Goal: Task Accomplishment & Management: Use online tool/utility

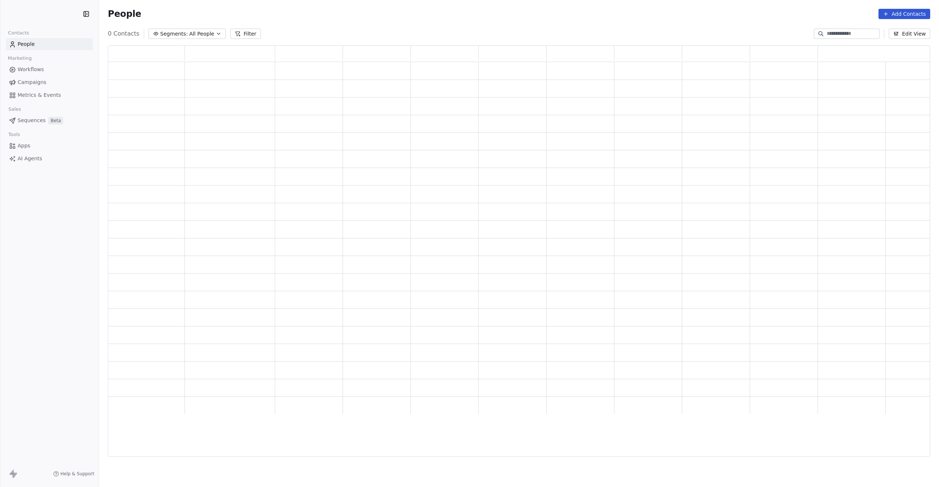
scroll to position [406, 817]
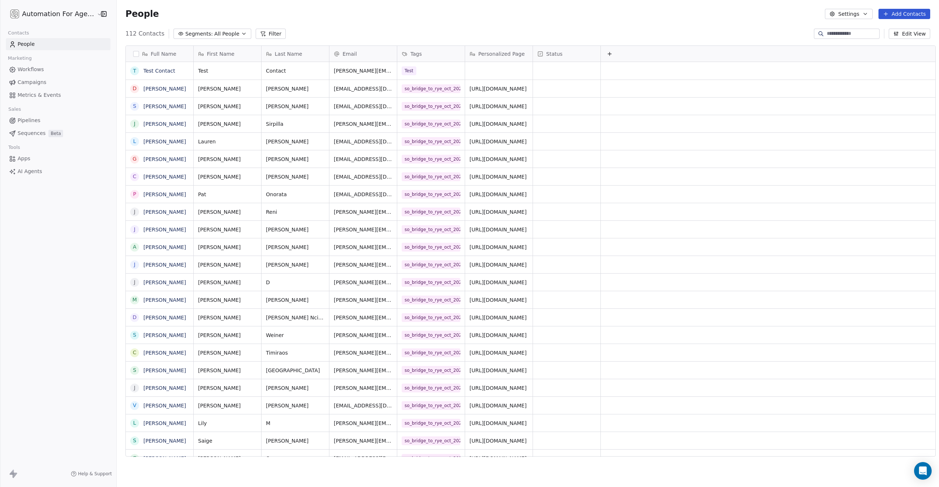
scroll to position [423, 822]
click at [157, 88] on link "[PERSON_NAME]" at bounding box center [164, 89] width 43 height 6
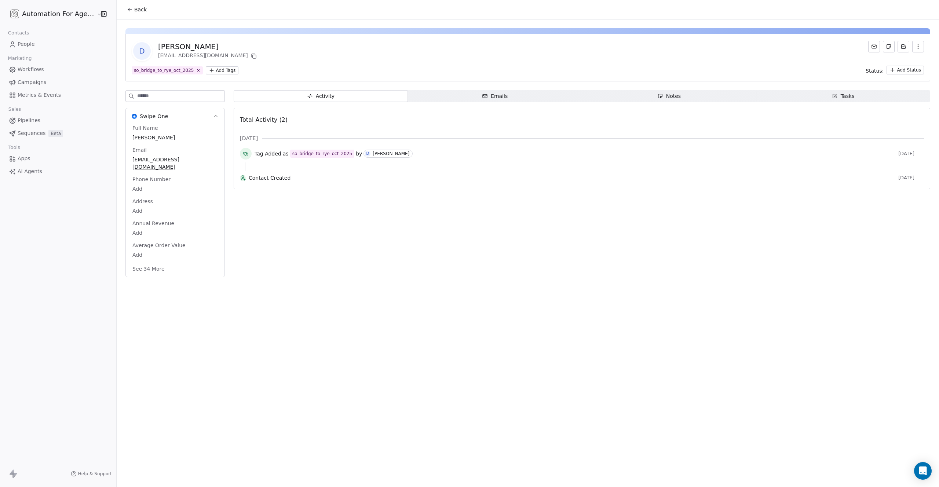
click at [918, 46] on icon "button" at bounding box center [917, 46] width 0 height 0
click at [899, 61] on div "Delete" at bounding box center [907, 63] width 49 height 12
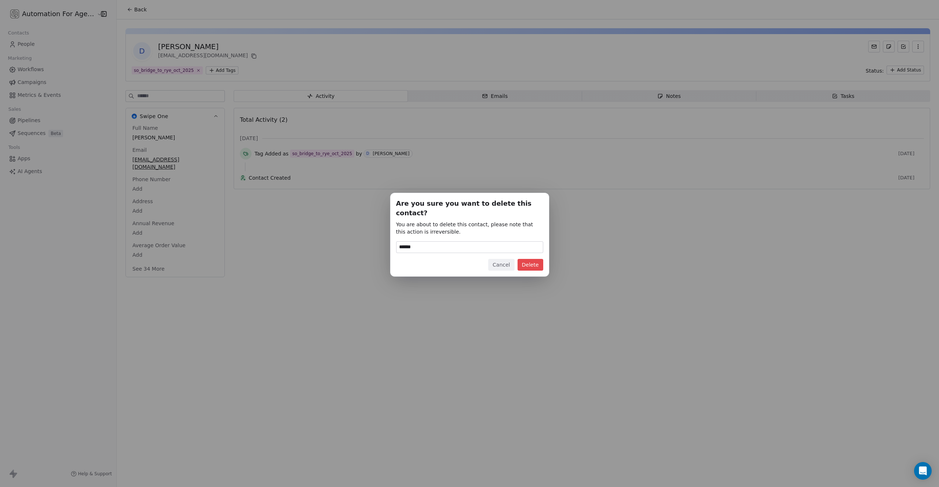
type input "******"
click at [537, 260] on button "Delete" at bounding box center [530, 265] width 26 height 12
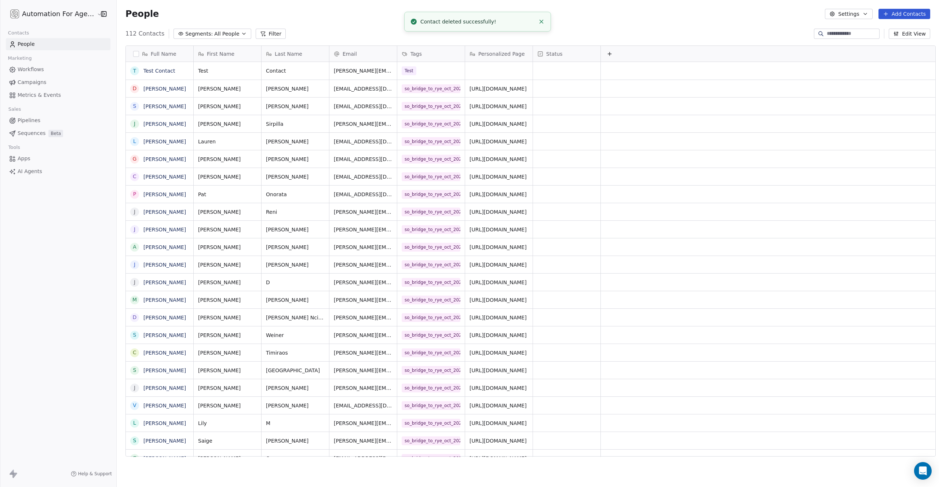
scroll to position [423, 822]
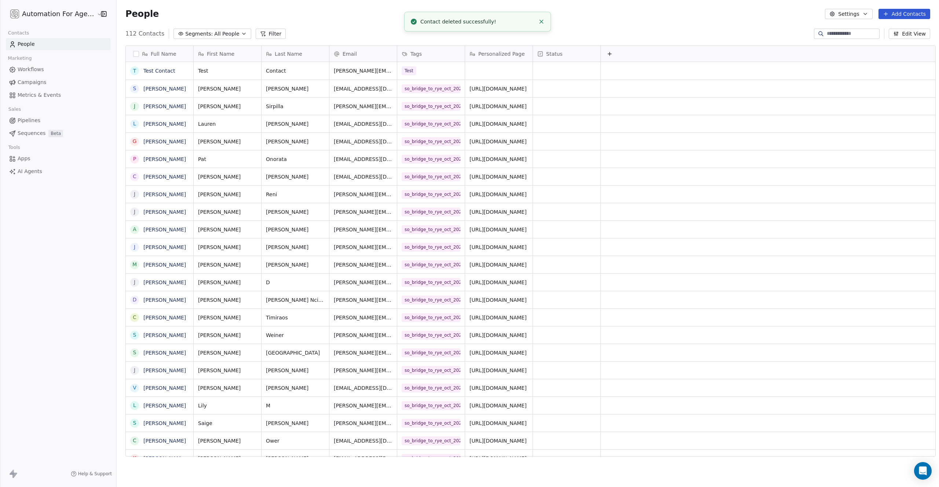
click at [904, 13] on button "Add Contacts" at bounding box center [904, 14] width 52 height 10
click at [898, 43] on span "Import from CSV" at bounding box center [902, 42] width 43 height 8
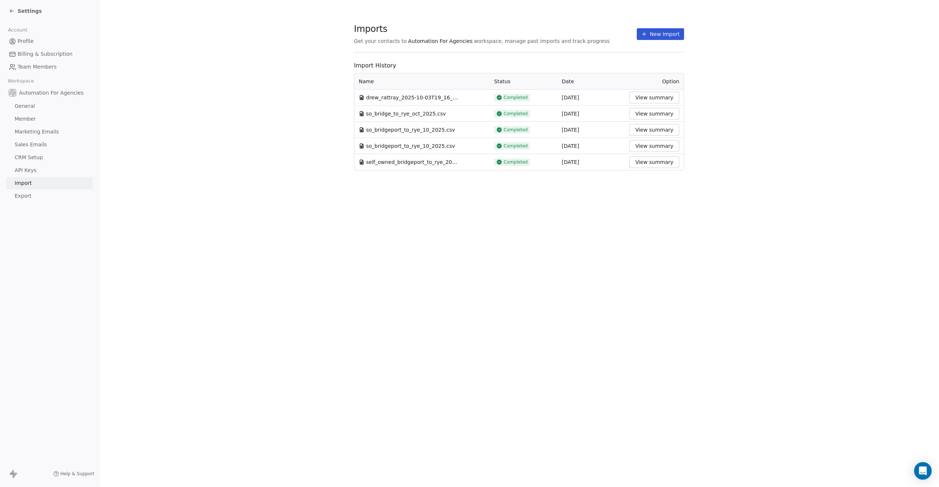
click at [652, 36] on button "New Import" at bounding box center [660, 34] width 47 height 12
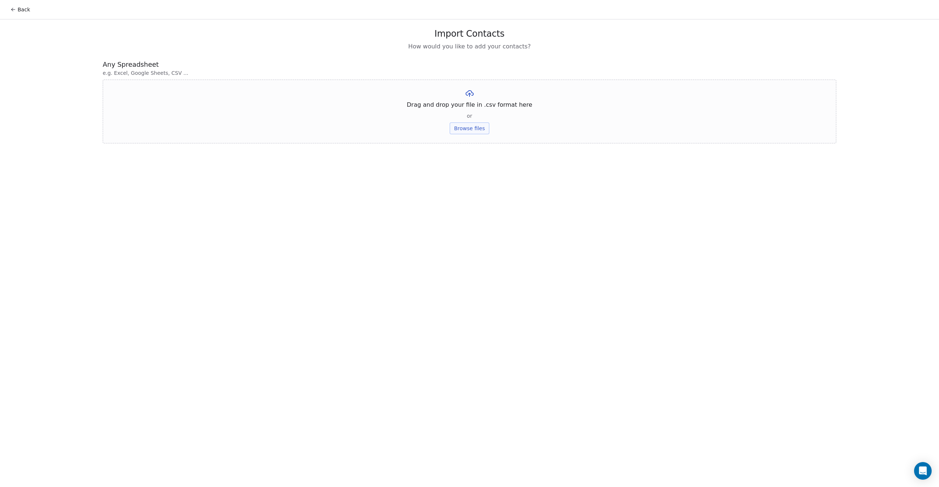
click at [462, 127] on button "Browse files" at bounding box center [470, 128] width 40 height 12
click at [465, 109] on button "Upload" at bounding box center [469, 108] width 27 height 12
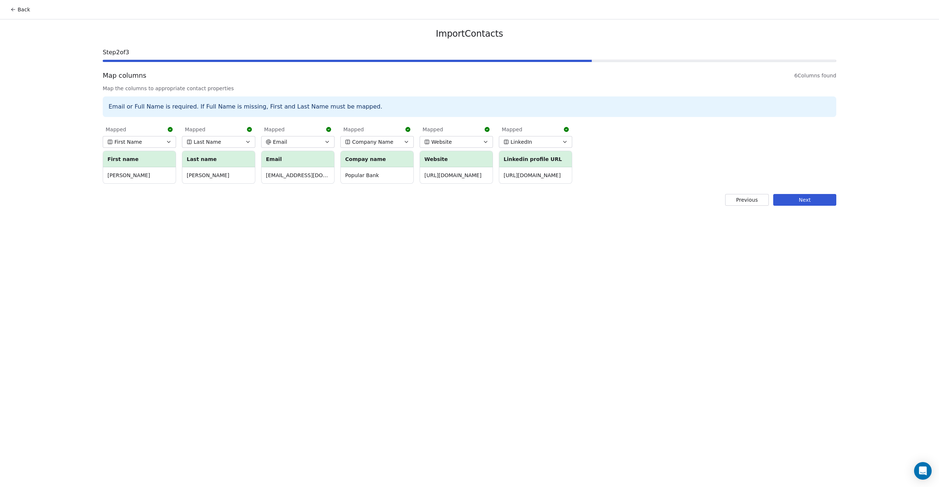
click at [795, 198] on button "Next" at bounding box center [804, 200] width 63 height 12
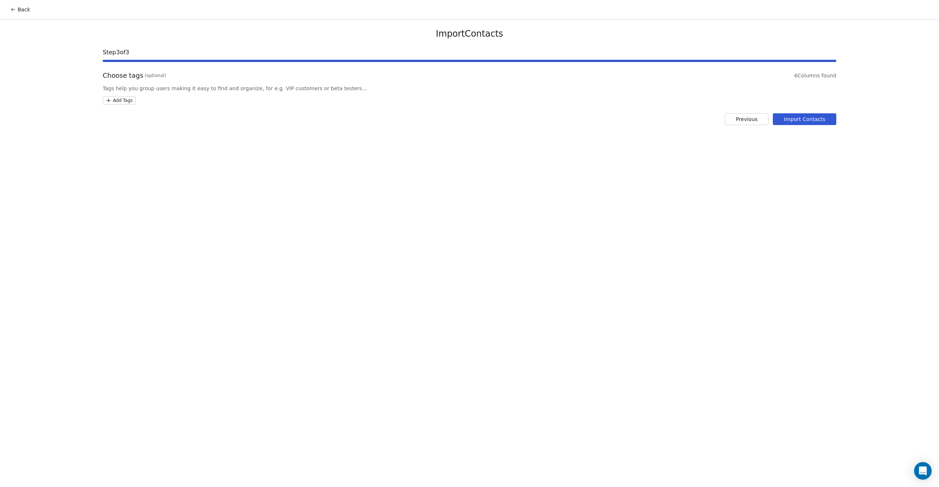
click at [116, 102] on html "Back Import Contacts Step 3 of 3 Choose tags (optional) 6 Columns found Tags he…" at bounding box center [469, 243] width 939 height 487
click at [133, 209] on div "Test" at bounding box center [150, 210] width 62 height 8
click at [807, 120] on html "Back Import Contacts Step 3 of 3 Choose tags (optional) 6 Columns found Tags he…" at bounding box center [469, 243] width 939 height 487
click at [798, 122] on button "Import Contacts" at bounding box center [804, 119] width 63 height 12
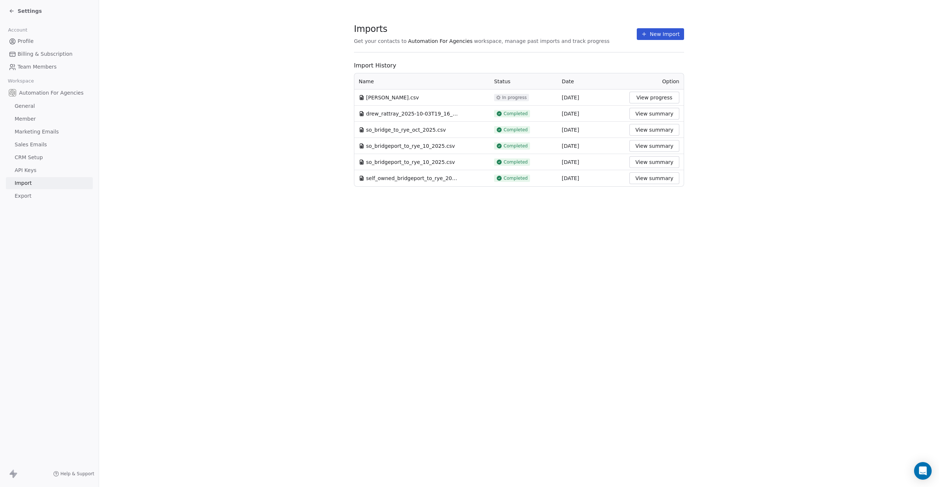
click at [21, 10] on span "Settings" at bounding box center [30, 10] width 24 height 7
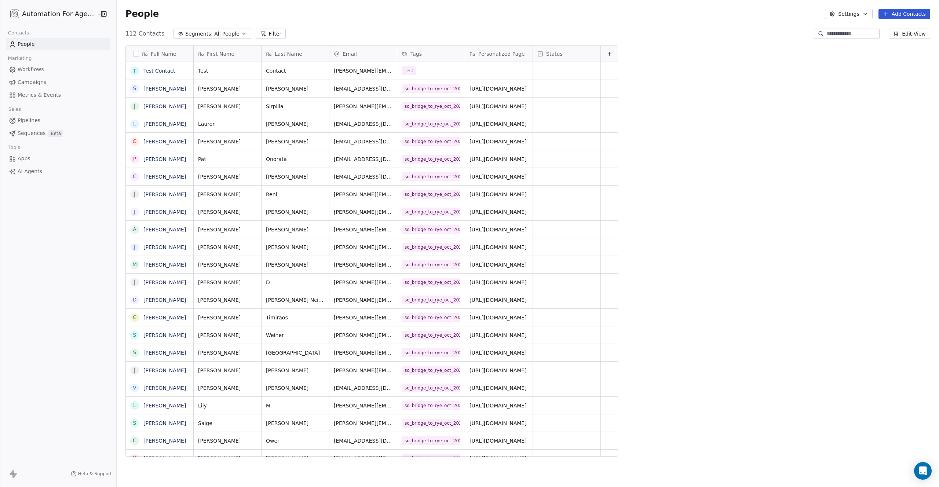
scroll to position [423, 822]
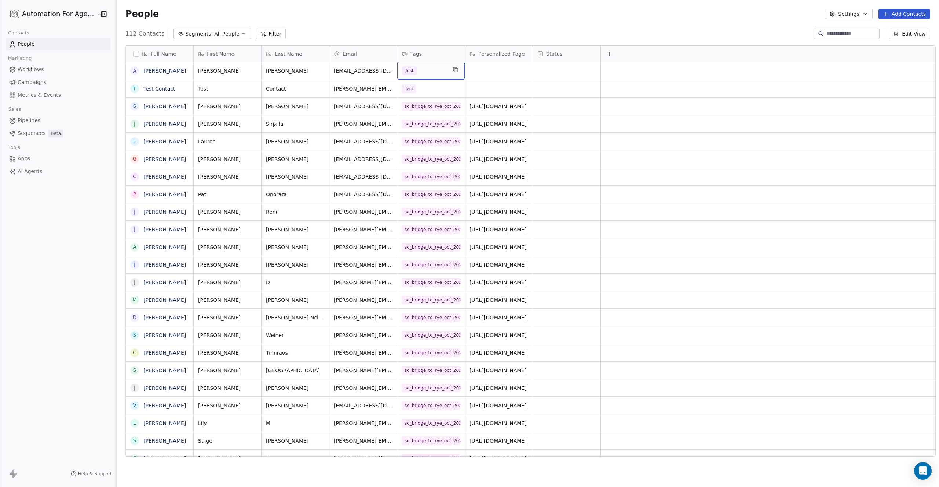
click at [30, 69] on span "Workflows" at bounding box center [31, 70] width 26 height 8
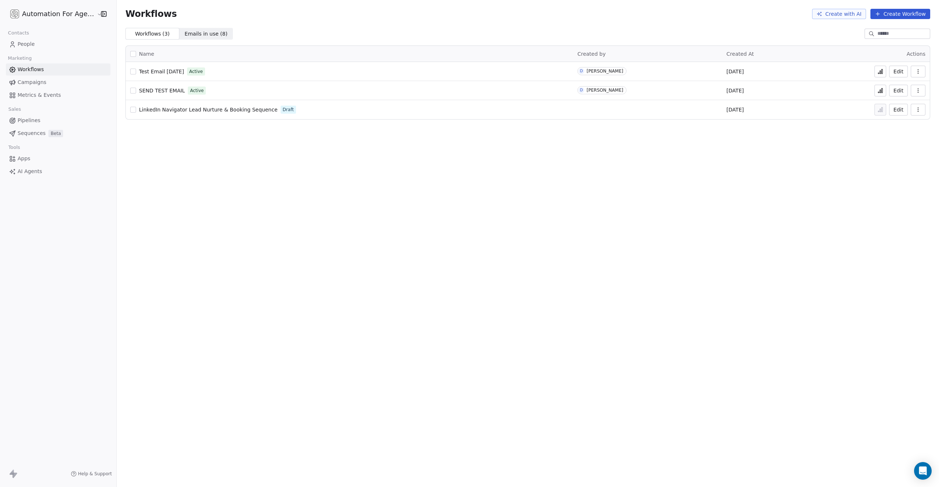
click at [166, 73] on span "Test Email [DATE]" at bounding box center [161, 72] width 45 height 6
click at [208, 88] on div "SEND TEST EMAIL Active" at bounding box center [349, 90] width 438 height 10
click at [163, 90] on span "SEND TEST EMAIL" at bounding box center [162, 91] width 46 height 6
click at [67, 45] on link "People" at bounding box center [58, 44] width 105 height 12
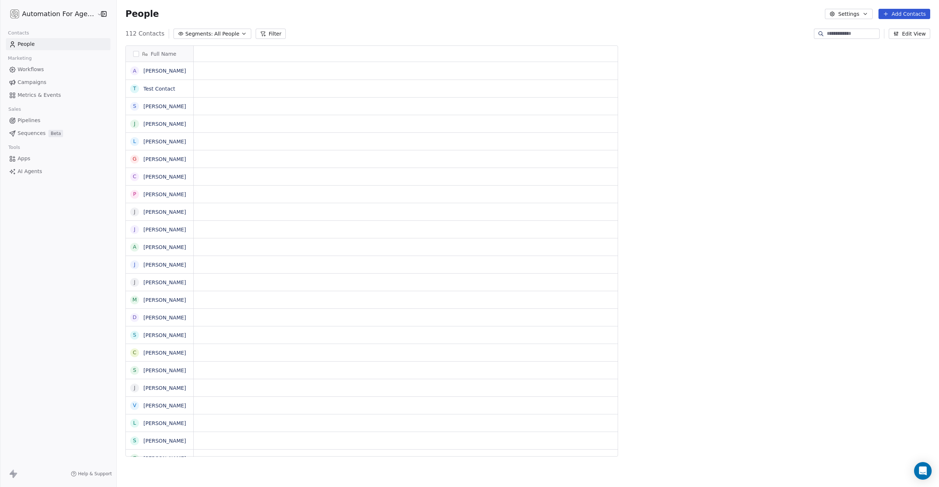
scroll to position [423, 822]
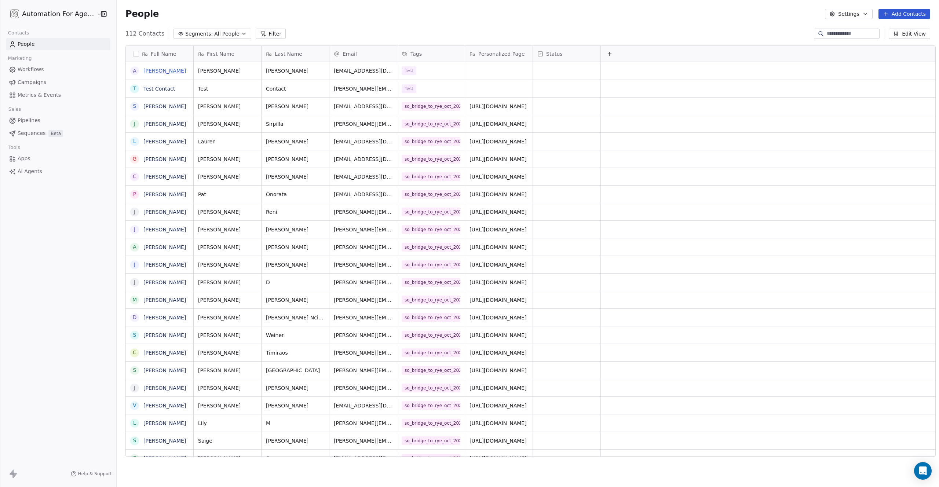
click at [160, 72] on link "[PERSON_NAME]" at bounding box center [164, 71] width 43 height 6
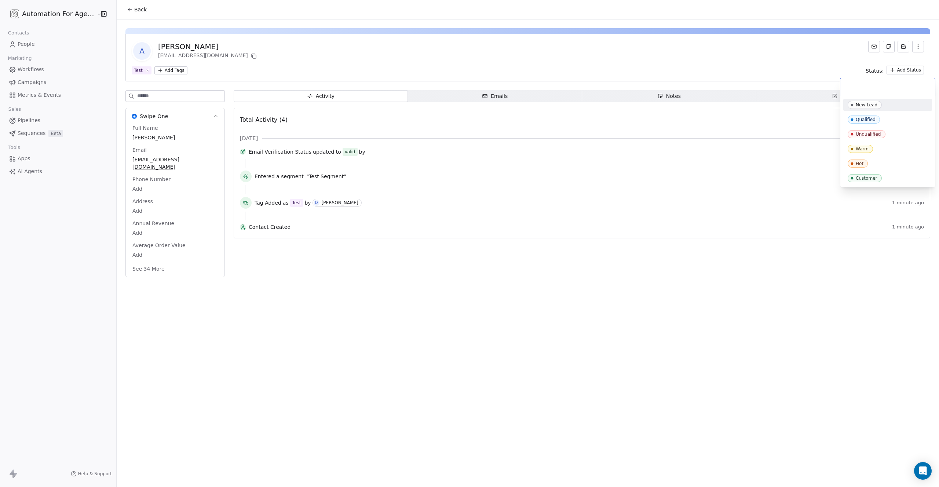
click at [905, 70] on html "Automation For Agencies Contacts People Marketing Workflows Campaigns Metrics &…" at bounding box center [469, 243] width 939 height 487
click at [805, 73] on html "Automation For Agencies Contacts People Marketing Workflows Campaigns Metrics &…" at bounding box center [469, 243] width 939 height 487
click at [919, 47] on icon "button" at bounding box center [918, 47] width 6 height 6
click at [721, 66] on div "Test Add Tags Status: Add Status" at bounding box center [528, 70] width 792 height 9
click at [165, 71] on html "Automation For Agencies Contacts People Marketing Workflows Campaigns Metrics &…" at bounding box center [469, 243] width 939 height 487
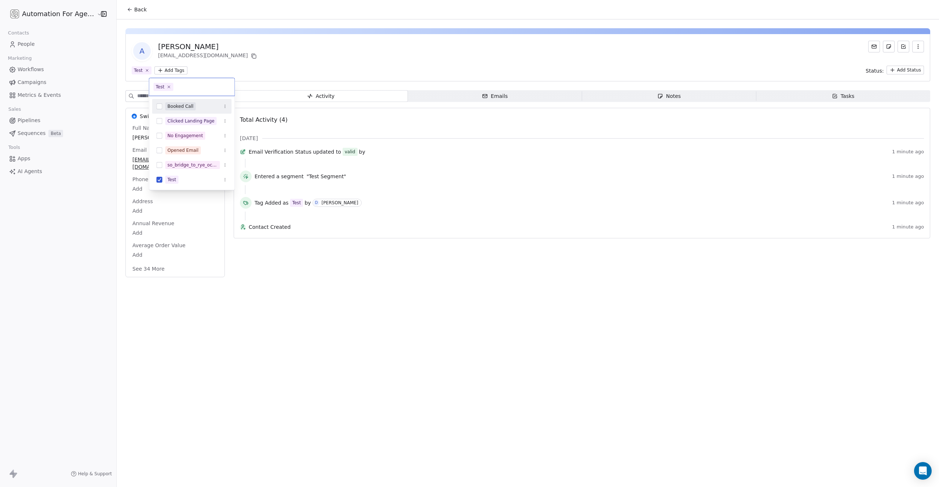
click at [323, 59] on html "Automation For Agencies Contacts People Marketing Workflows Campaigns Metrics &…" at bounding box center [469, 243] width 939 height 487
click at [400, 392] on div "Back A Andrew Rattray drewrattray@gmail.com Test Add Tags Status: Add Status Sw…" at bounding box center [528, 243] width 822 height 487
click at [23, 67] on span "Workflows" at bounding box center [31, 70] width 26 height 8
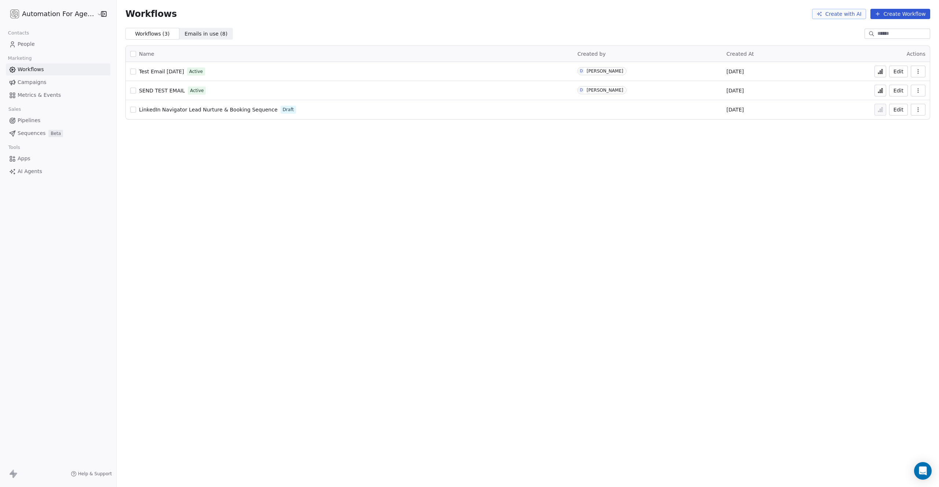
click at [154, 88] on span "SEND TEST EMAIL" at bounding box center [162, 91] width 46 height 6
click at [37, 40] on link "People" at bounding box center [58, 44] width 105 height 12
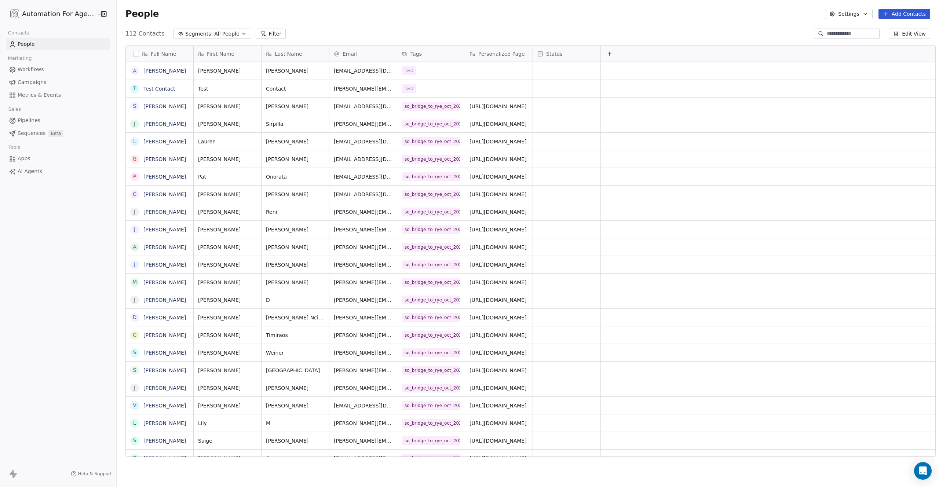
scroll to position [423, 822]
click at [32, 67] on span "Workflows" at bounding box center [31, 70] width 26 height 8
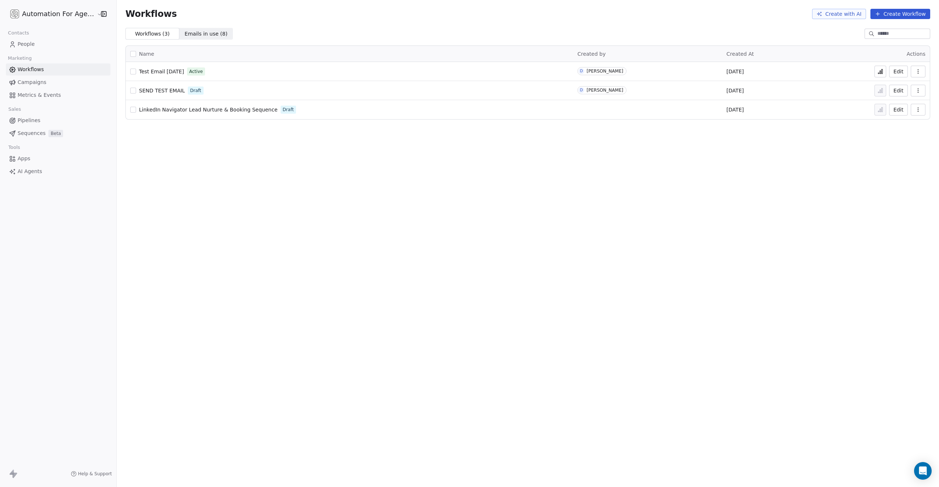
click at [161, 90] on span "SEND TEST EMAIL" at bounding box center [162, 91] width 46 height 6
click at [151, 91] on span "SEND TEST EMAIL" at bounding box center [162, 91] width 46 height 6
click at [28, 40] on span "People" at bounding box center [26, 44] width 17 height 8
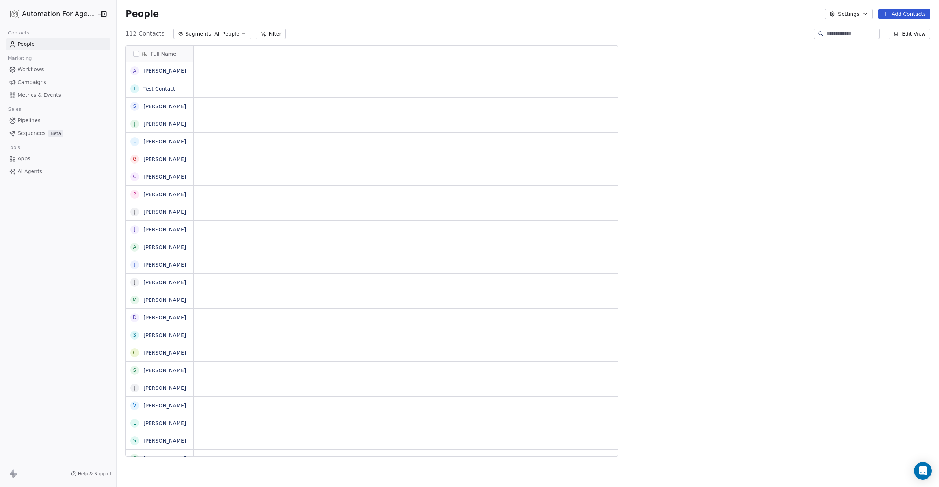
scroll to position [423, 822]
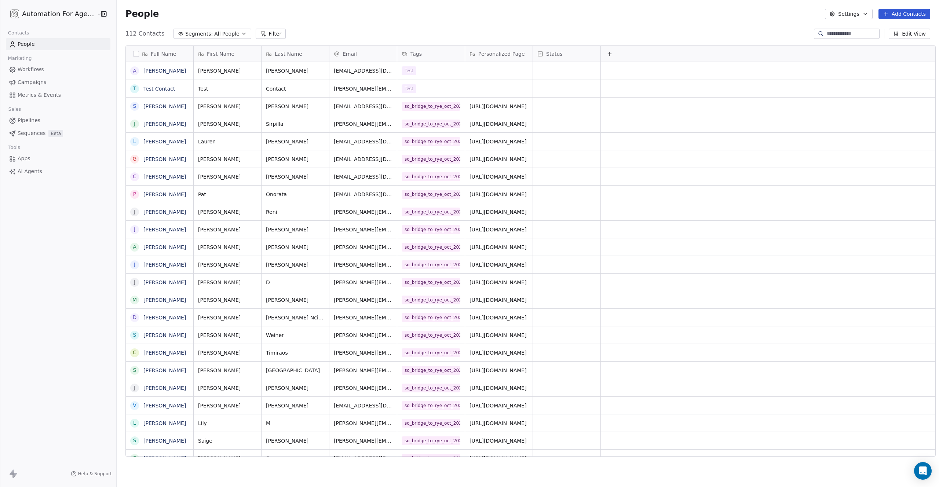
click at [29, 71] on span "Workflows" at bounding box center [31, 70] width 26 height 8
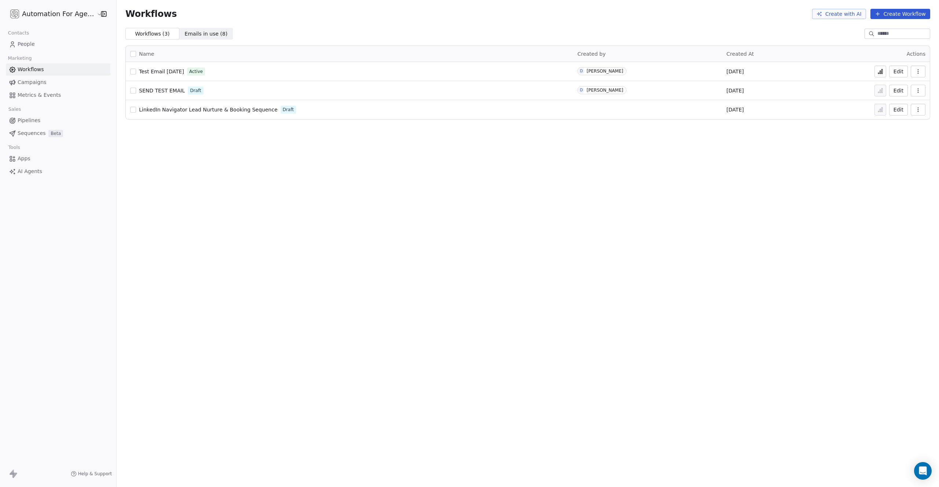
click at [162, 88] on span "SEND TEST EMAIL" at bounding box center [162, 91] width 46 height 6
click at [31, 45] on span "People" at bounding box center [26, 44] width 17 height 8
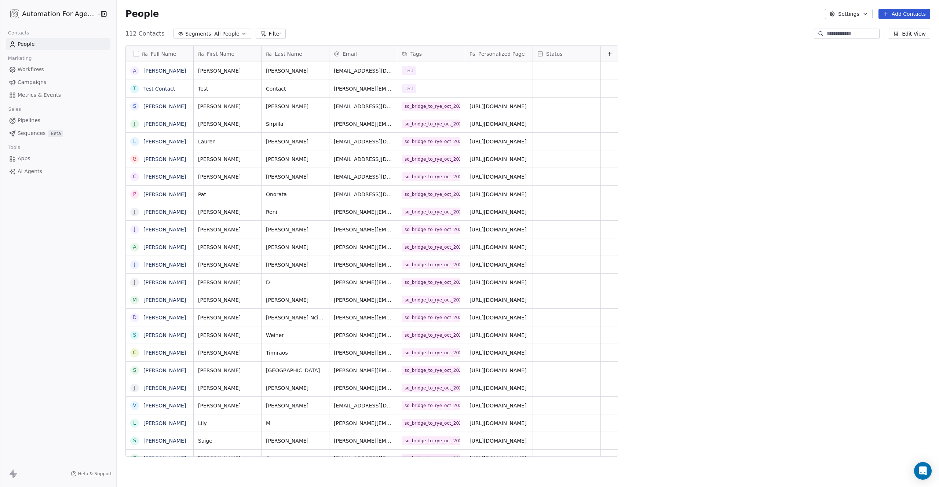
scroll to position [423, 822]
click at [258, 30] on button "Filter" at bounding box center [271, 34] width 30 height 10
click at [56, 33] on button "Add Filter" at bounding box center [49, 30] width 90 height 13
click at [48, 48] on span "Contact properties" at bounding box center [36, 48] width 48 height 8
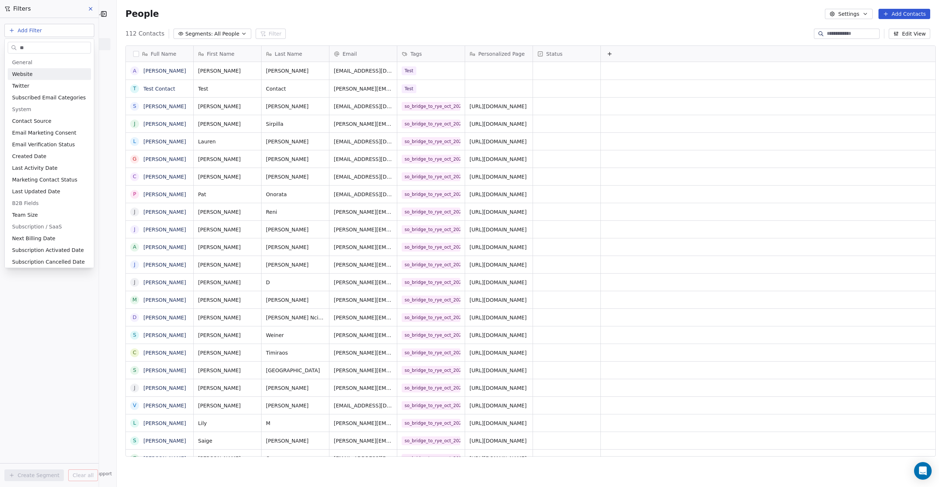
type input "*"
click at [90, 6] on html "Automation For Agencies Contacts People Marketing Workflows Campaigns Metrics &…" at bounding box center [469, 243] width 939 height 487
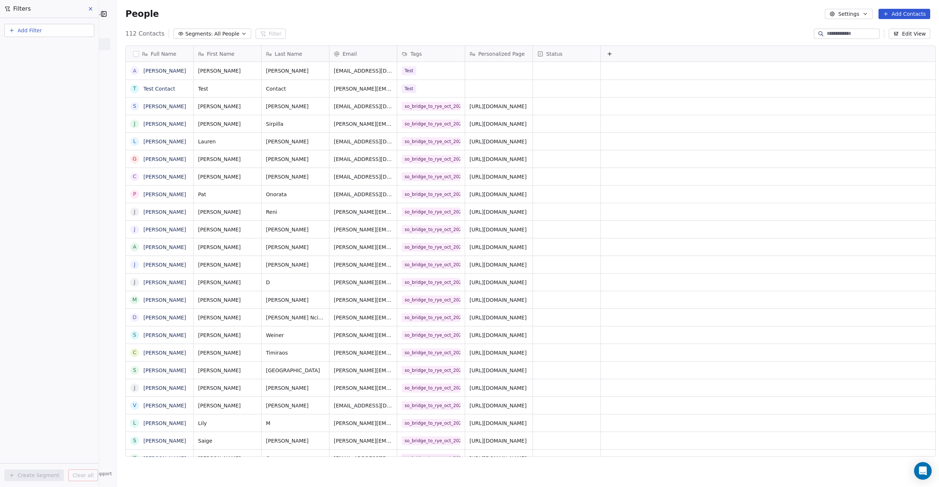
click at [37, 27] on span "Add Filter" at bounding box center [30, 31] width 24 height 8
click at [32, 58] on span "Contact activity" at bounding box center [32, 60] width 41 height 8
type input "*"
click at [89, 7] on html "Automation For Agencies Contacts People Marketing Workflows Campaigns Metrics &…" at bounding box center [469, 243] width 939 height 487
click at [31, 26] on button "Add Filter" at bounding box center [49, 30] width 90 height 13
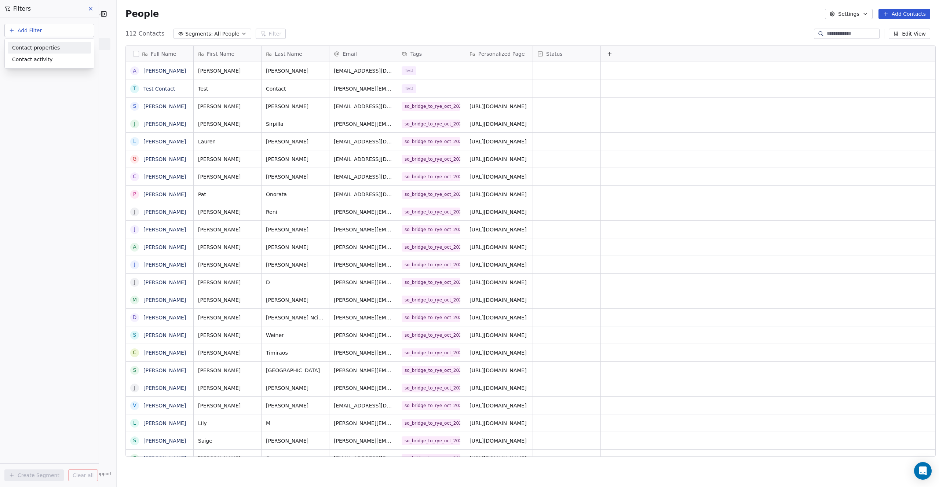
click at [32, 47] on span "Contact properties" at bounding box center [36, 48] width 48 height 8
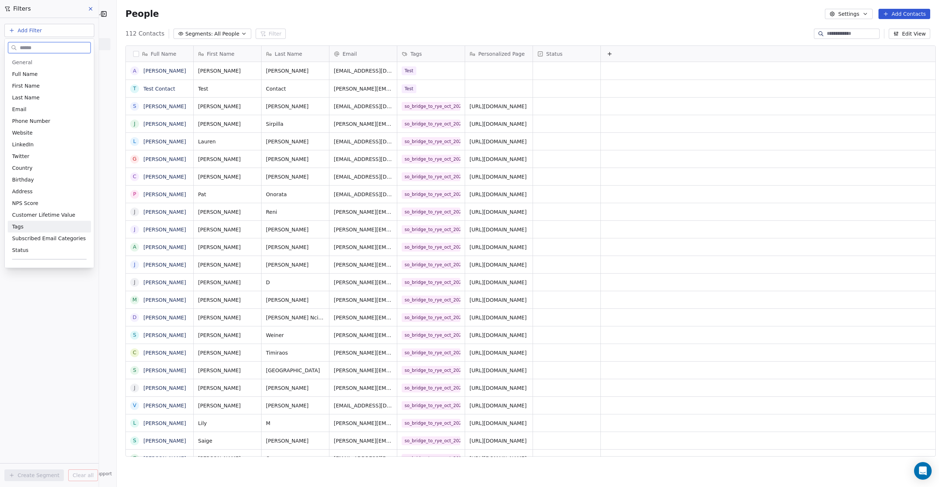
click at [15, 228] on span "Tags" at bounding box center [17, 226] width 11 height 7
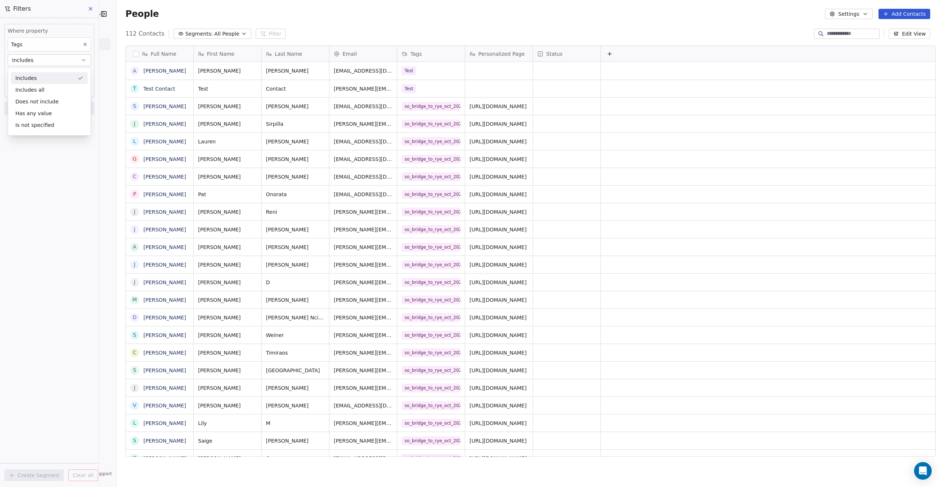
click at [26, 59] on span "Includes" at bounding box center [22, 59] width 21 height 7
click at [33, 91] on div "Includes all" at bounding box center [49, 90] width 77 height 12
click at [33, 89] on span "Add filter to this group" at bounding box center [44, 89] width 50 height 6
click at [33, 89] on html "Automation For Agencies Contacts People Marketing Workflows Campaigns Metrics &…" at bounding box center [469, 243] width 939 height 487
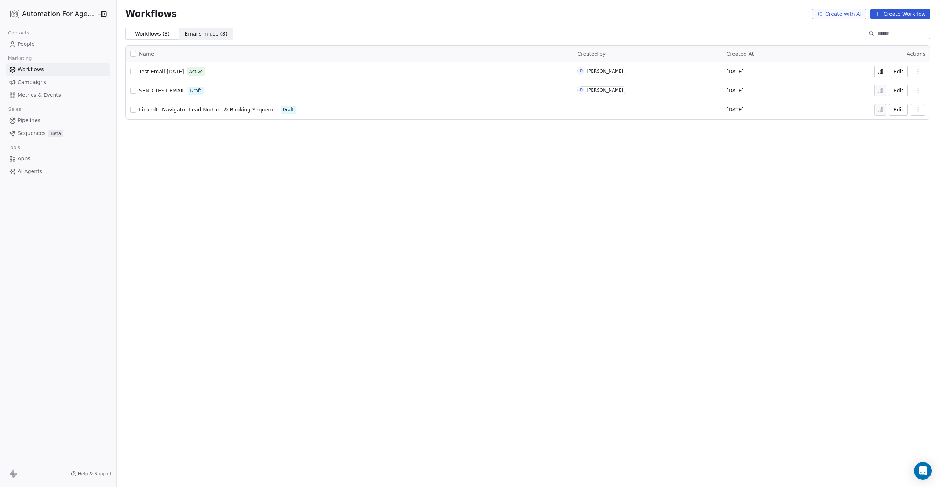
click at [29, 40] on span "People" at bounding box center [26, 44] width 17 height 8
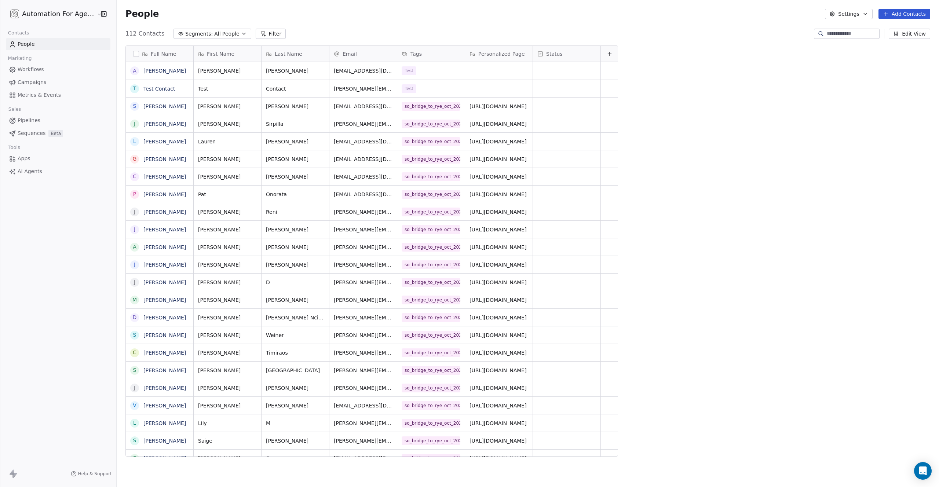
scroll to position [423, 822]
click at [274, 32] on div "112 Contacts Segments: All People Filter Edit View" at bounding box center [528, 34] width 822 height 12
click at [256, 35] on button "Filter" at bounding box center [271, 34] width 30 height 10
click at [31, 30] on span "Add Filter" at bounding box center [30, 31] width 24 height 8
click at [32, 48] on span "Contact properties" at bounding box center [36, 48] width 48 height 8
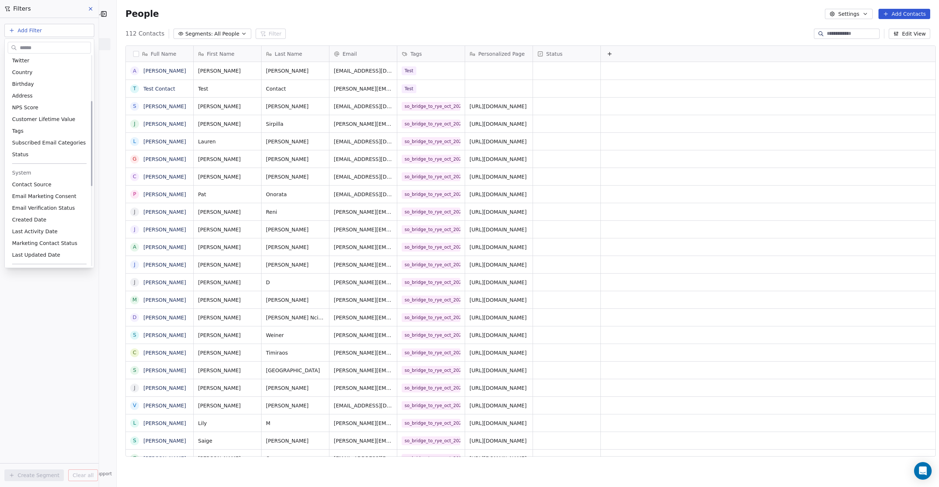
scroll to position [0, 0]
click at [22, 47] on input "text" at bounding box center [54, 48] width 72 height 11
type input "*"
click at [11, 32] on html "Automation For Agencies Contacts People Marketing Workflows Campaigns Metrics &…" at bounding box center [469, 243] width 939 height 487
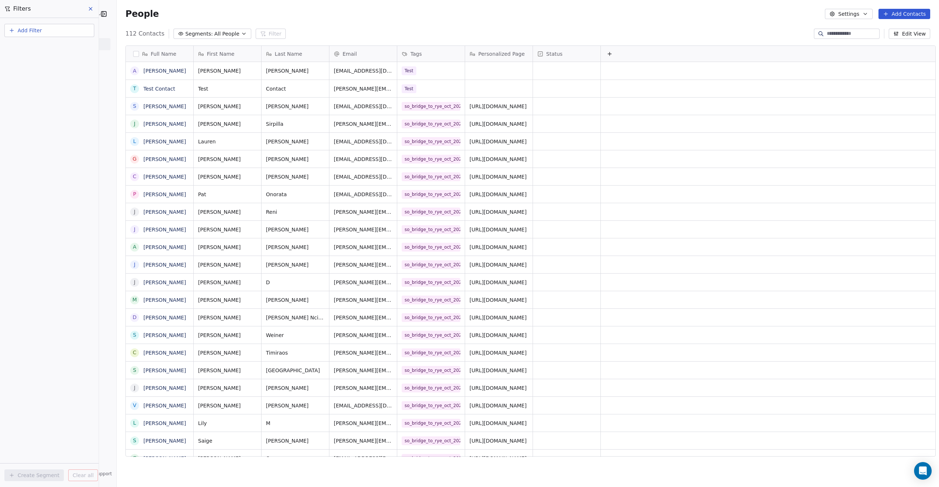
click at [12, 30] on icon "button" at bounding box center [12, 30] width 0 height 3
click at [30, 61] on span "Contact activity" at bounding box center [32, 60] width 41 height 8
click at [23, 28] on html "Automation For Agencies Contacts People Marketing Workflows Campaigns Metrics &…" at bounding box center [469, 243] width 939 height 487
click at [22, 28] on span "Add Filter" at bounding box center [30, 31] width 24 height 8
click at [39, 48] on span "Contact properties" at bounding box center [36, 48] width 48 height 8
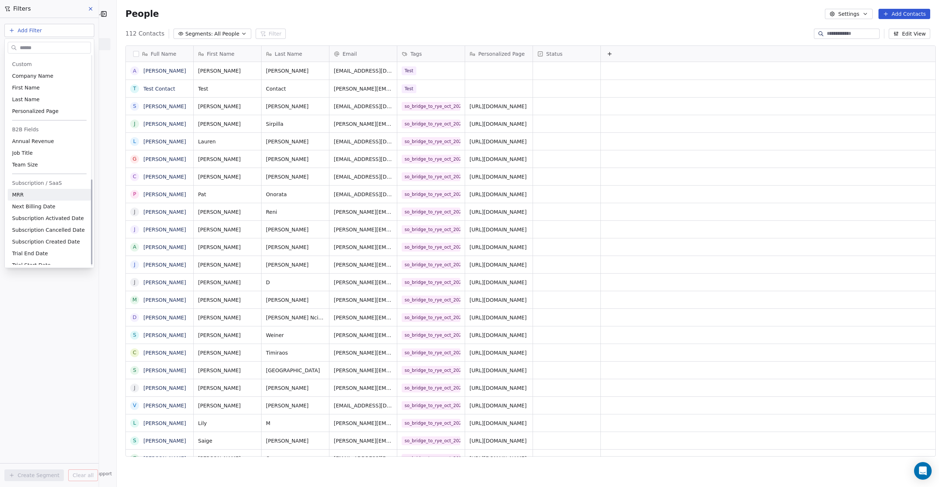
scroll to position [300, 0]
click at [23, 67] on span "Custom" at bounding box center [22, 68] width 20 height 7
click at [22, 70] on span "Custom" at bounding box center [22, 68] width 20 height 7
click at [23, 66] on span "Custom" at bounding box center [22, 68] width 20 height 7
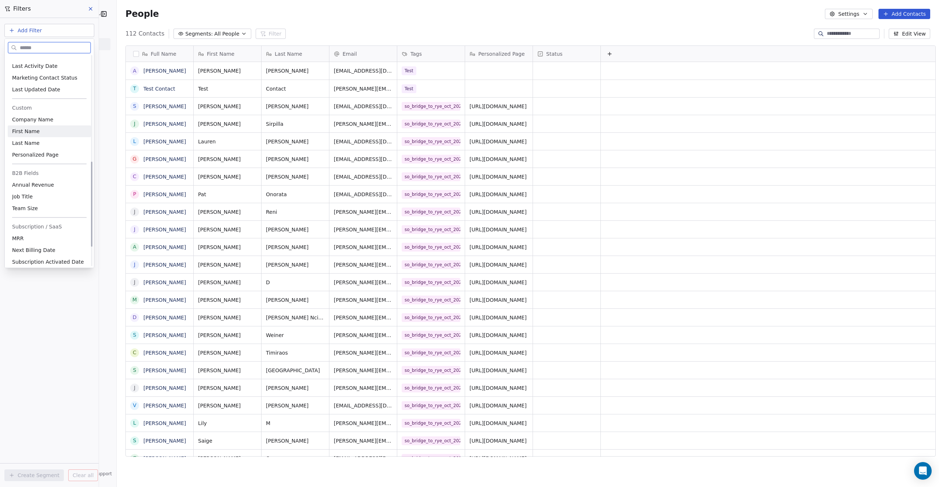
scroll to position [270, 0]
click at [20, 95] on span "Custom" at bounding box center [22, 98] width 20 height 7
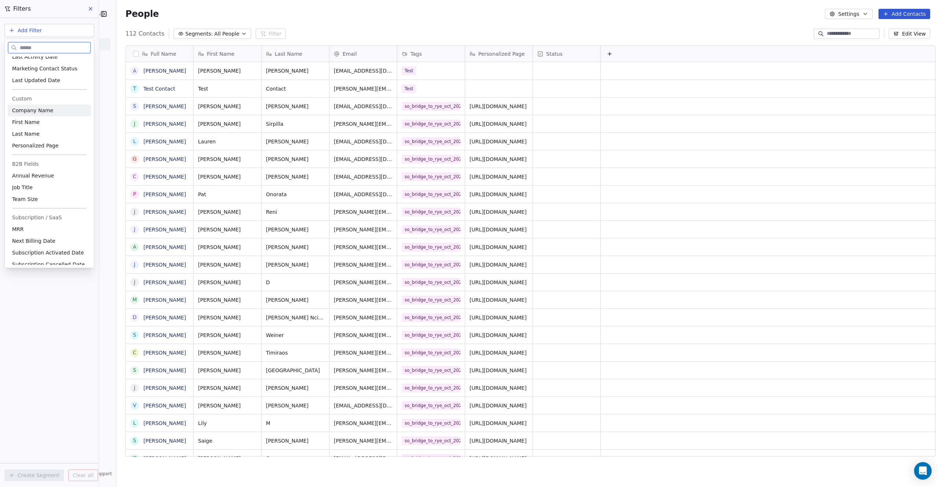
click at [20, 95] on span "Custom" at bounding box center [22, 98] width 20 height 7
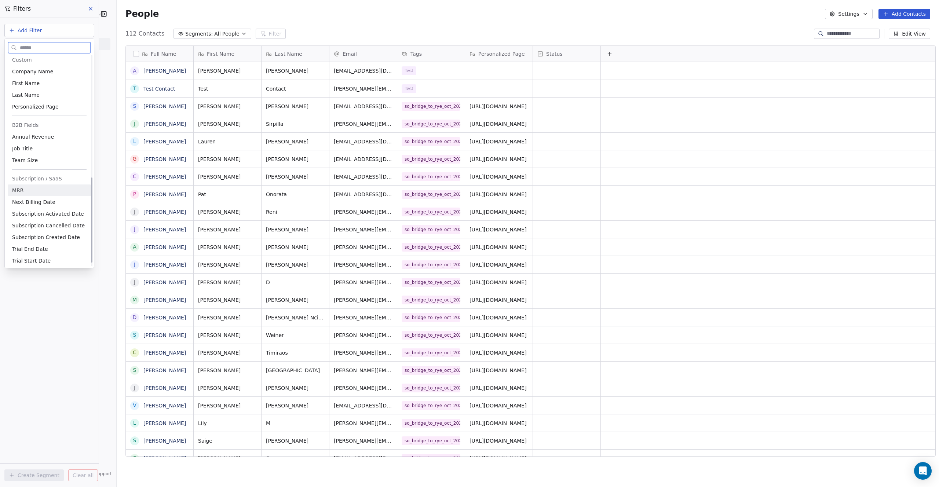
scroll to position [300, 0]
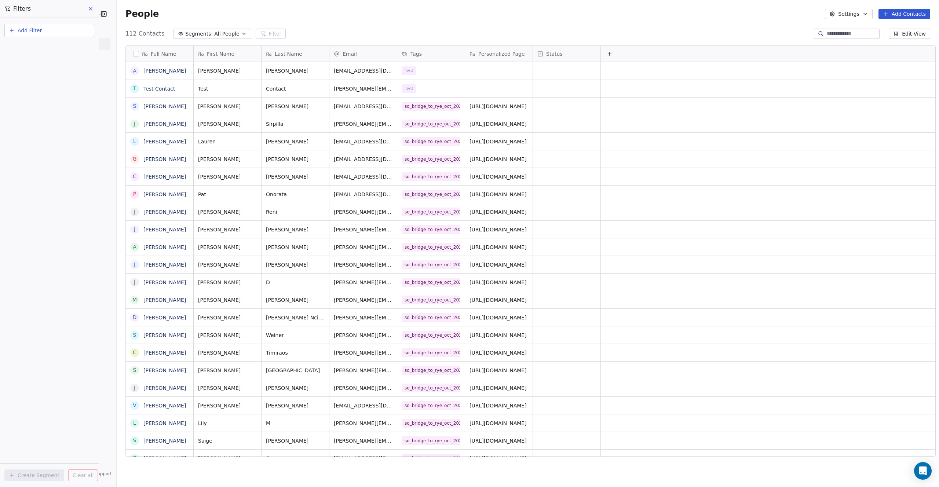
click at [194, 33] on html "Automation For Agencies Contacts People Marketing Workflows Campaigns Metrics &…" at bounding box center [469, 243] width 939 height 487
click at [194, 33] on span "Segments:" at bounding box center [199, 34] width 28 height 8
click at [190, 94] on span "Create New Segment" at bounding box center [209, 94] width 55 height 8
click at [241, 32] on icon "button" at bounding box center [244, 34] width 6 height 6
type input "*****"
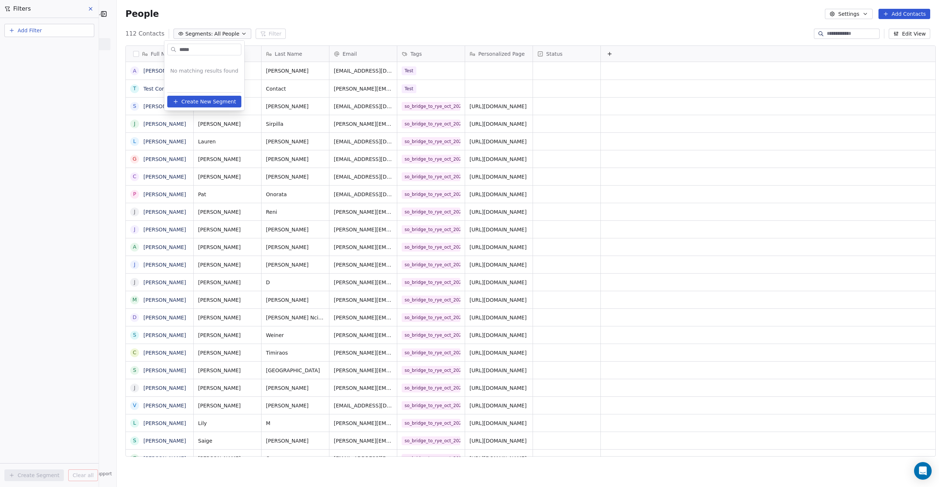
click at [199, 102] on span "Create New Segment" at bounding box center [209, 102] width 55 height 8
click at [201, 36] on span "Segments:" at bounding box center [199, 34] width 28 height 8
click at [191, 102] on span "Create New Segment" at bounding box center [209, 102] width 55 height 8
drag, startPoint x: 34, startPoint y: 56, endPoint x: 40, endPoint y: 48, distance: 10.5
click at [34, 57] on div "Add Filter Create Segment Clear all" at bounding box center [49, 252] width 99 height 469
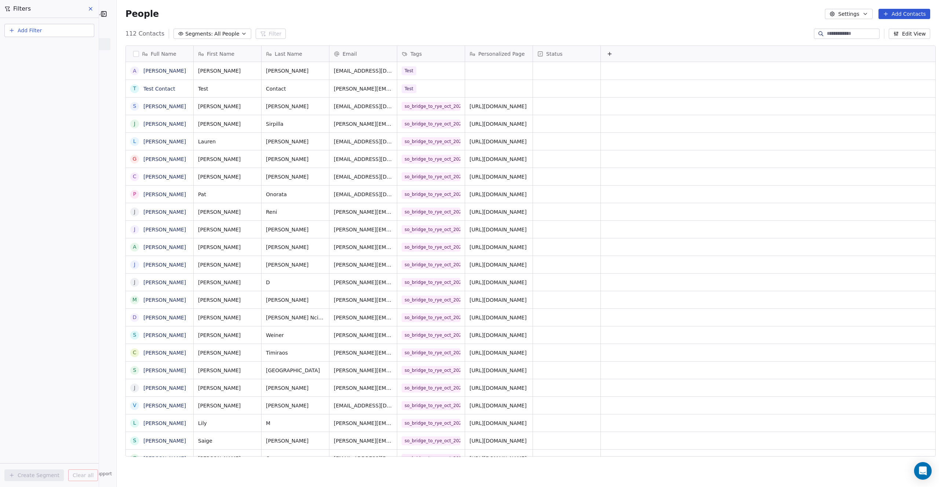
click at [89, 7] on icon at bounding box center [90, 8] width 3 height 3
click at [194, 34] on span "Segments:" at bounding box center [199, 34] width 28 height 8
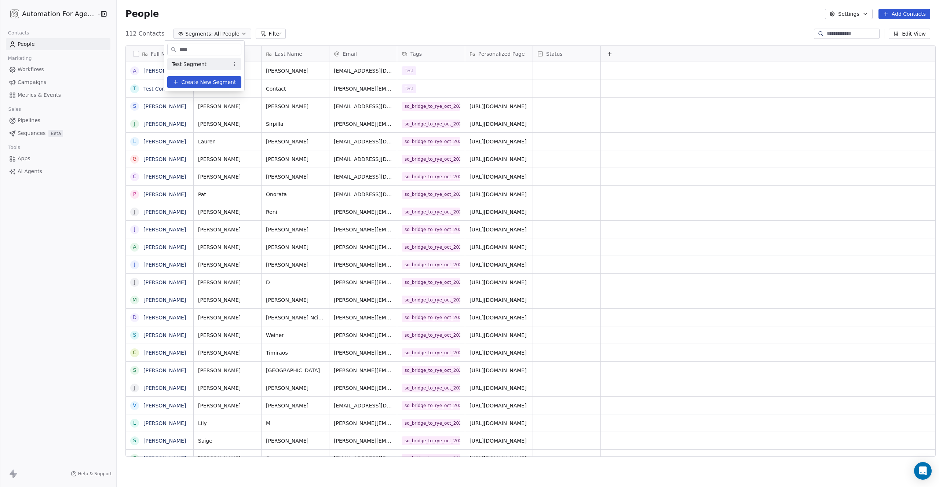
type input "****"
click at [234, 65] on html "Automation For Agencies Contacts People Marketing Workflows Campaigns Metrics &…" at bounding box center [469, 243] width 939 height 487
click at [243, 78] on div "Edit" at bounding box center [258, 79] width 50 height 12
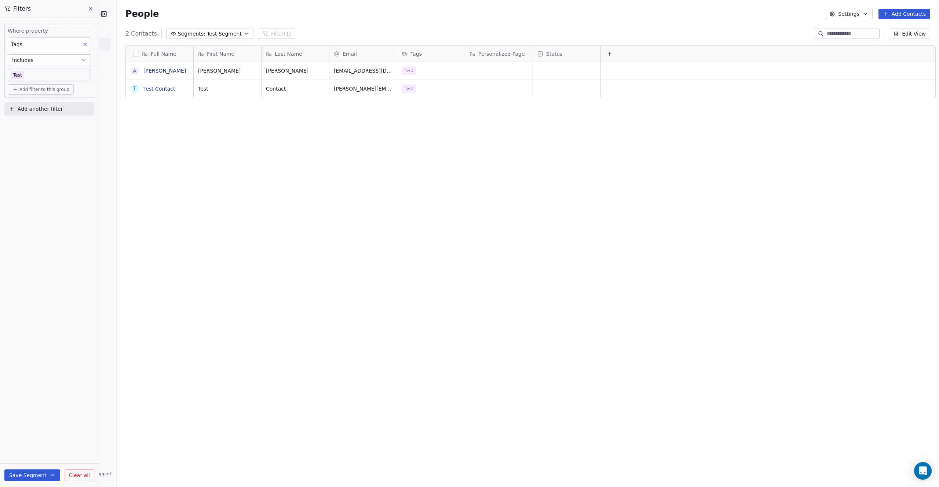
scroll to position [423, 822]
click at [89, 9] on icon at bounding box center [91, 9] width 6 height 6
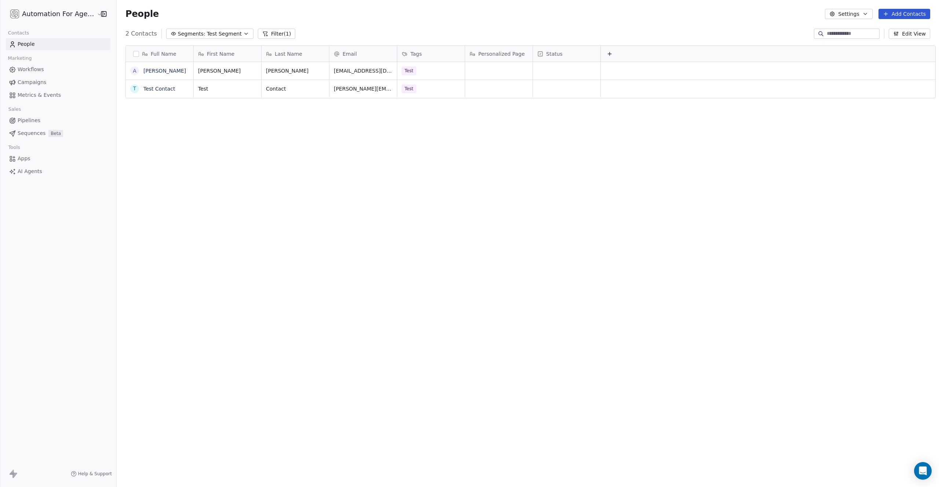
click at [262, 34] on icon at bounding box center [265, 34] width 6 height 6
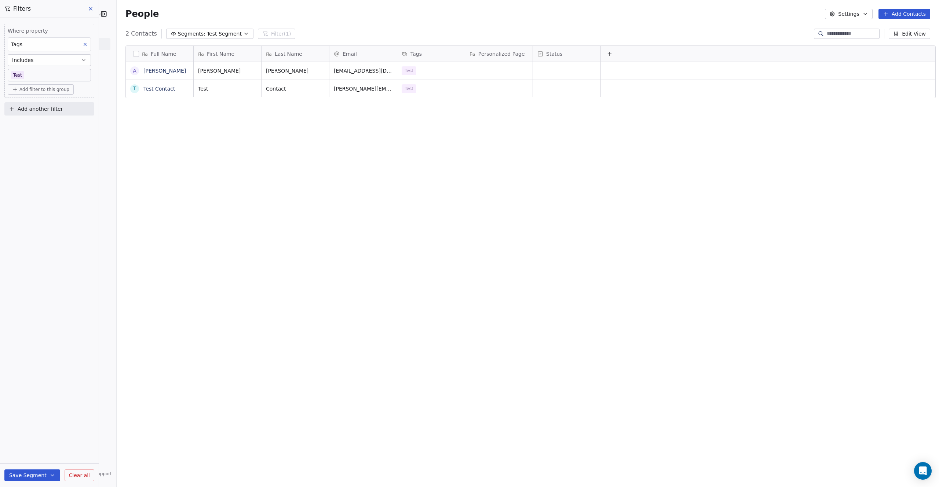
click at [90, 8] on icon at bounding box center [90, 8] width 3 height 3
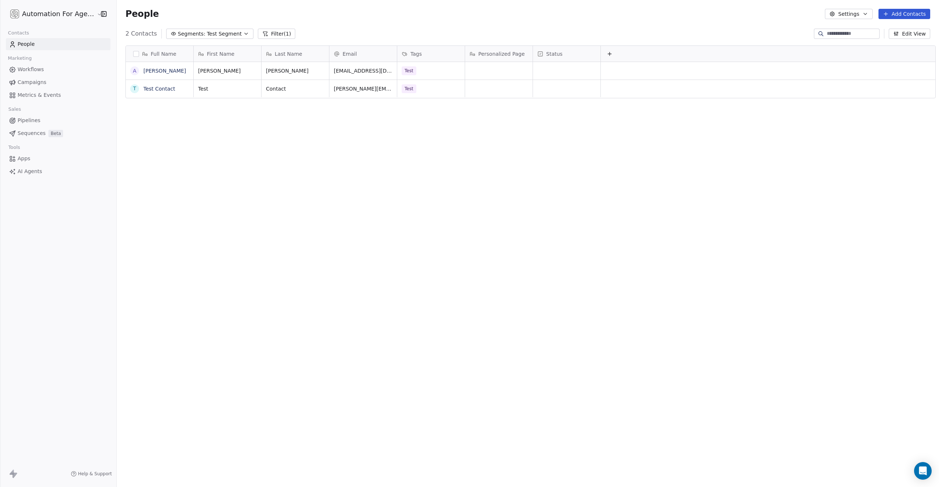
click at [271, 34] on button "Filter (1)" at bounding box center [277, 34] width 38 height 10
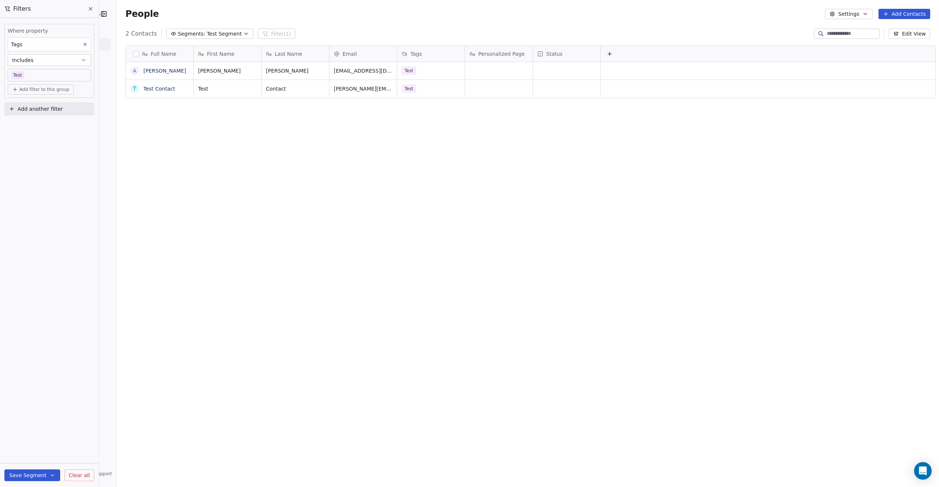
click at [83, 45] on icon at bounding box center [85, 44] width 5 height 5
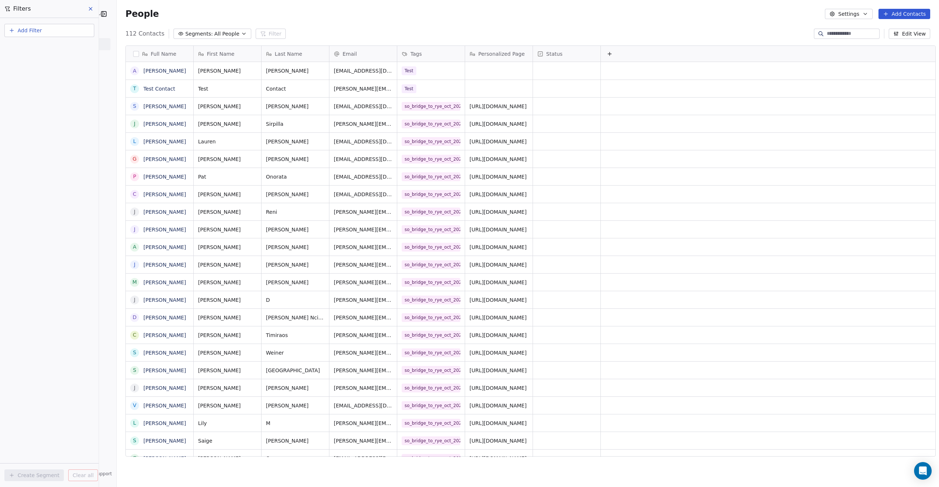
click at [31, 30] on span "Add Filter" at bounding box center [30, 31] width 24 height 8
click at [29, 47] on span "Contact properties" at bounding box center [36, 48] width 48 height 8
type input "*"
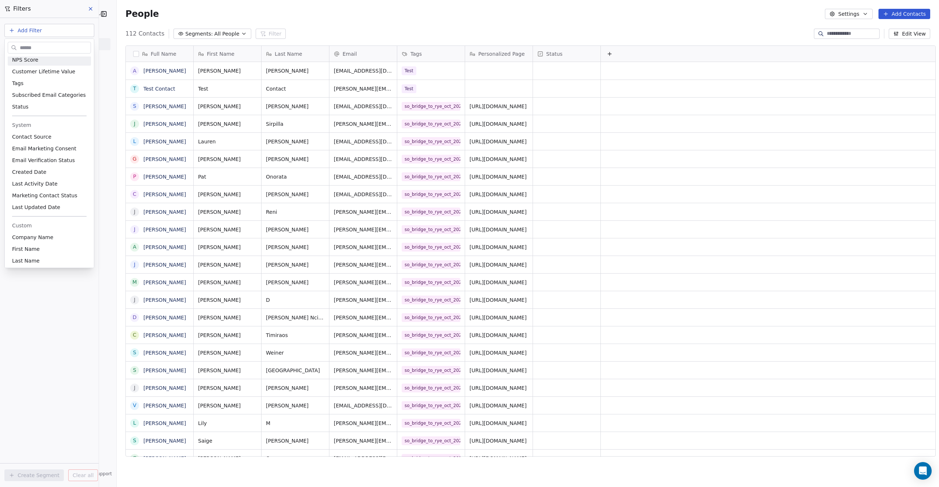
click at [26, 30] on html "Automation For Agencies Contacts People Marketing Workflows Campaigns Metrics &…" at bounding box center [469, 243] width 939 height 487
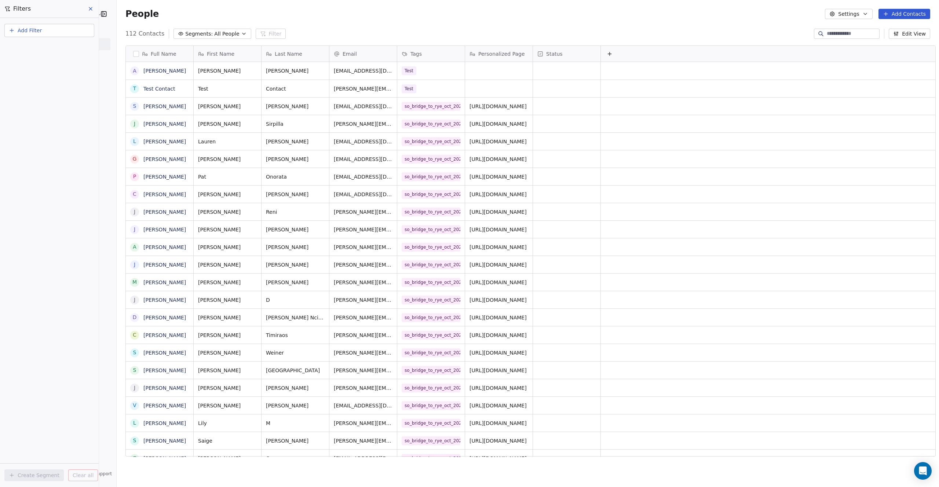
click at [26, 30] on span "Add Filter" at bounding box center [30, 31] width 24 height 8
click at [28, 59] on span "Contact activity" at bounding box center [32, 60] width 41 height 8
click at [14, 62] on img "Suggestions" at bounding box center [15, 63] width 6 height 6
click at [28, 29] on html "Automation For Agencies Contacts People Marketing Workflows Campaigns Metrics &…" at bounding box center [469, 243] width 939 height 487
click at [28, 29] on span "Add Filter" at bounding box center [30, 31] width 24 height 8
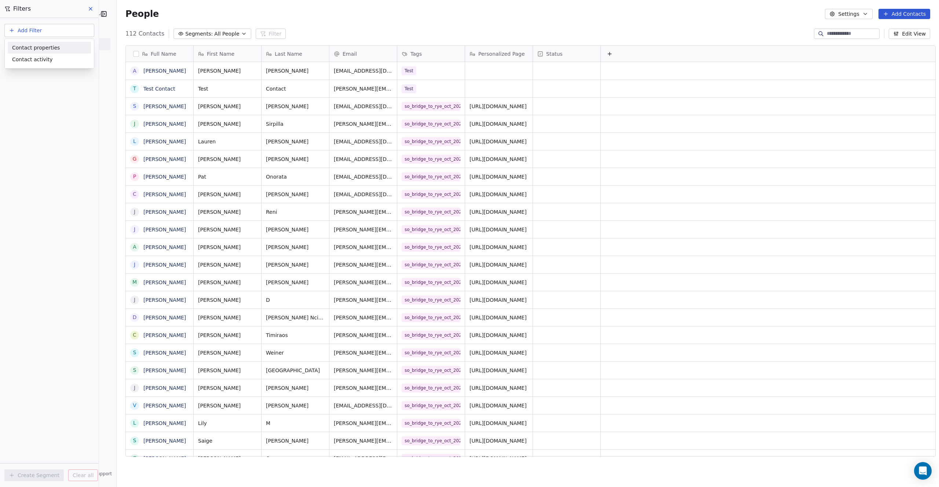
click at [30, 50] on span "Contact properties" at bounding box center [36, 48] width 48 height 8
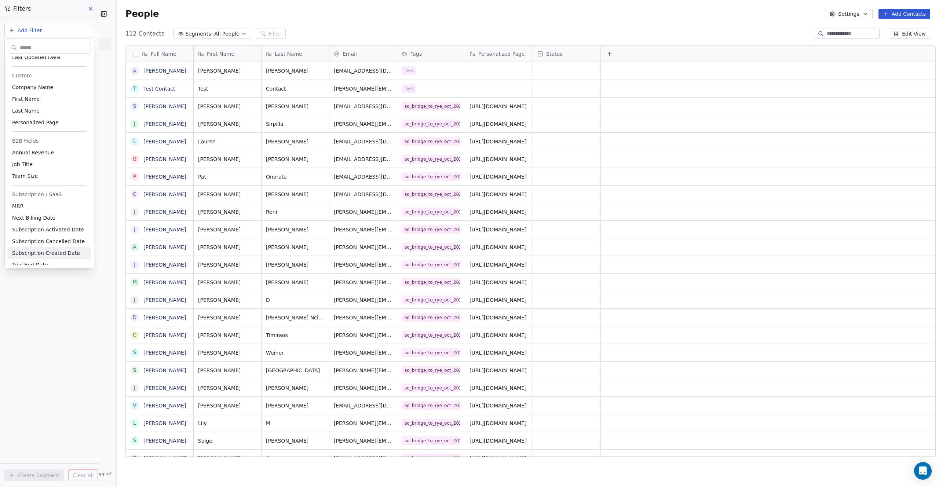
scroll to position [309, 0]
click at [238, 13] on html "Automation For Agencies Contacts People Marketing Workflows Campaigns Metrics &…" at bounding box center [469, 243] width 939 height 487
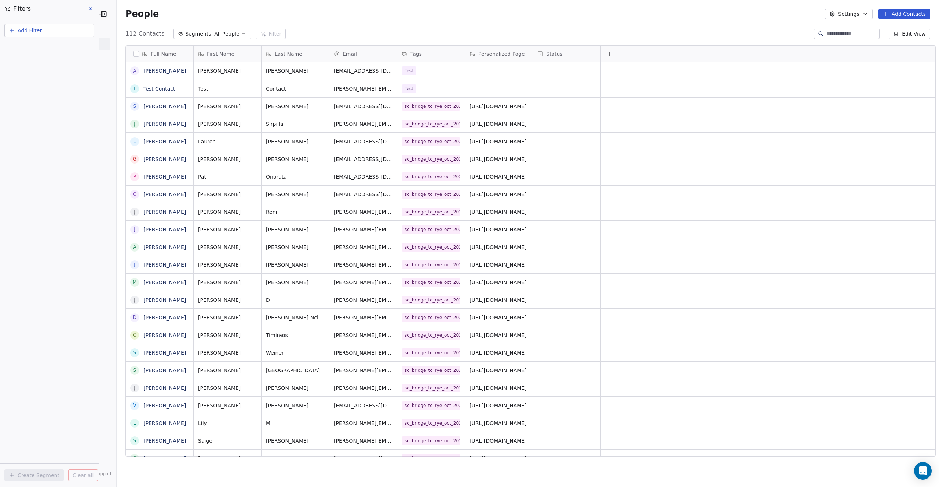
click at [202, 33] on button "Segments: All People" at bounding box center [211, 34] width 77 height 10
click at [197, 82] on span "Create New Segment" at bounding box center [209, 82] width 55 height 8
click at [214, 33] on span "All People" at bounding box center [226, 34] width 25 height 8
click at [211, 80] on span "Create New Segment" at bounding box center [209, 82] width 55 height 8
click at [223, 34] on span "All People" at bounding box center [226, 34] width 25 height 8
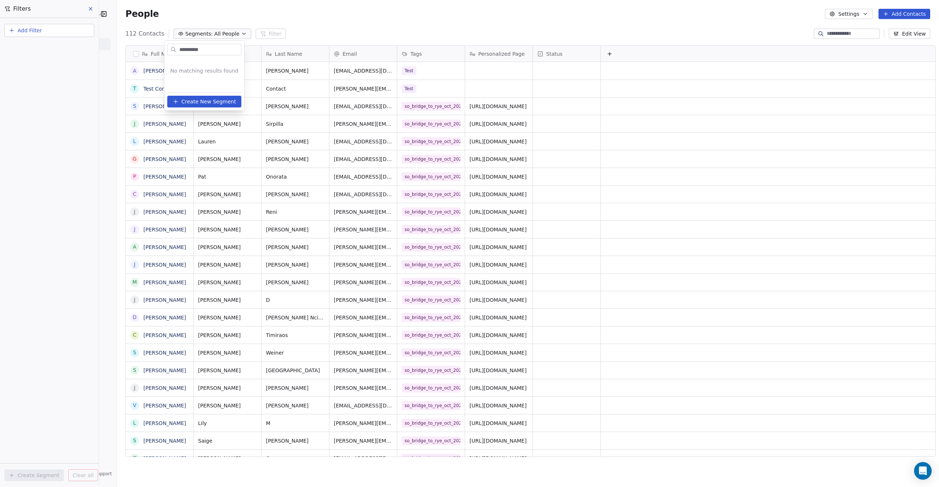
drag, startPoint x: 189, startPoint y: 48, endPoint x: 213, endPoint y: 47, distance: 23.8
click at [213, 47] on input "**********" at bounding box center [209, 49] width 63 height 11
type input "*****"
click at [205, 100] on span "Create New Segment" at bounding box center [209, 102] width 55 height 8
drag, startPoint x: 42, startPoint y: 67, endPoint x: 45, endPoint y: 56, distance: 10.9
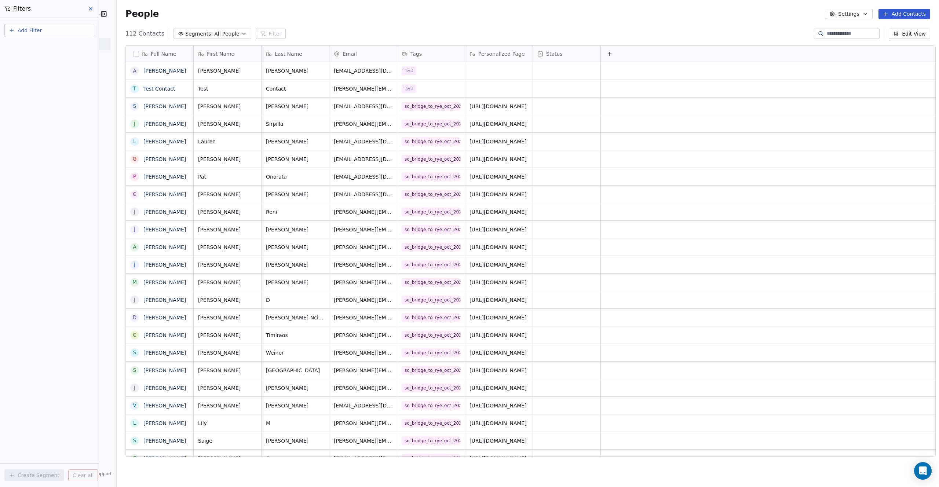
click at [43, 65] on div "Add Filter Create Segment Clear all" at bounding box center [49, 252] width 99 height 469
click at [88, 8] on icon at bounding box center [91, 9] width 6 height 6
click at [261, 34] on icon at bounding box center [263, 34] width 4 height 4
click at [28, 29] on span "Add Filter" at bounding box center [30, 31] width 24 height 8
click at [25, 48] on span "Contact properties" at bounding box center [36, 48] width 48 height 8
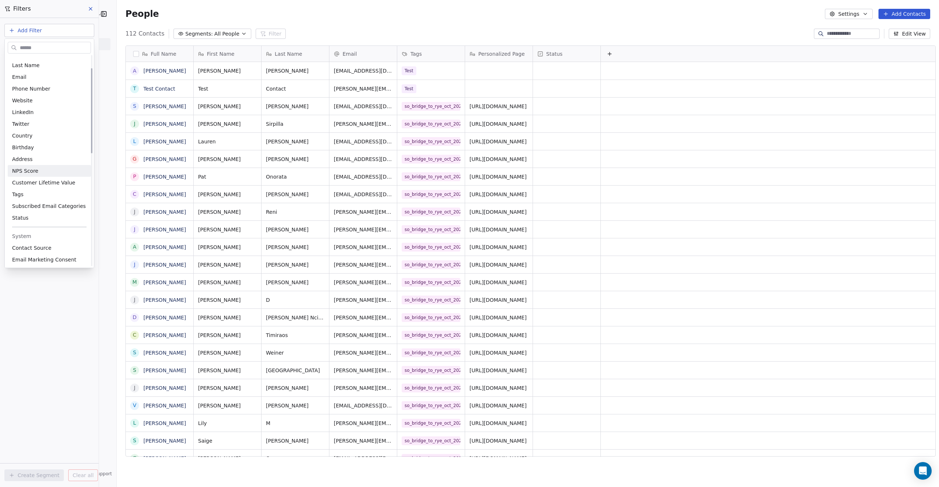
scroll to position [37, 0]
click at [18, 190] on span "Tags" at bounding box center [17, 189] width 11 height 7
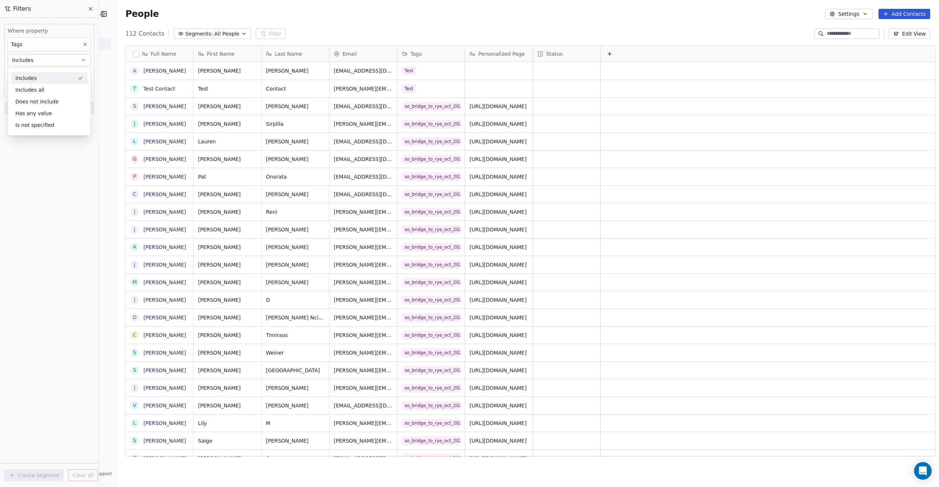
click at [37, 58] on button "Includes" at bounding box center [49, 60] width 83 height 12
click at [30, 76] on body "Automation For Agencies Contacts People Marketing Workflows Campaigns Metrics &…" at bounding box center [469, 243] width 939 height 487
click at [41, 76] on input "*****" at bounding box center [50, 78] width 77 height 8
click at [39, 78] on input "*****" at bounding box center [50, 78] width 77 height 8
type input "*"
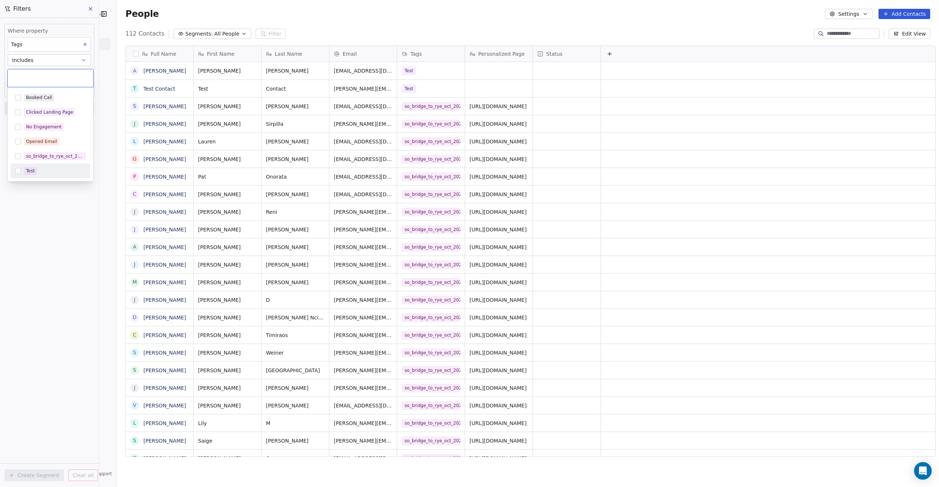
click at [86, 43] on html "Automation For Agencies Contacts People Marketing Workflows Campaigns Metrics &…" at bounding box center [469, 243] width 939 height 487
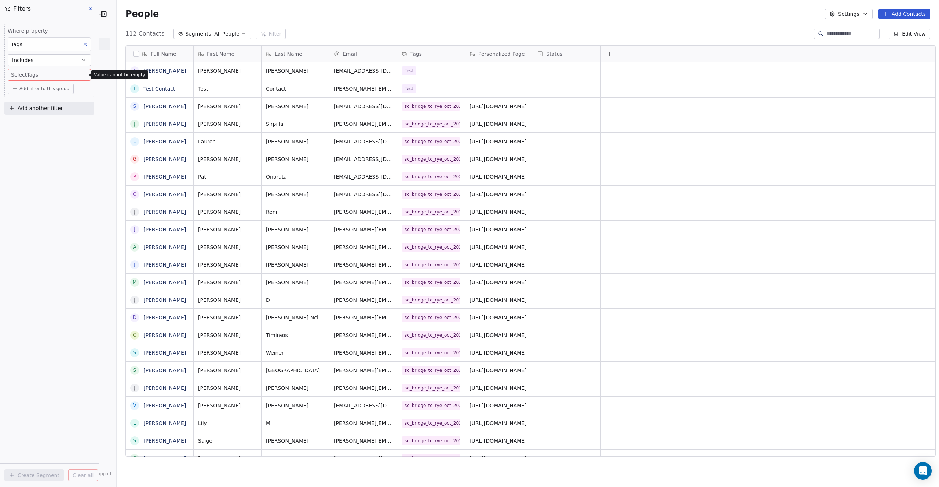
click at [85, 44] on icon at bounding box center [85, 44] width 3 height 3
click at [904, 34] on button "Edit View" at bounding box center [908, 34] width 41 height 10
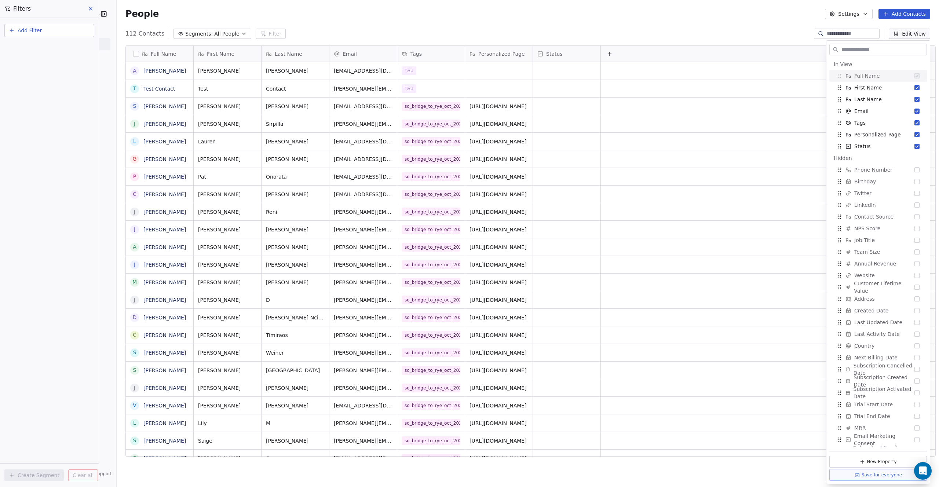
click at [217, 6] on div "People Settings Add Contacts" at bounding box center [528, 14] width 822 height 28
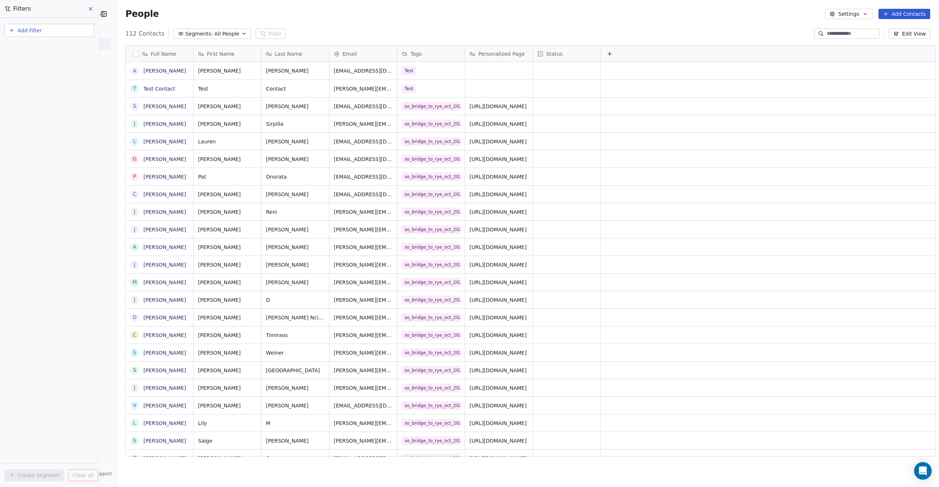
click at [90, 8] on icon at bounding box center [90, 8] width 3 height 3
click at [218, 12] on div "People Settings Add Contacts" at bounding box center [527, 14] width 804 height 10
click at [178, 34] on icon "button" at bounding box center [181, 34] width 6 height 6
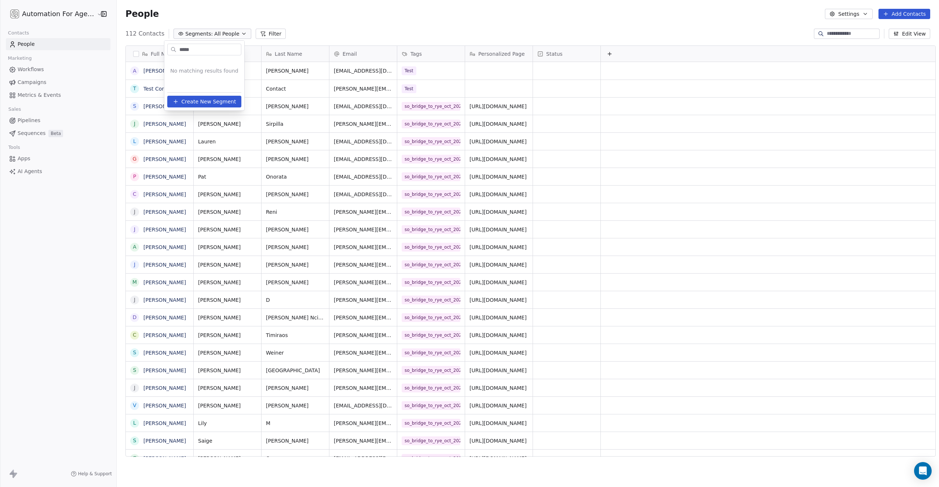
click at [192, 103] on span "Create New Segment" at bounding box center [209, 102] width 55 height 8
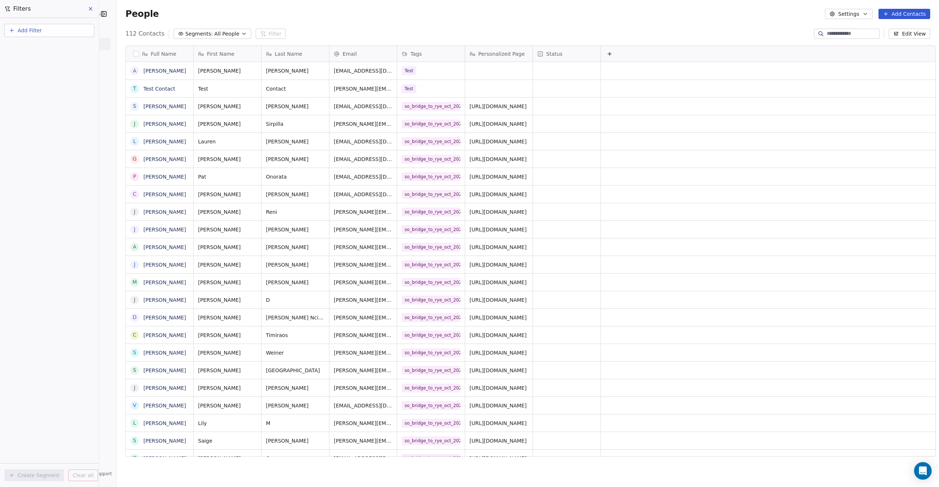
click at [25, 32] on span "Add Filter" at bounding box center [30, 31] width 24 height 8
click at [27, 46] on span "Contact properties" at bounding box center [36, 48] width 48 height 8
click at [26, 247] on span "Status" at bounding box center [20, 249] width 17 height 7
click at [26, 78] on div "Is" at bounding box center [49, 78] width 77 height 12
click at [25, 74] on body "Automation For Agencies Contacts People Marketing Workflows Campaigns Metrics &…" at bounding box center [469, 243] width 939 height 487
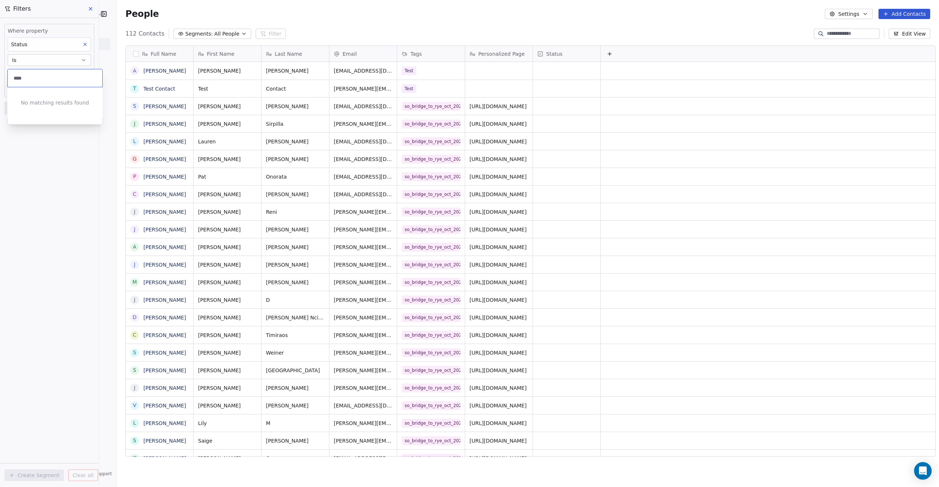
type input "****"
click at [86, 43] on html "Automation For Agencies Contacts People Marketing Workflows Campaigns Metrics &…" at bounding box center [469, 243] width 939 height 487
click at [85, 44] on icon at bounding box center [85, 44] width 5 height 5
drag, startPoint x: 228, startPoint y: 17, endPoint x: 133, endPoint y: 30, distance: 96.6
click at [216, 18] on div "People Settings Add Contacts" at bounding box center [527, 14] width 804 height 10
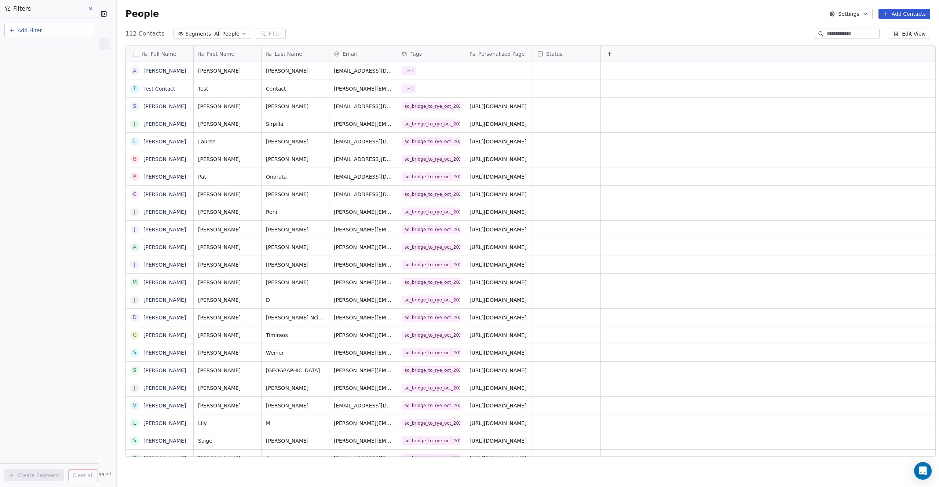
click at [91, 10] on icon at bounding box center [90, 8] width 3 height 3
click at [262, 38] on button "Filter" at bounding box center [271, 34] width 30 height 10
click at [91, 8] on icon at bounding box center [90, 8] width 3 height 3
click at [904, 33] on button "Edit View" at bounding box center [908, 34] width 41 height 10
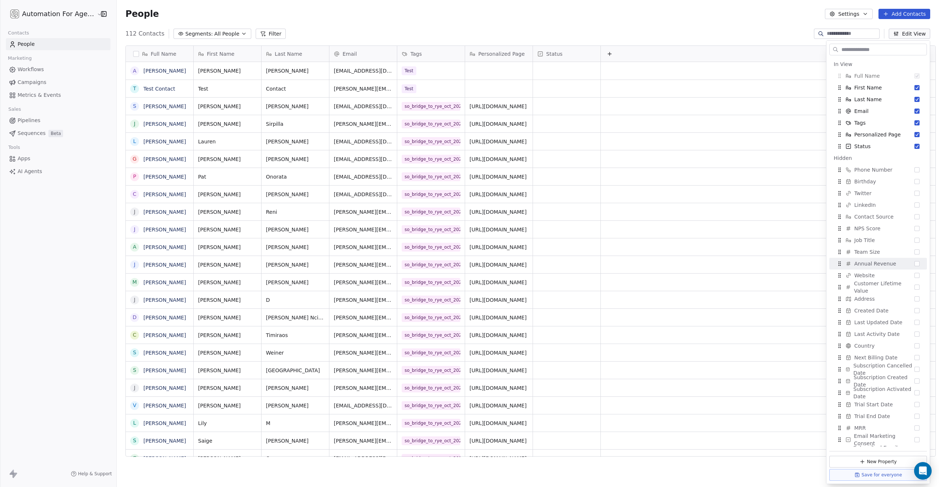
scroll to position [5, 0]
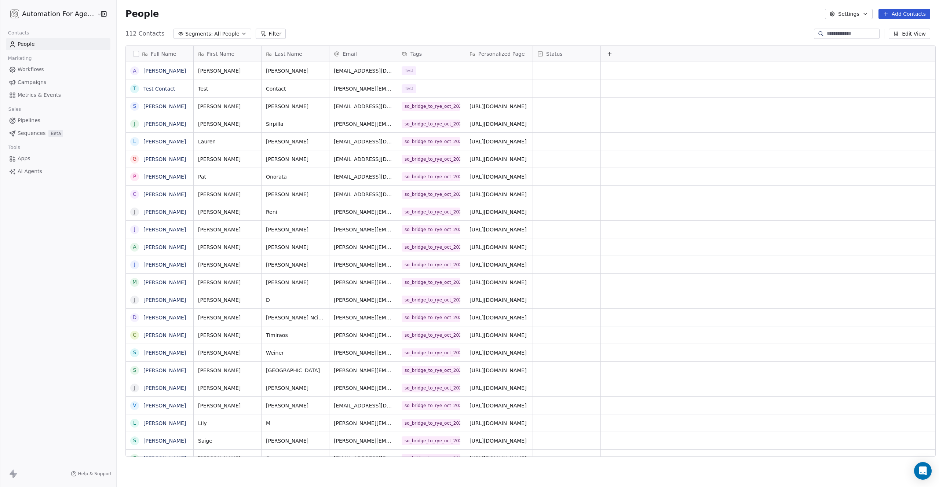
click at [726, 14] on div "People Settings Add Contacts" at bounding box center [527, 14] width 804 height 10
click at [17, 43] on link "People" at bounding box center [58, 44] width 105 height 12
click at [901, 14] on button "Add Contacts" at bounding box center [904, 14] width 52 height 10
click at [890, 40] on span "Import from CSV" at bounding box center [902, 42] width 43 height 8
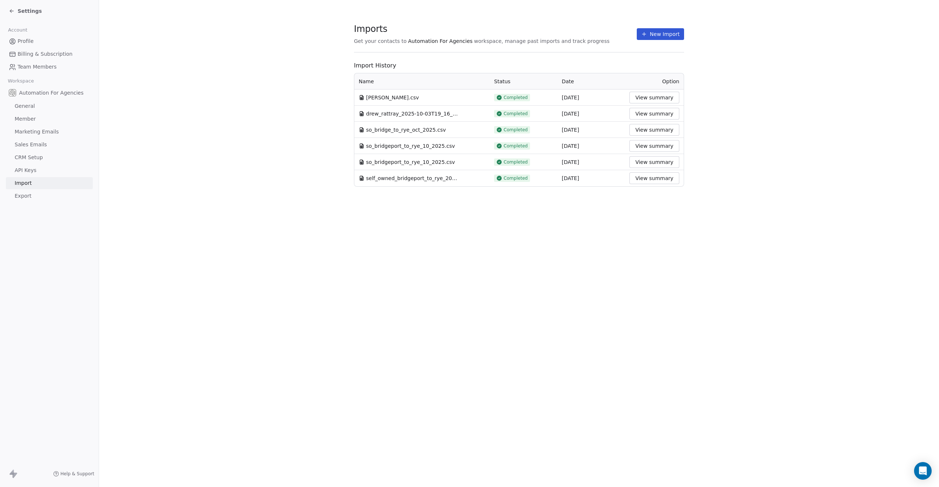
click at [656, 34] on button "New Import" at bounding box center [660, 34] width 47 height 12
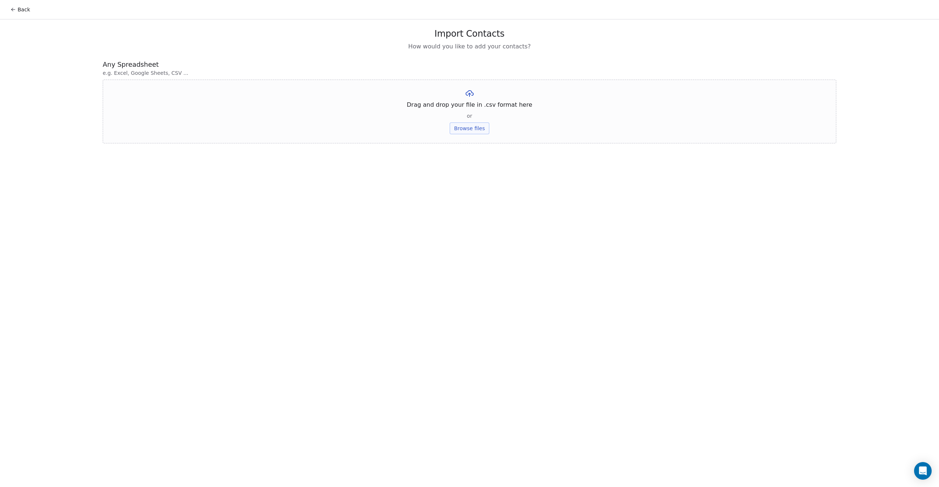
click at [474, 124] on button "Browse files" at bounding box center [470, 128] width 40 height 12
click at [470, 110] on button "Upload" at bounding box center [469, 108] width 27 height 12
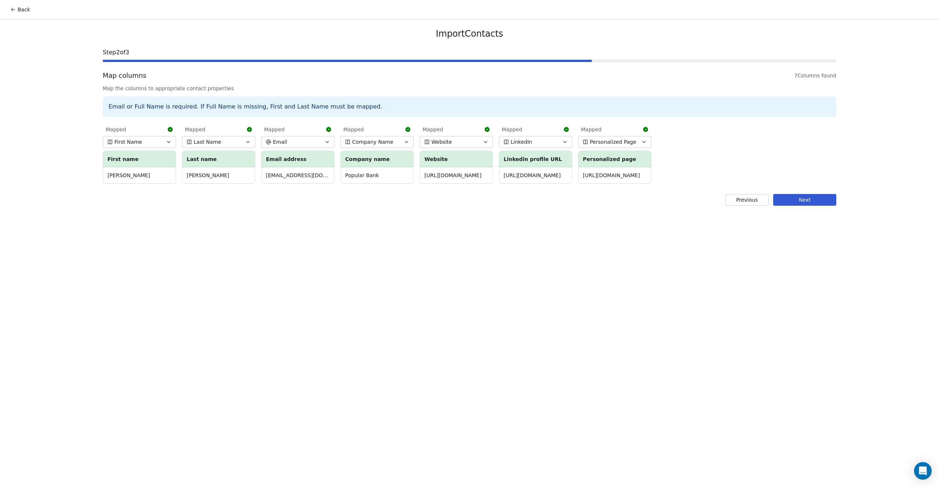
click at [792, 198] on button "Next" at bounding box center [804, 200] width 63 height 12
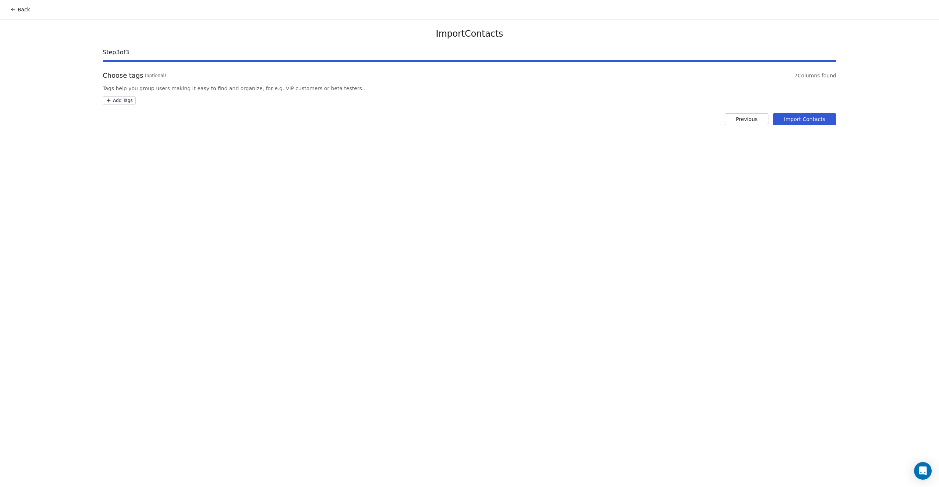
click at [118, 100] on html "Back Import Contacts Step 3 of 3 Choose tags (optional) 7 Columns found Tags he…" at bounding box center [469, 243] width 939 height 487
type input "**********"
click at [135, 138] on span "Create "" at bounding box center [135, 138] width 21 height 8
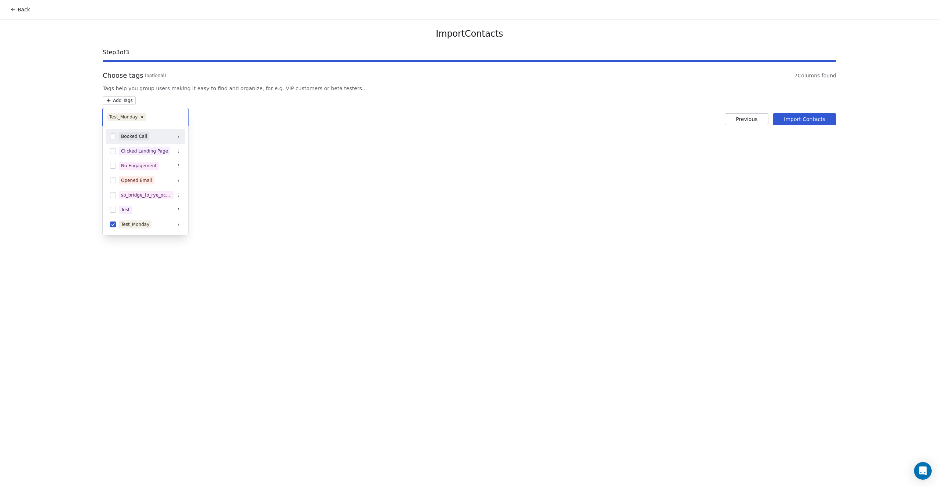
click at [326, 107] on html "Back Import Contacts Step 3 of 3 Choose tags (optional) 7 Columns found Tags he…" at bounding box center [469, 243] width 939 height 487
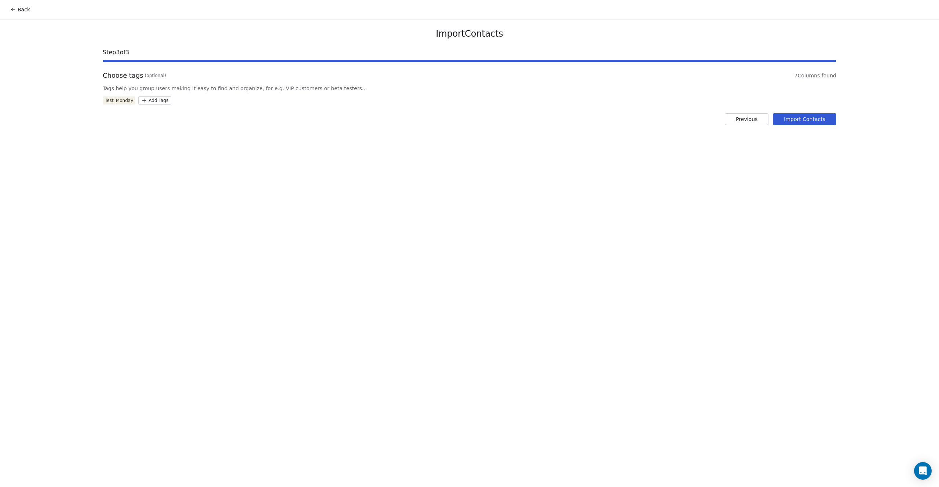
click at [789, 115] on button "Import Contacts" at bounding box center [804, 119] width 63 height 12
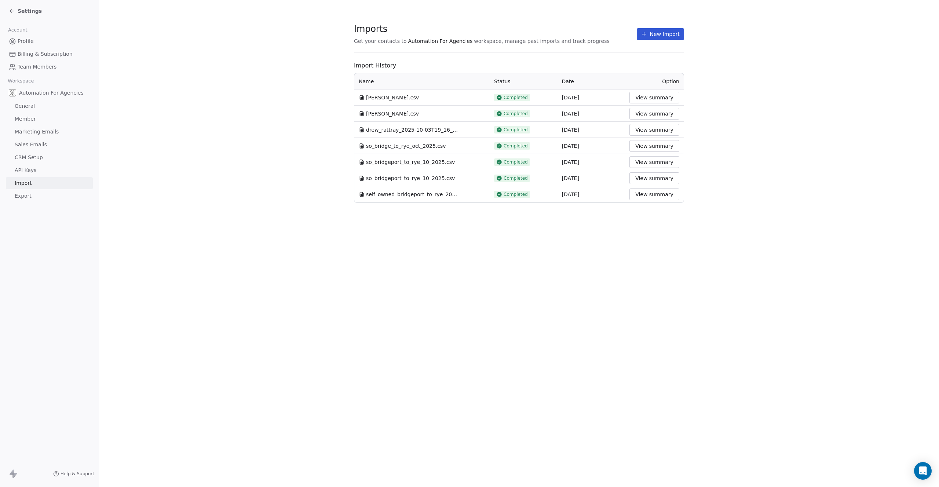
click at [28, 41] on span "Profile" at bounding box center [26, 41] width 16 height 8
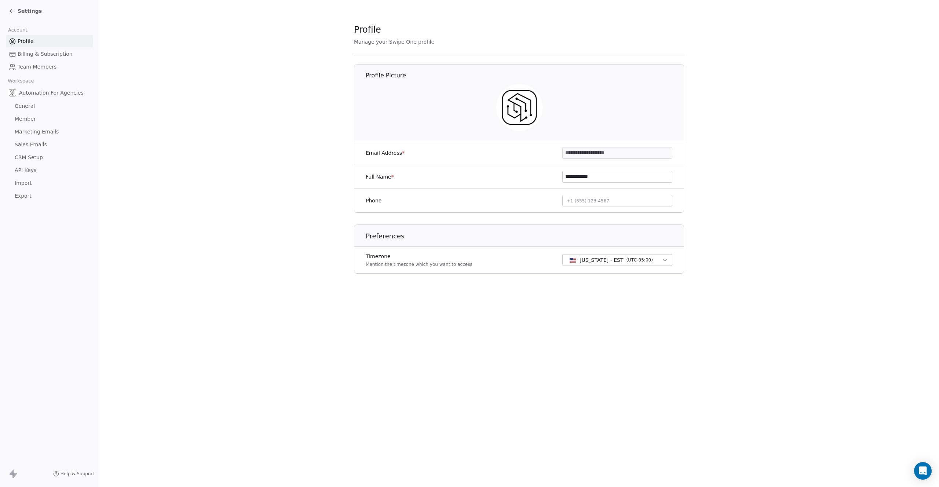
click at [26, 11] on span "Settings" at bounding box center [30, 10] width 24 height 7
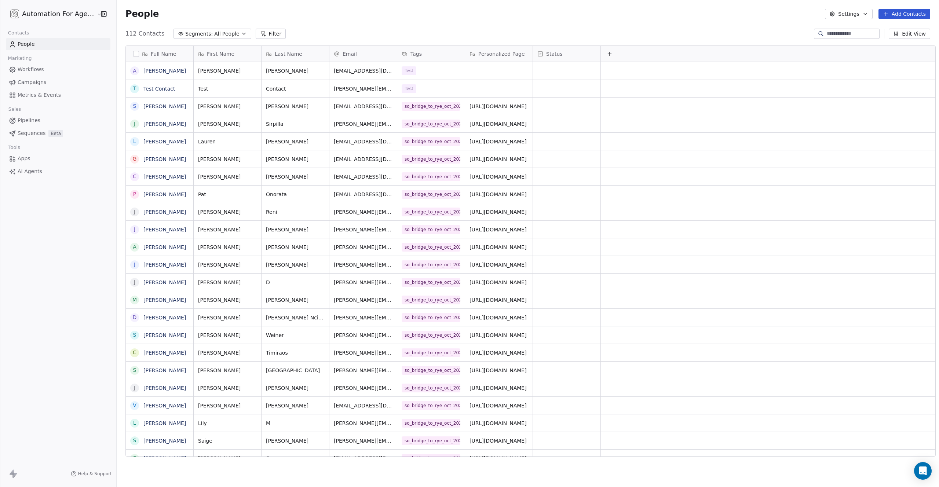
scroll to position [423, 822]
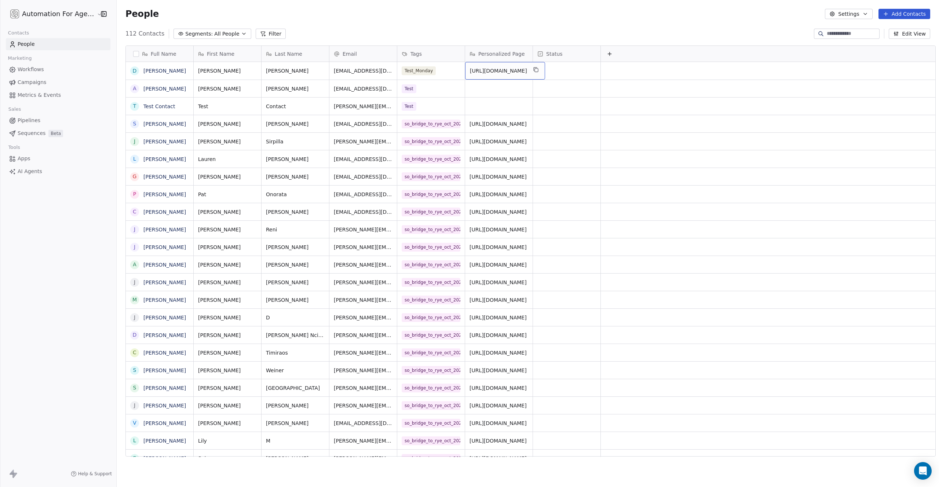
click at [520, 73] on span "https://growth.automationforagencies.com/npmuqvruht" at bounding box center [498, 70] width 57 height 7
click at [520, 73] on textarea "**********" at bounding box center [514, 73] width 109 height 23
click at [473, 89] on html "Automation For Agencies Contacts People Marketing Workflows Campaigns Metrics &…" at bounding box center [469, 243] width 939 height 487
click at [469, 90] on div "grid" at bounding box center [498, 88] width 67 height 17
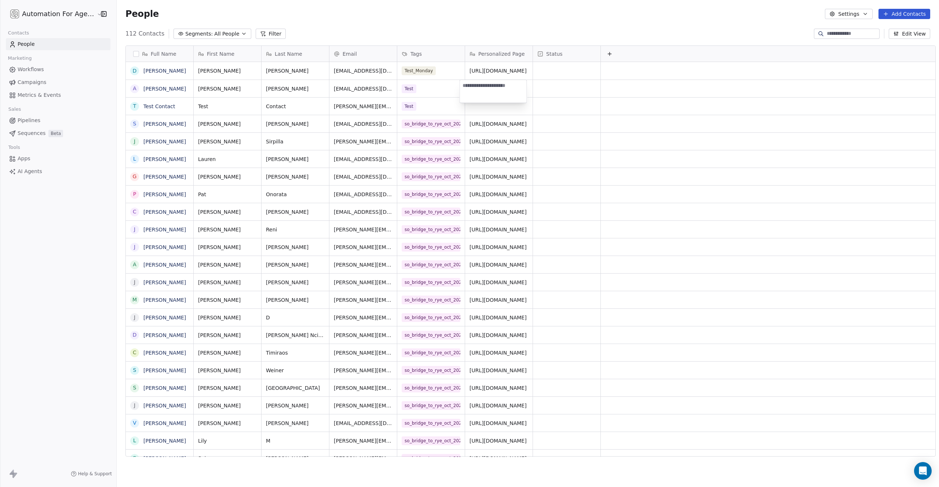
type textarea "**********"
click at [389, 27] on div "People Settings Add Contacts" at bounding box center [528, 14] width 822 height 28
click at [425, 92] on div "Test" at bounding box center [424, 88] width 45 height 9
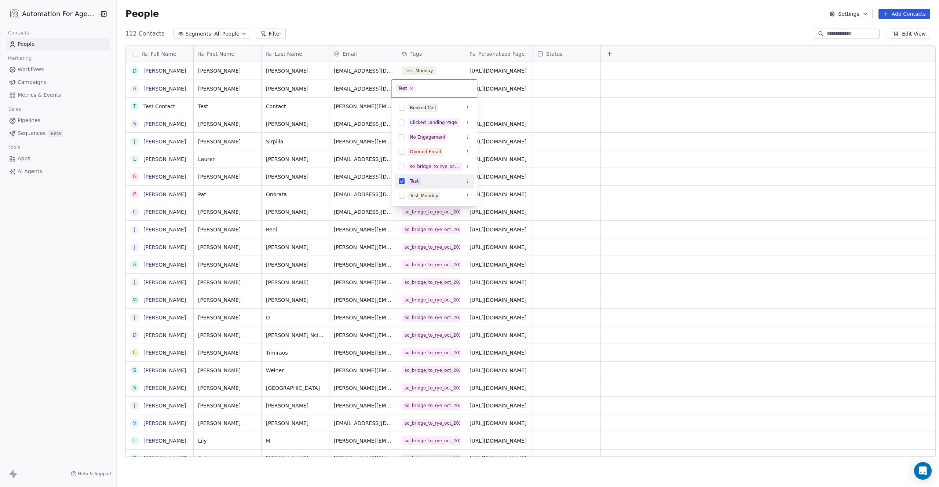
click at [425, 92] on div "Test" at bounding box center [434, 89] width 85 height 18
click at [381, 36] on html "Automation For Agencies Contacts People Marketing Workflows Campaigns Metrics &…" at bounding box center [469, 243] width 939 height 487
click at [584, 121] on html "Automation For Agencies Contacts People Marketing Workflows Campaigns Metrics &…" at bounding box center [469, 243] width 939 height 487
click at [33, 69] on span "Workflows" at bounding box center [31, 70] width 26 height 8
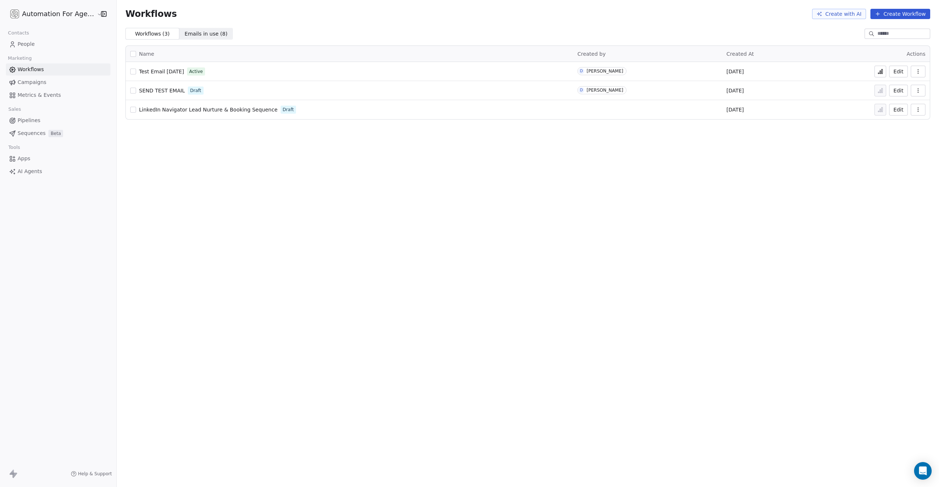
click at [164, 81] on td "SEND TEST EMAIL Draft" at bounding box center [349, 90] width 447 height 19
click at [164, 85] on div "SEND TEST EMAIL Draft" at bounding box center [349, 90] width 438 height 10
click at [164, 90] on span "SEND TEST EMAIL" at bounding box center [162, 91] width 46 height 6
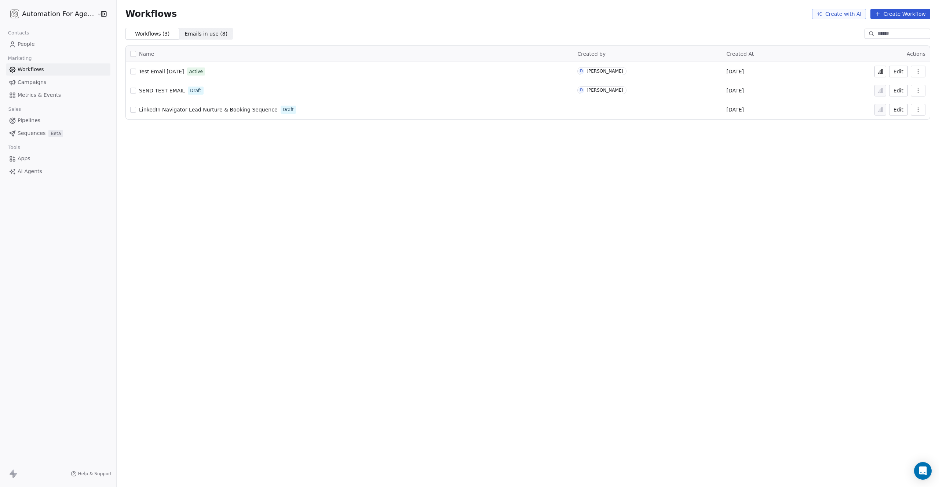
click at [164, 90] on span "SEND TEST EMAIL" at bounding box center [162, 91] width 46 height 6
click at [39, 41] on link "People" at bounding box center [58, 44] width 105 height 12
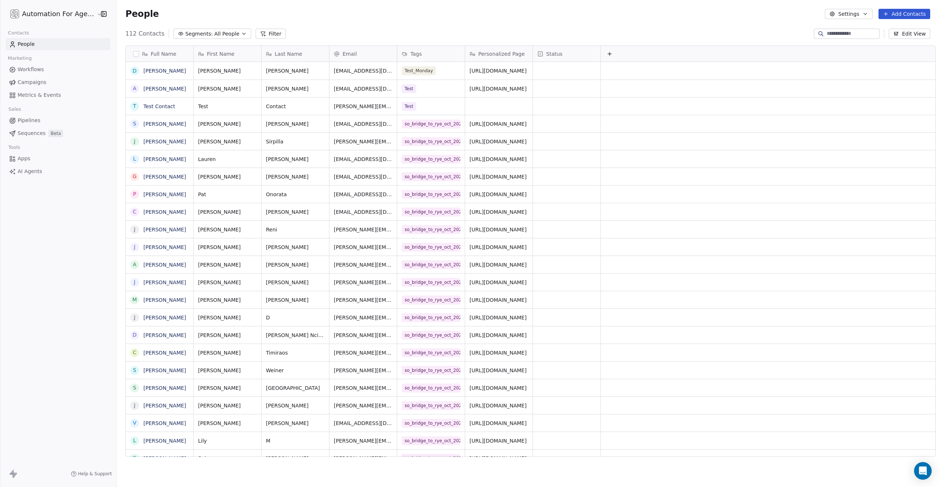
scroll to position [423, 822]
click at [191, 34] on span "Segments:" at bounding box center [199, 34] width 28 height 8
click at [234, 76] on html "Automation For Agencies Contacts People Marketing Workflows Campaigns Metrics &…" at bounding box center [469, 243] width 939 height 487
click at [244, 90] on div "Edit" at bounding box center [258, 90] width 50 height 12
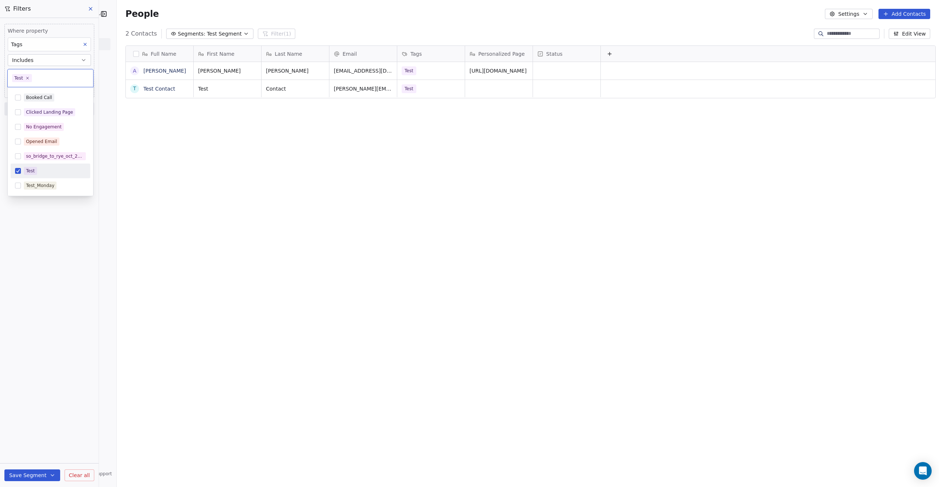
click at [33, 74] on body "Automation For Agencies Contacts People Marketing Workflows Campaigns Metrics &…" at bounding box center [469, 243] width 939 height 487
click at [17, 168] on button "Suggestions" at bounding box center [18, 171] width 6 height 6
click at [17, 186] on button "Suggestions" at bounding box center [18, 186] width 6 height 6
click at [18, 184] on button "Suggestions" at bounding box center [18, 186] width 6 height 6
drag, startPoint x: 248, startPoint y: 151, endPoint x: 242, endPoint y: 153, distance: 5.8
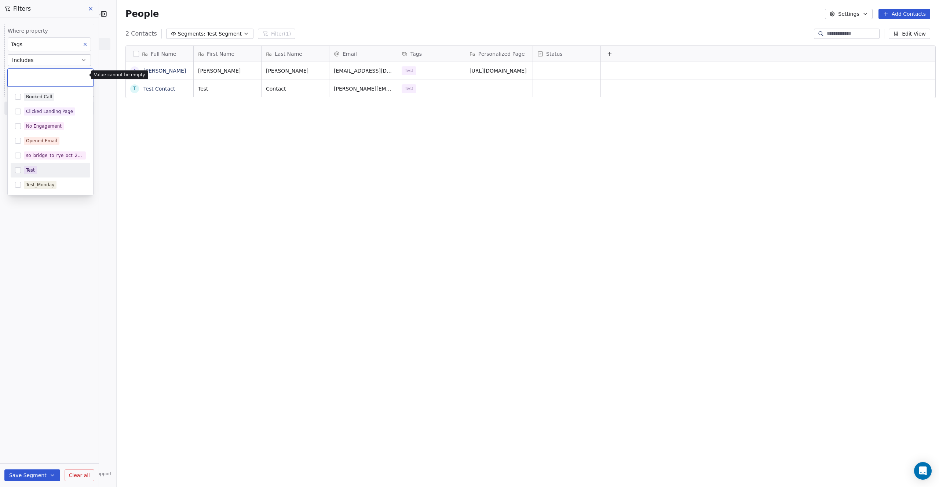
click at [248, 151] on html "Automation For Agencies Contacts People Marketing Workflows Campaigns Metrics &…" at bounding box center [469, 243] width 939 height 487
click at [89, 7] on icon at bounding box center [90, 8] width 3 height 3
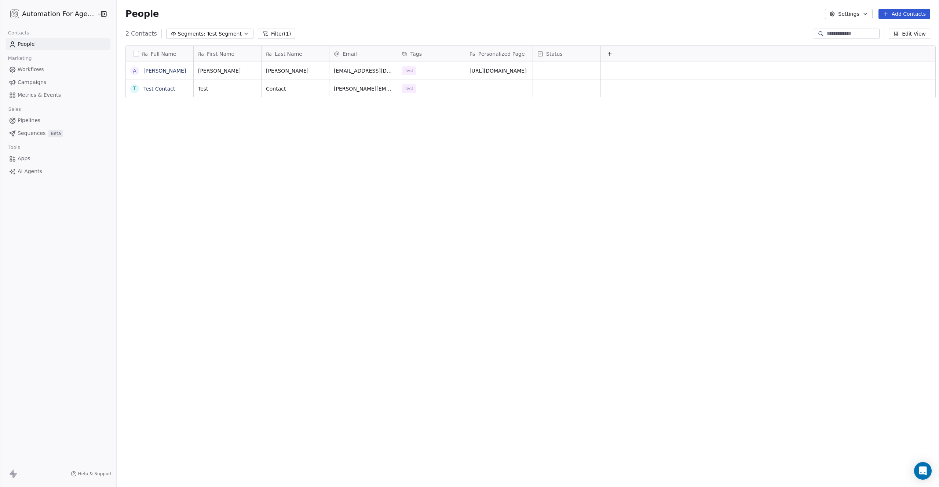
click at [27, 43] on span "People" at bounding box center [26, 44] width 17 height 8
click at [25, 69] on span "Workflows" at bounding box center [31, 70] width 26 height 8
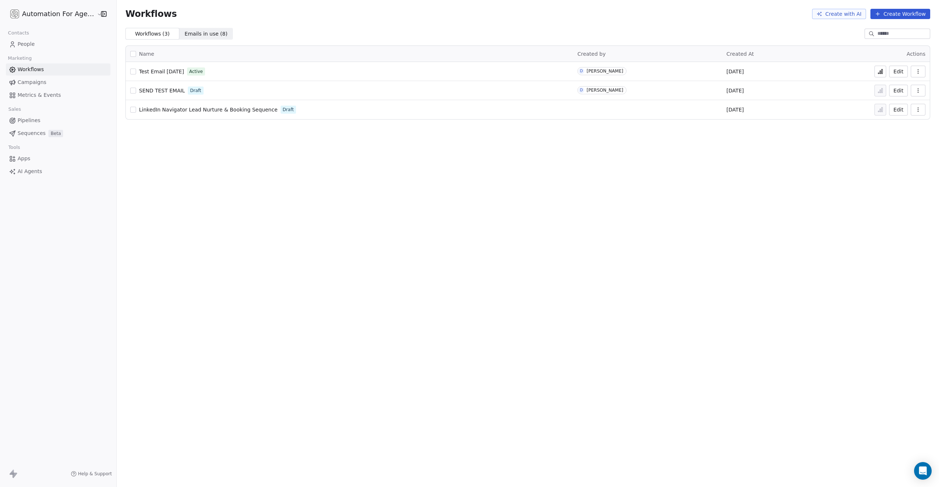
click at [22, 44] on span "People" at bounding box center [26, 44] width 17 height 8
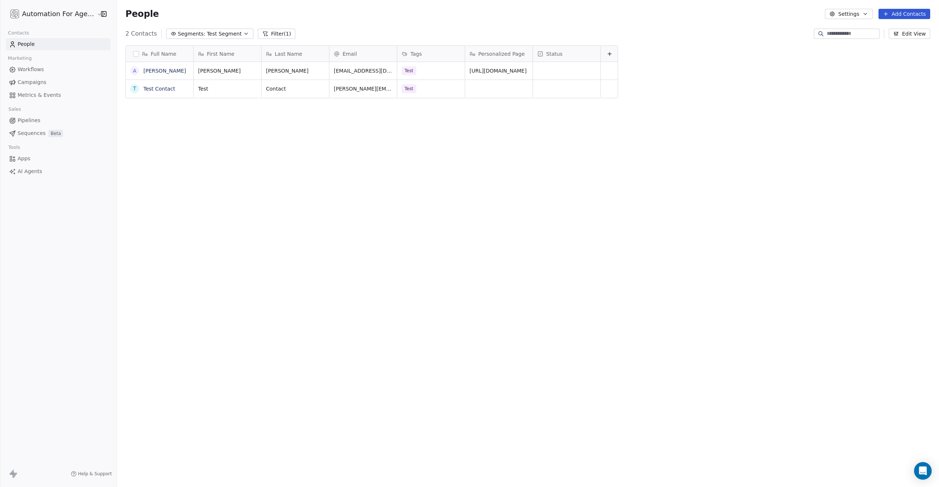
scroll to position [423, 822]
click at [26, 44] on span "People" at bounding box center [26, 44] width 17 height 8
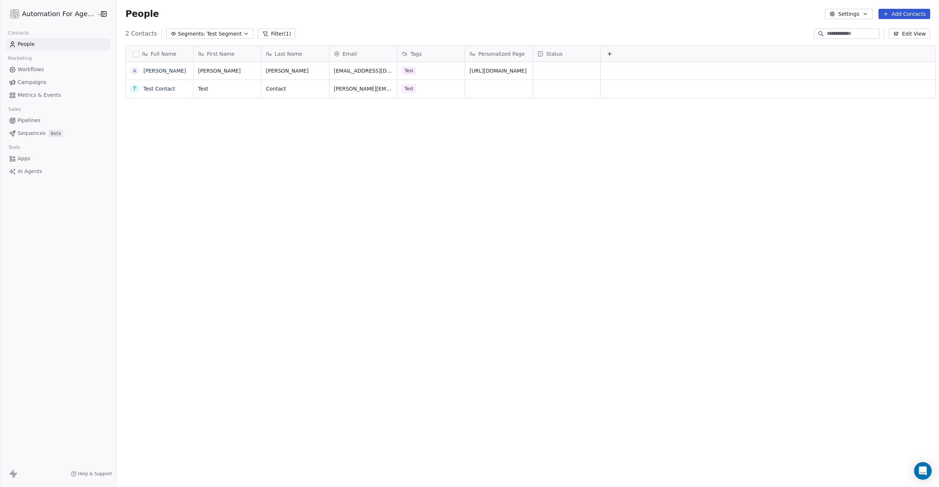
click at [26, 44] on span "People" at bounding box center [26, 44] width 17 height 8
click at [184, 33] on span "Segments:" at bounding box center [192, 34] width 28 height 8
click at [175, 63] on span "All People" at bounding box center [178, 65] width 25 height 8
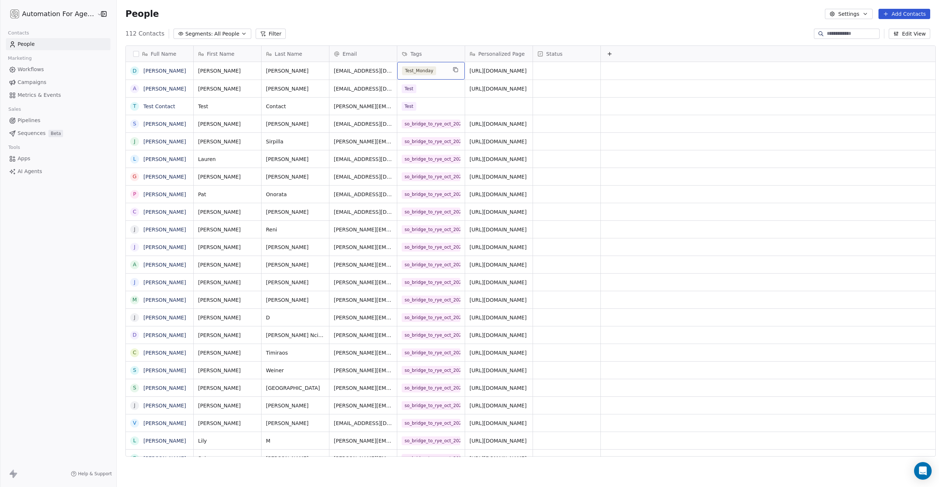
click at [431, 71] on div "Test_Monday" at bounding box center [424, 70] width 45 height 9
click at [400, 177] on button "Suggestions" at bounding box center [402, 178] width 6 height 6
click at [402, 164] on button "Suggestions" at bounding box center [402, 164] width 6 height 6
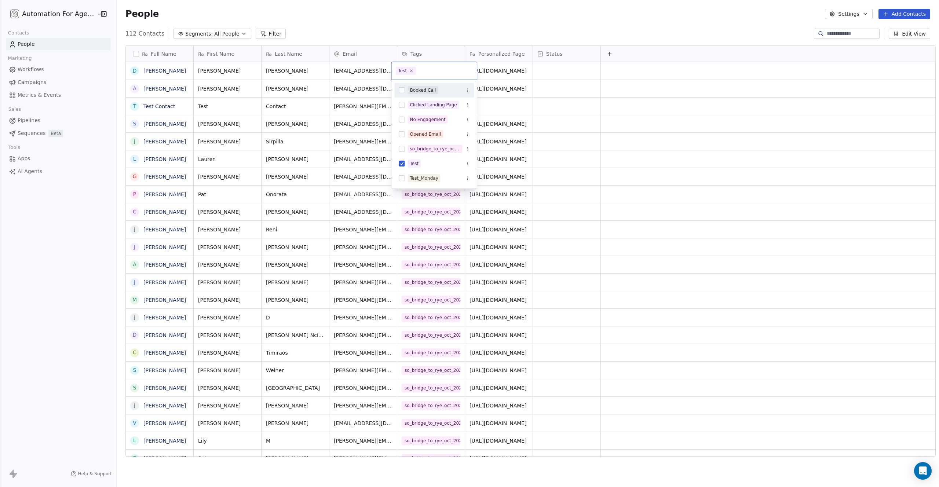
click at [416, 22] on html "Automation For Agencies Contacts People Marketing Workflows Campaigns Metrics &…" at bounding box center [469, 243] width 939 height 487
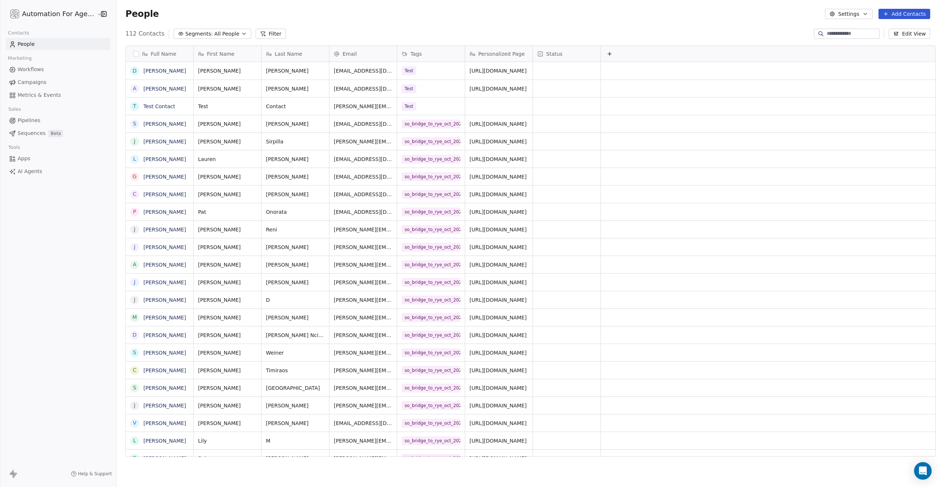
click at [28, 70] on span "Workflows" at bounding box center [31, 70] width 26 height 8
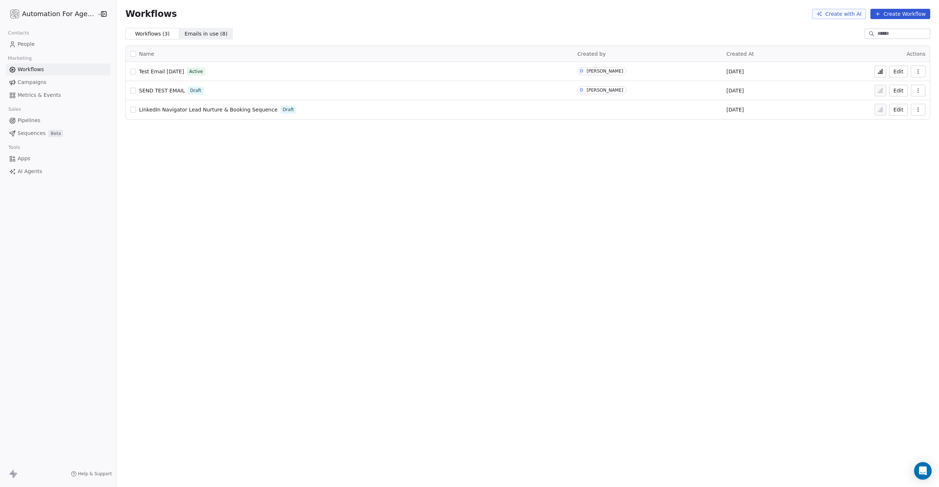
click at [160, 90] on span "SEND TEST EMAIL" at bounding box center [162, 91] width 46 height 6
click at [22, 43] on span "People" at bounding box center [26, 44] width 17 height 8
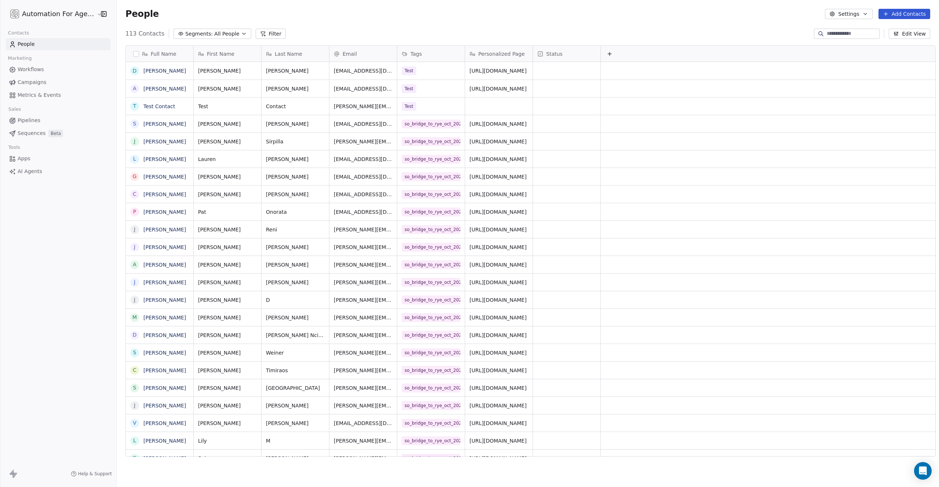
scroll to position [423, 822]
click at [30, 70] on span "Workflows" at bounding box center [31, 70] width 26 height 8
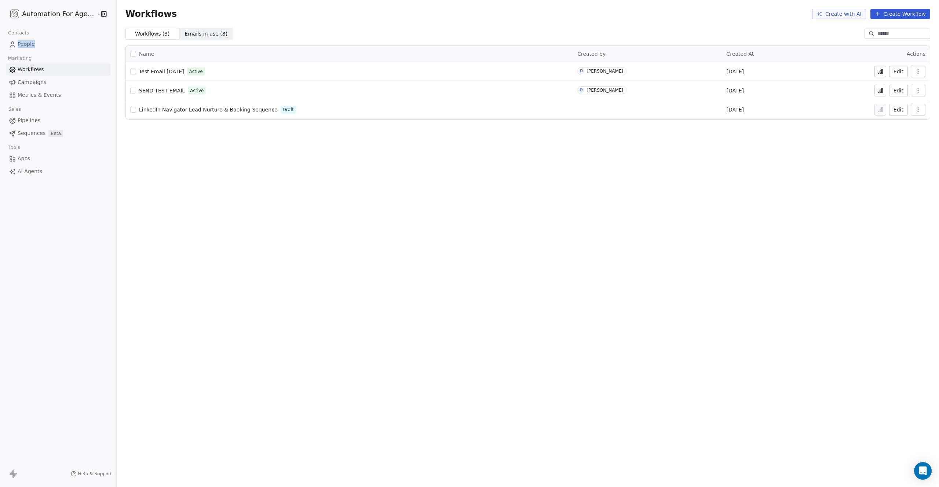
click at [157, 89] on span "SEND TEST EMAIL" at bounding box center [162, 91] width 46 height 6
click at [26, 41] on span "People" at bounding box center [26, 44] width 17 height 8
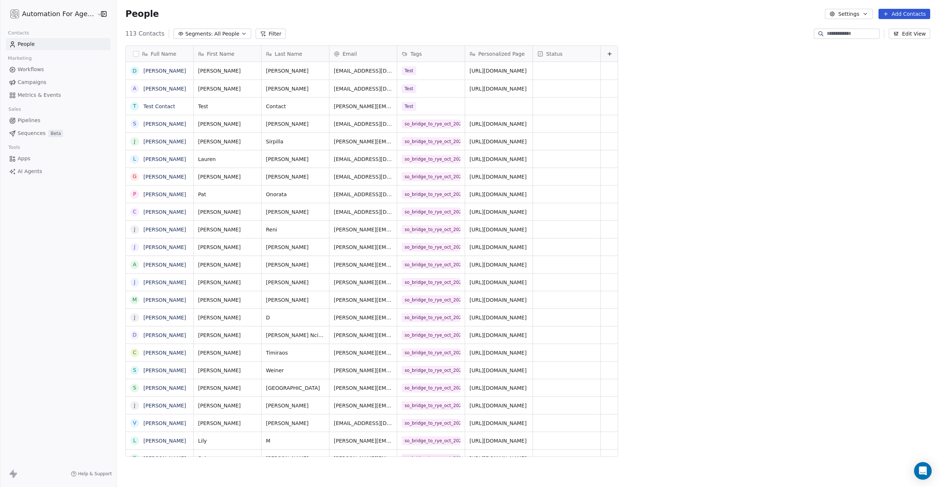
scroll to position [423, 822]
click at [894, 13] on button "Add Contacts" at bounding box center [904, 14] width 52 height 10
click at [897, 40] on span "Import from CSV" at bounding box center [902, 42] width 43 height 8
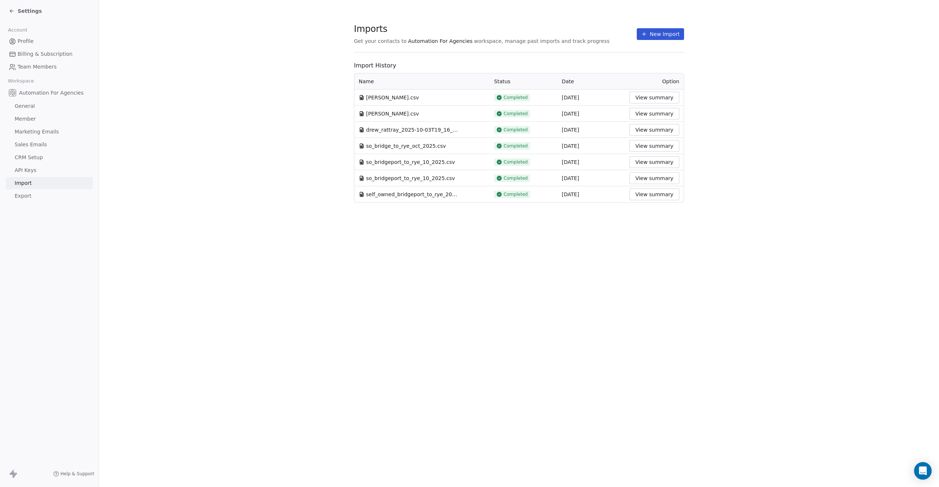
click at [658, 32] on button "New Import" at bounding box center [660, 34] width 47 height 12
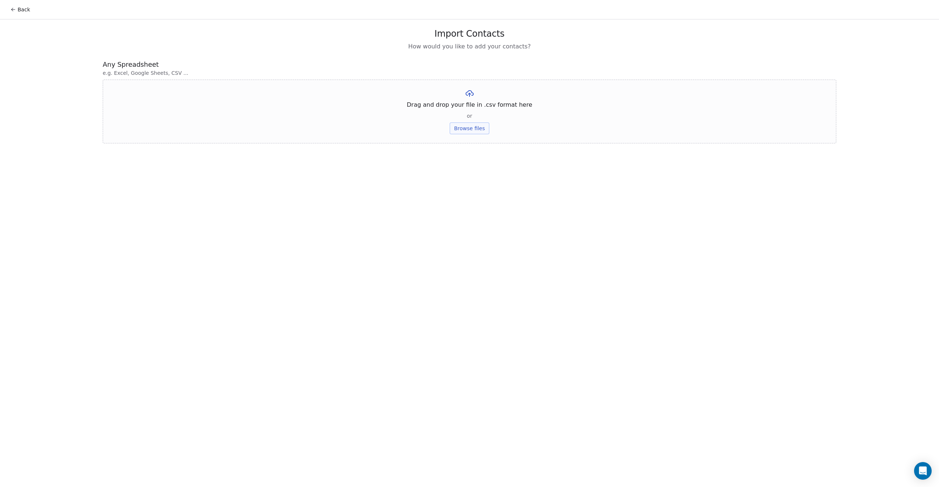
click at [463, 127] on button "Browse files" at bounding box center [470, 128] width 40 height 12
click at [469, 108] on button "Upload" at bounding box center [469, 108] width 27 height 12
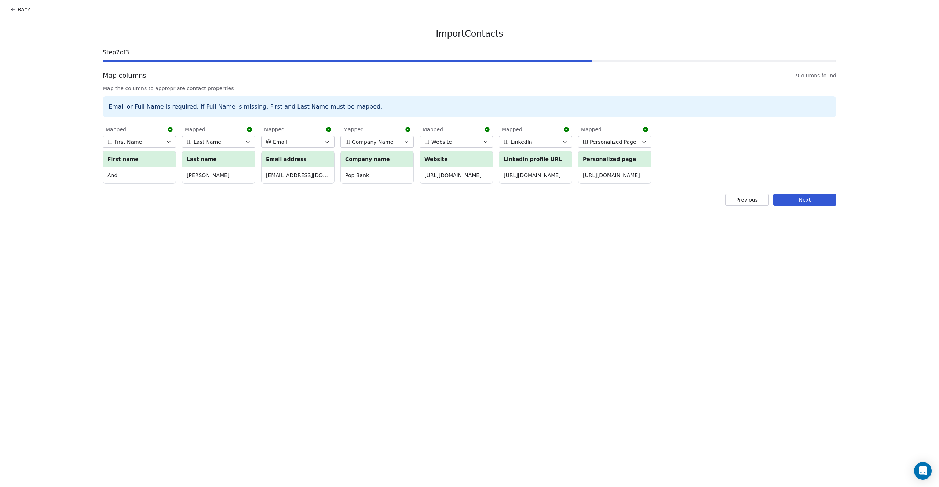
click at [803, 197] on button "Next" at bounding box center [804, 200] width 63 height 12
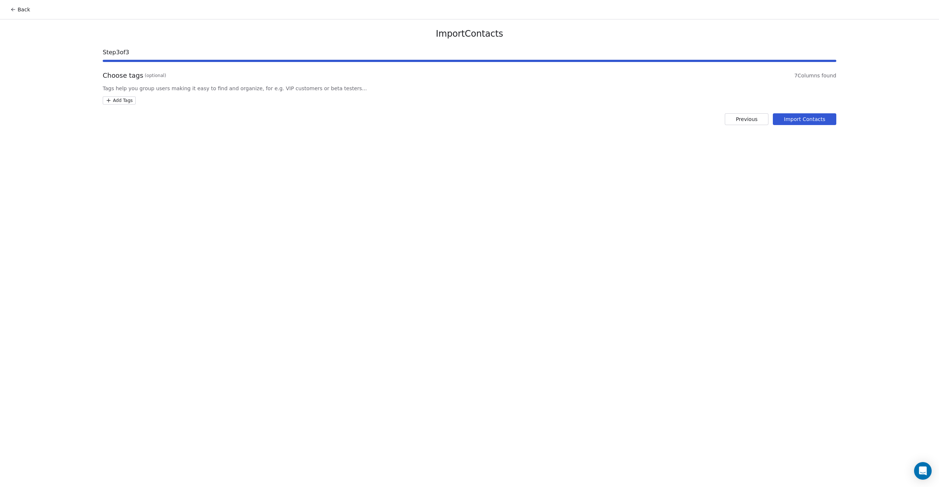
click at [113, 101] on html "Back Import Contacts Step 3 of 3 Choose tags (optional) 7 Columns found Tags he…" at bounding box center [469, 243] width 939 height 487
click at [111, 210] on button "Suggestions" at bounding box center [113, 210] width 6 height 6
click at [440, 144] on html "Back Import Contacts Step 3 of 3 Choose tags (optional) 7 Columns found Tags he…" at bounding box center [469, 243] width 939 height 487
click at [804, 118] on button "Import Contacts" at bounding box center [804, 119] width 63 height 12
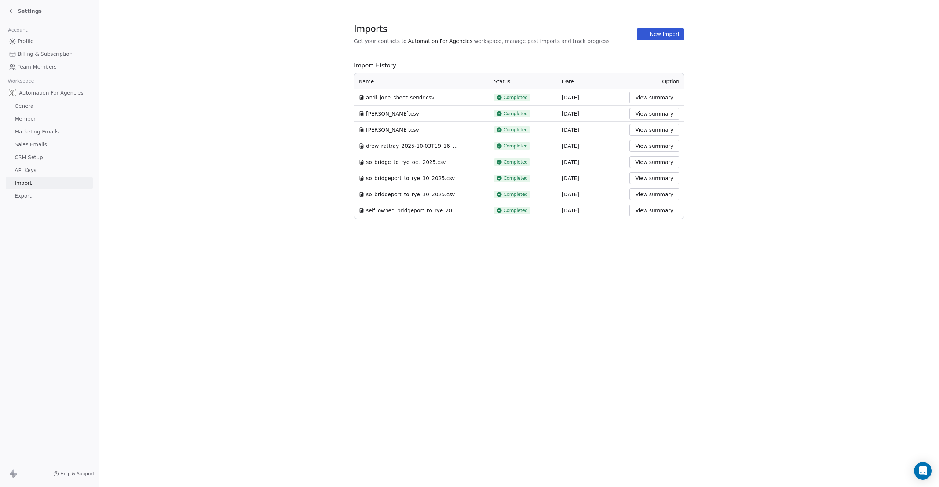
click at [29, 37] on span "Profile" at bounding box center [26, 41] width 16 height 8
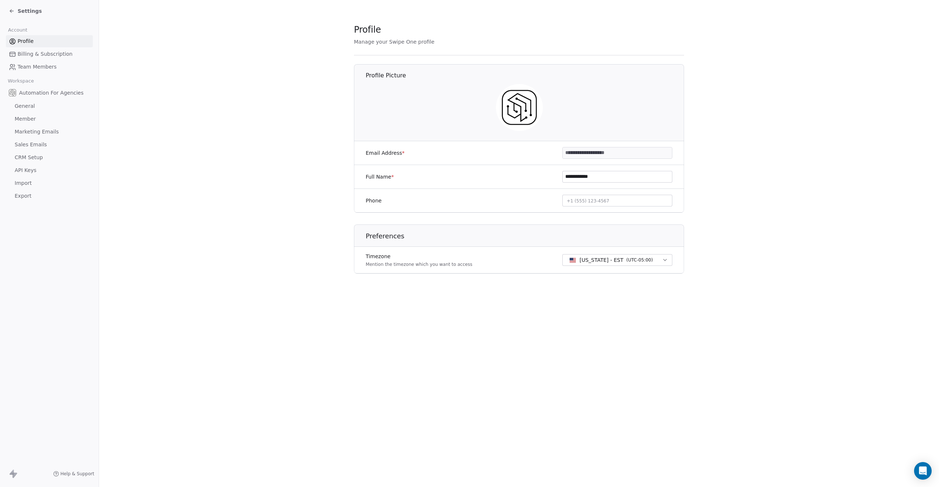
click at [25, 12] on span "Settings" at bounding box center [30, 10] width 24 height 7
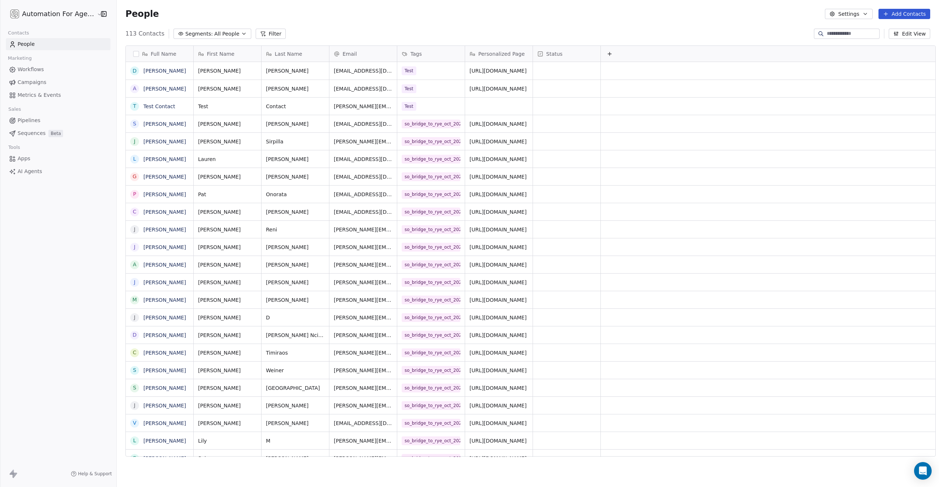
scroll to position [423, 822]
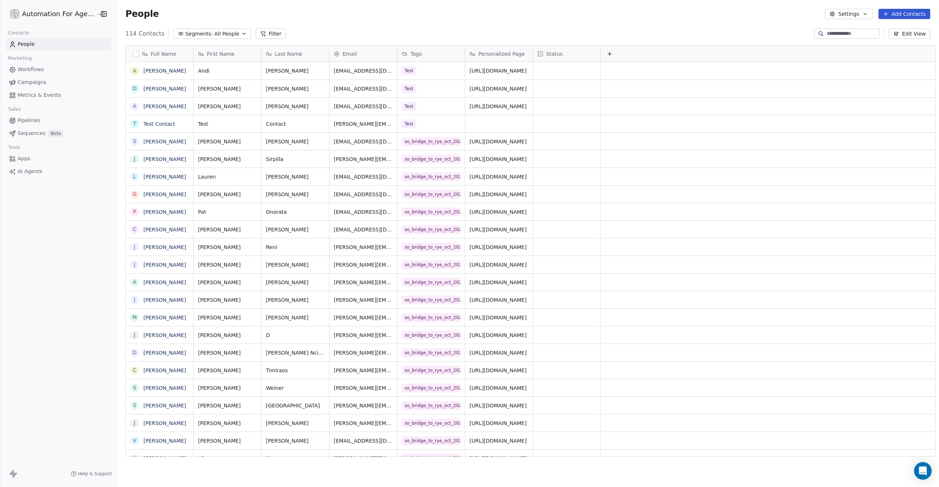
click at [26, 43] on span "People" at bounding box center [26, 44] width 17 height 8
click at [147, 90] on link "[PERSON_NAME]" at bounding box center [164, 89] width 43 height 6
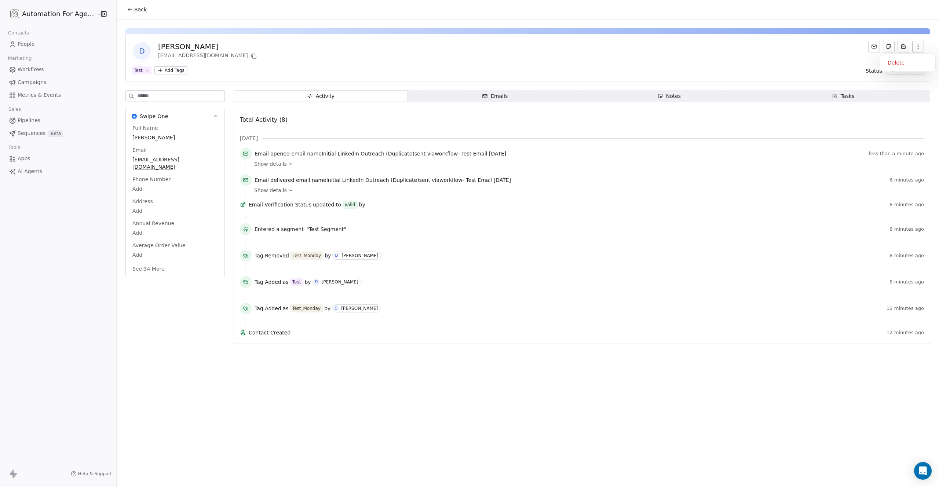
click at [917, 44] on icon "button" at bounding box center [918, 47] width 6 height 6
click at [894, 60] on div "Delete" at bounding box center [907, 63] width 49 height 12
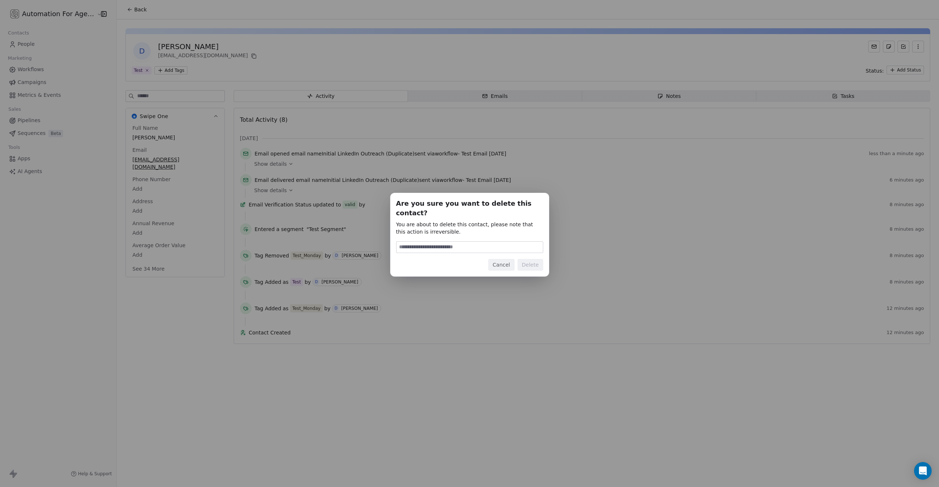
click at [453, 246] on input at bounding box center [469, 247] width 146 height 11
type input "******"
click at [524, 259] on button "Delete" at bounding box center [530, 265] width 26 height 12
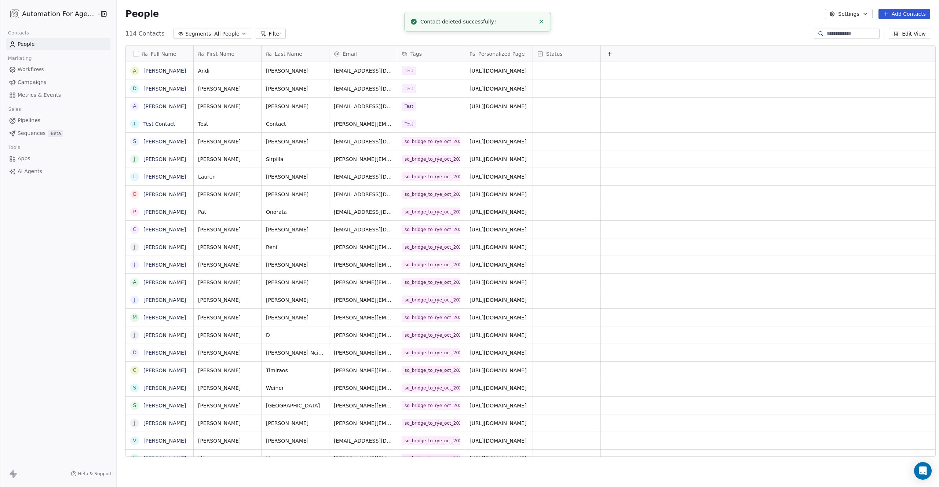
scroll to position [423, 822]
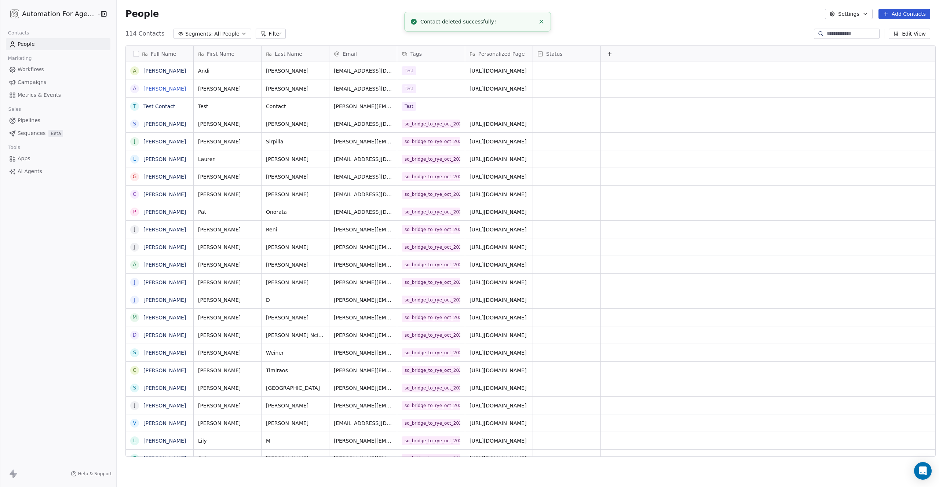
click at [158, 88] on link "Andrew Rattray" at bounding box center [164, 89] width 43 height 6
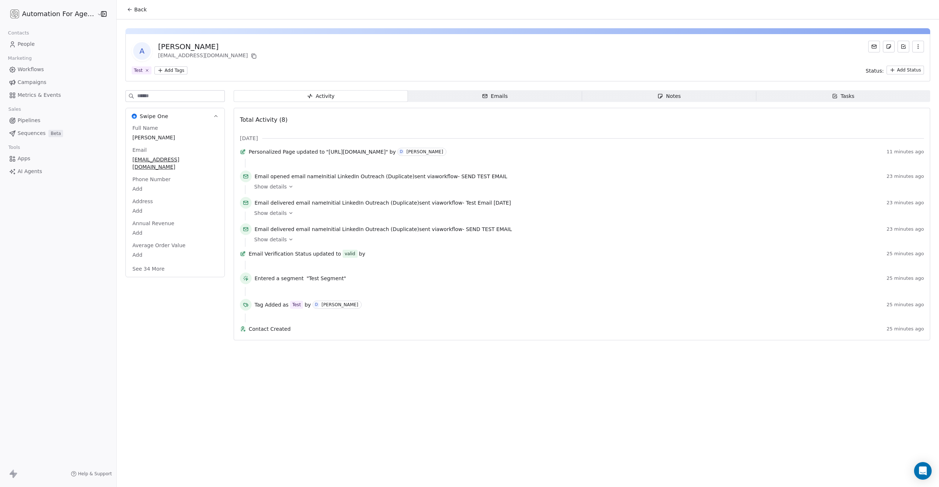
click at [20, 44] on span "People" at bounding box center [26, 44] width 17 height 8
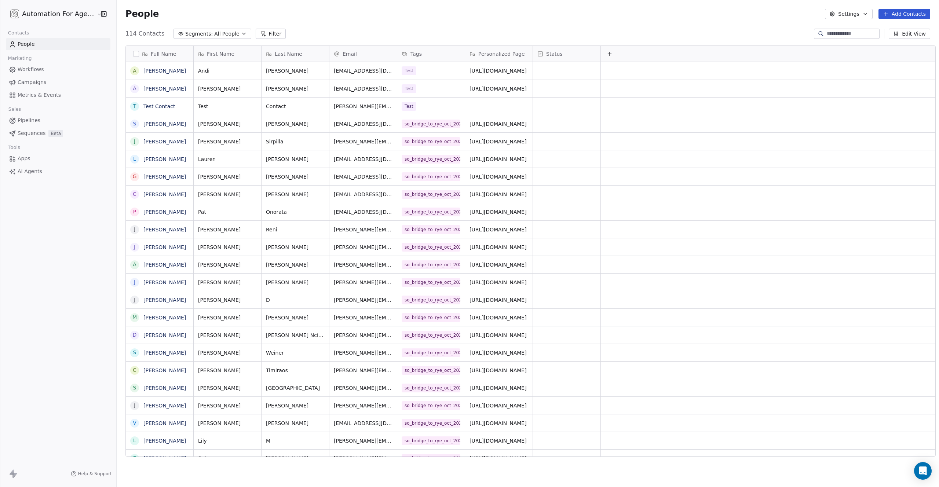
scroll to position [423, 822]
click at [156, 87] on link "Andrew Rattray" at bounding box center [164, 89] width 43 height 6
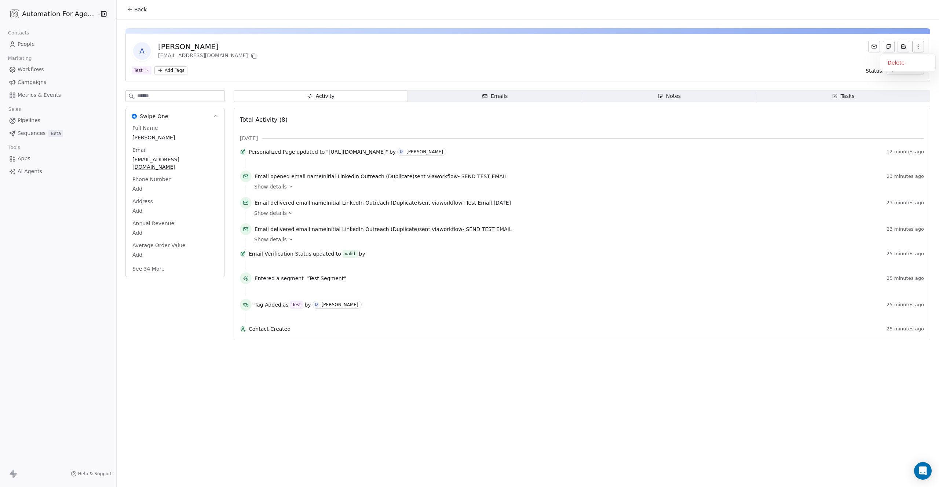
click at [913, 45] on button "button" at bounding box center [918, 47] width 12 height 12
click at [898, 61] on div "Delete" at bounding box center [907, 63] width 49 height 12
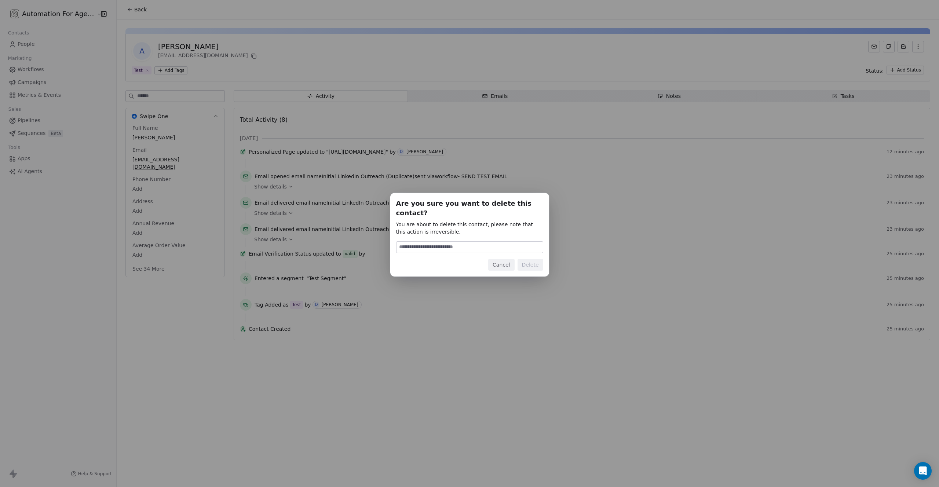
click at [437, 242] on input at bounding box center [469, 247] width 146 height 11
type input "******"
click at [533, 260] on button "Delete" at bounding box center [530, 265] width 26 height 12
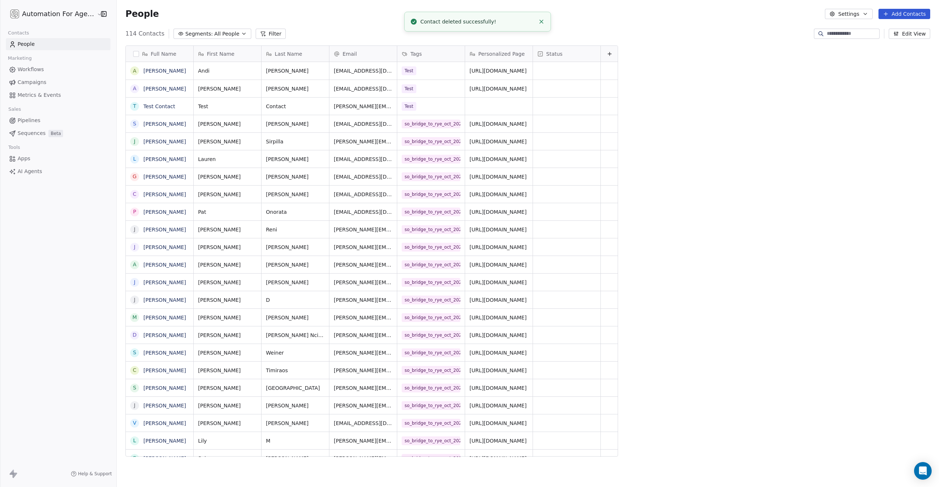
scroll to position [423, 822]
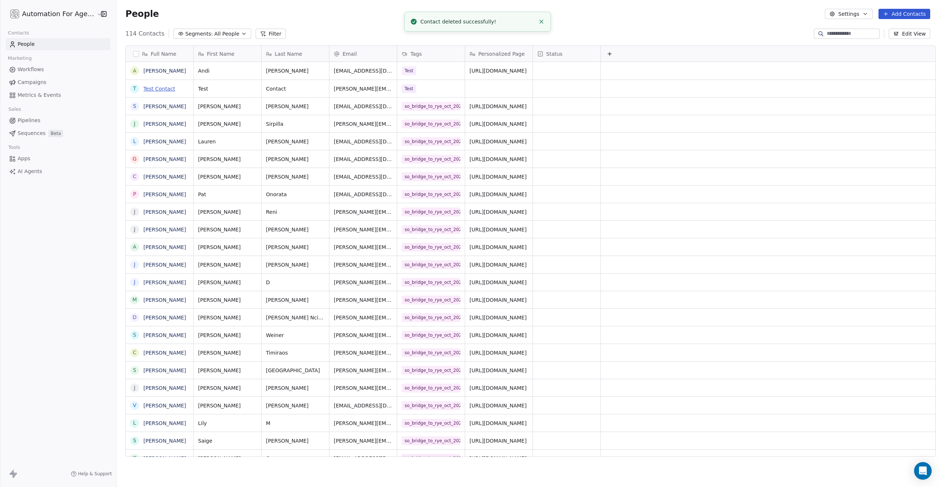
click at [158, 89] on link "Test Contact" at bounding box center [159, 89] width 32 height 6
click at [32, 70] on span "Workflows" at bounding box center [31, 70] width 26 height 8
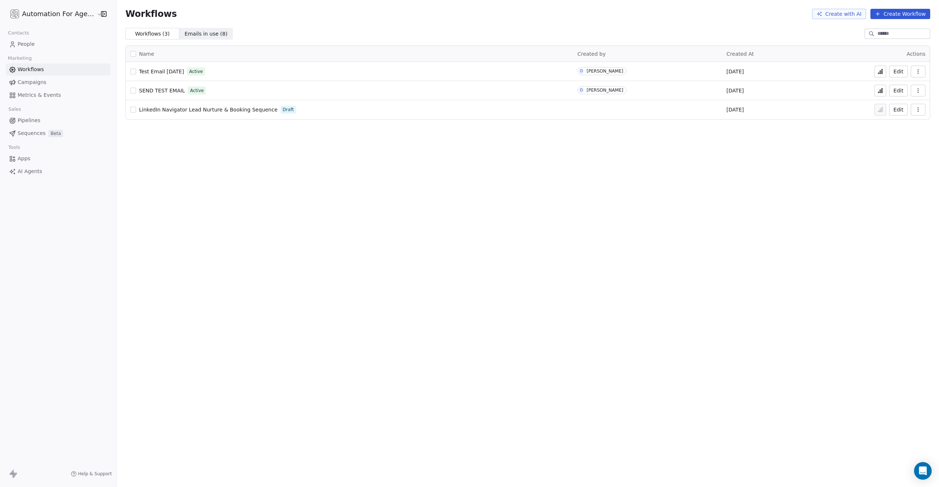
click at [153, 88] on span "SEND TEST EMAIL" at bounding box center [162, 91] width 46 height 6
click at [924, 470] on icon "Open Intercom Messenger" at bounding box center [922, 471] width 8 height 10
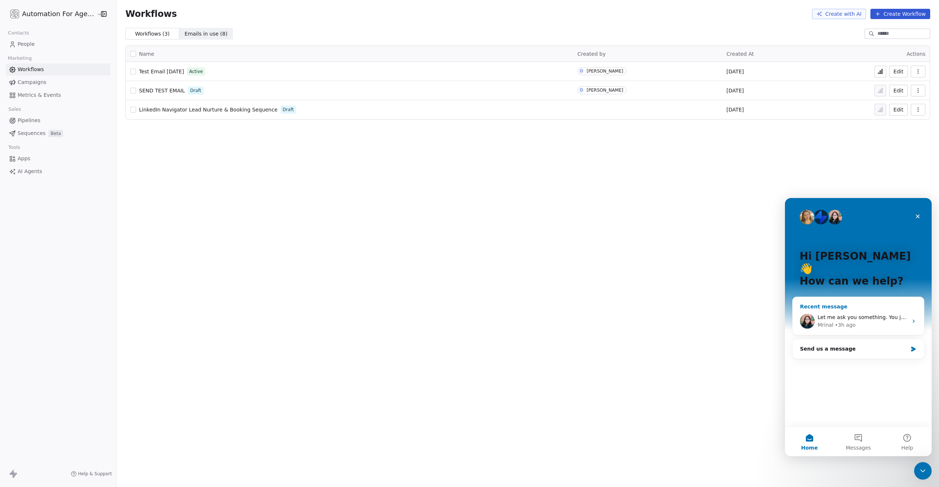
click at [829, 314] on div "Let me ask you something. You just assign test segment to any contact and it sh…" at bounding box center [862, 318] width 90 height 8
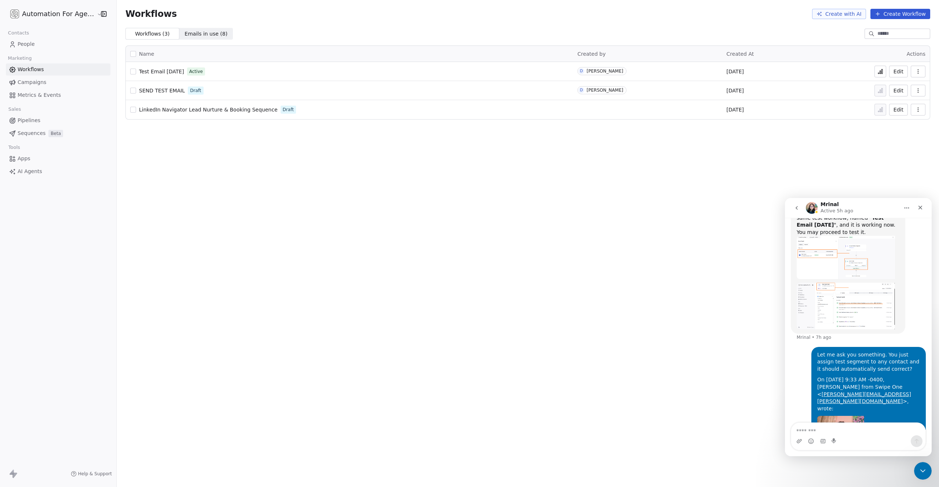
scroll to position [785, 0]
click at [802, 428] on textarea "Message…" at bounding box center [858, 429] width 134 height 12
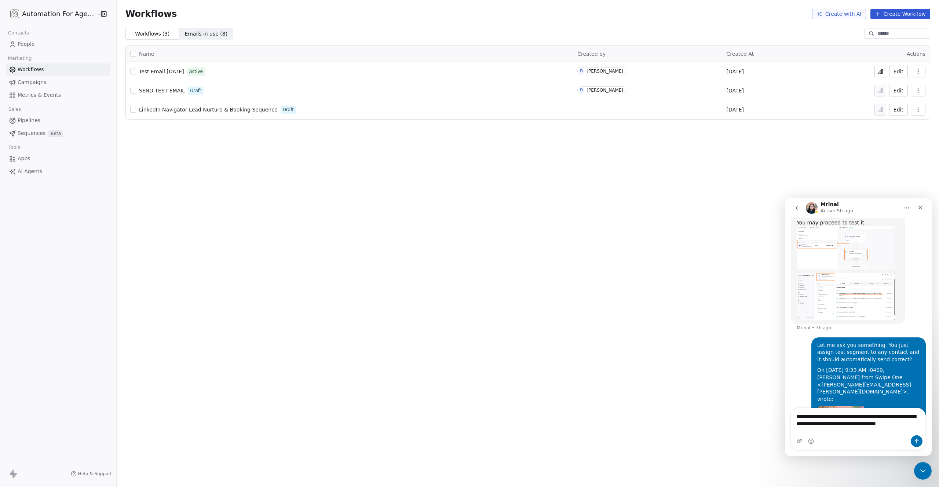
scroll to position [799, 0]
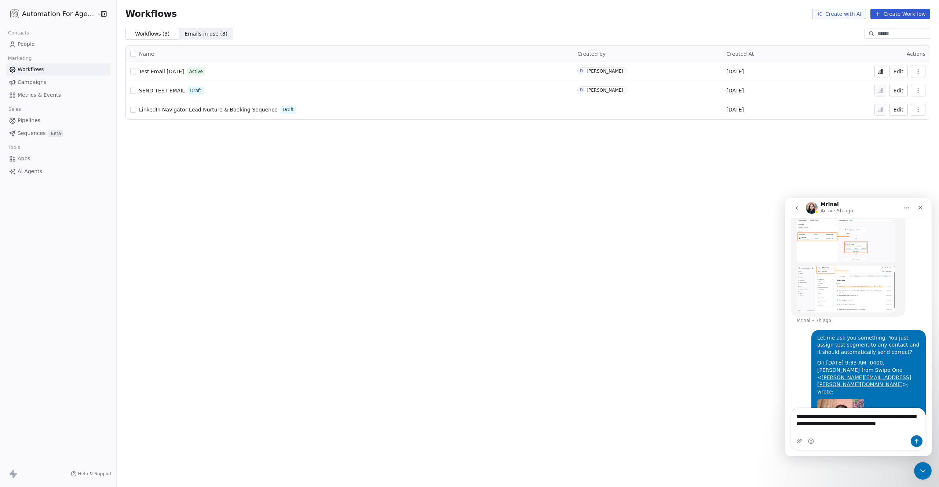
click at [822, 422] on textarea "**********" at bounding box center [858, 421] width 134 height 27
click at [847, 424] on textarea "**********" at bounding box center [858, 421] width 134 height 27
click at [829, 423] on textarea "**********" at bounding box center [858, 421] width 134 height 27
type textarea "**********"
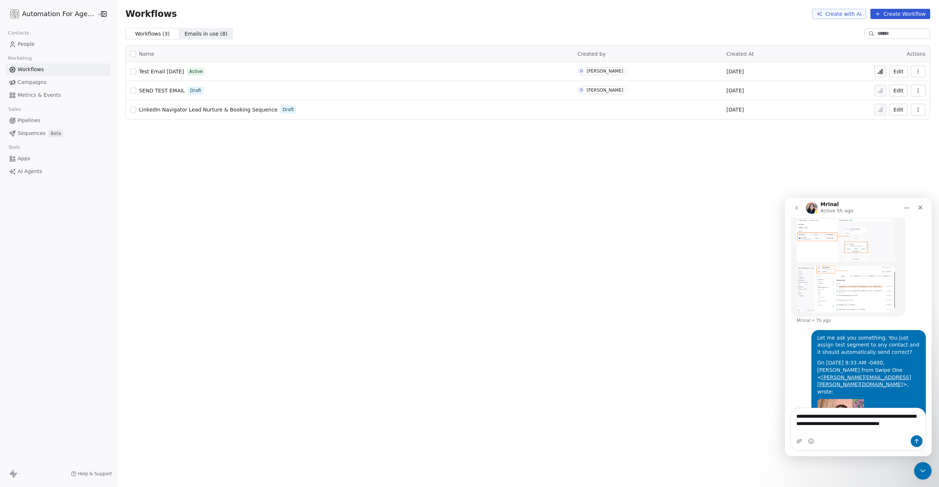
click at [169, 92] on span "SEND TEST EMAIL" at bounding box center [162, 91] width 46 height 6
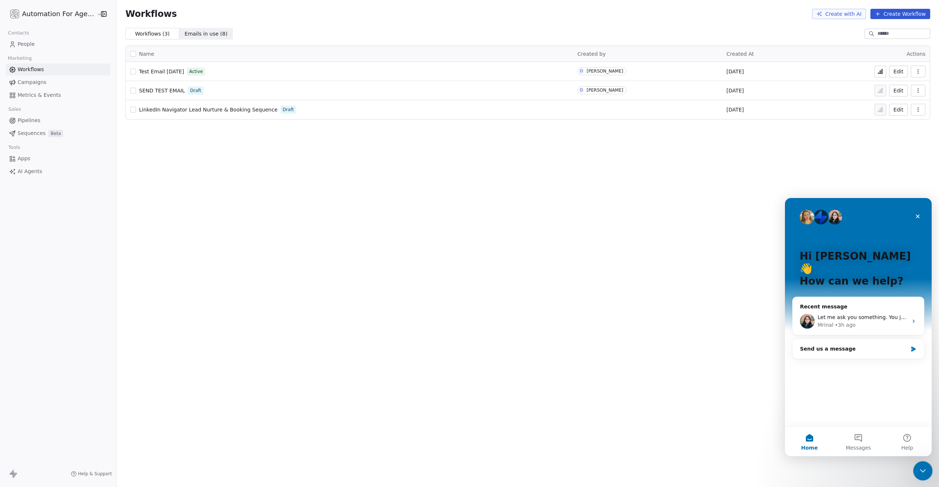
click at [922, 473] on icon "Close Intercom Messenger" at bounding box center [921, 469] width 9 height 9
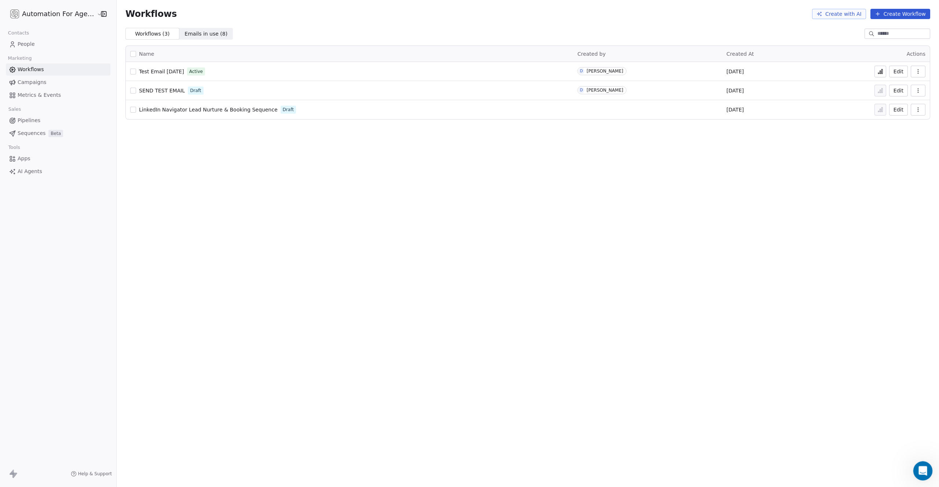
click at [921, 469] on icon "Open Intercom Messenger" at bounding box center [922, 470] width 12 height 12
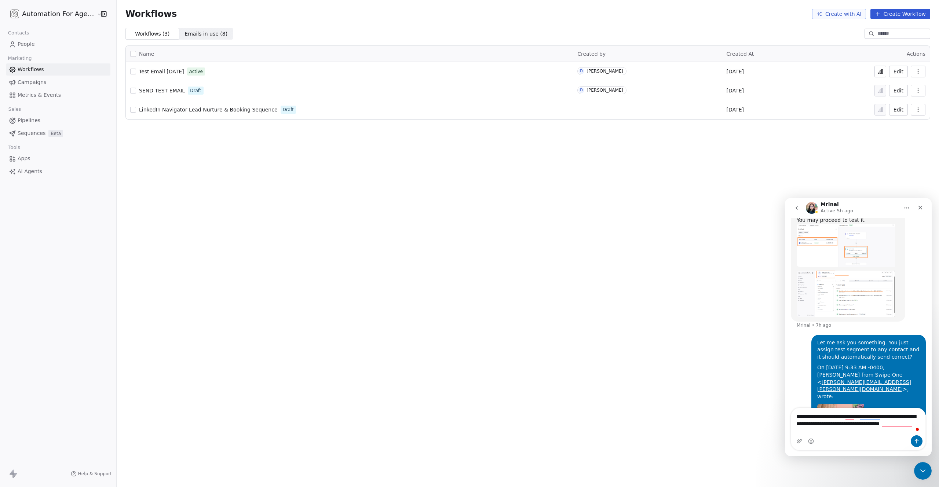
scroll to position [799, 0]
click at [831, 423] on textarea "**********" at bounding box center [858, 421] width 134 height 27
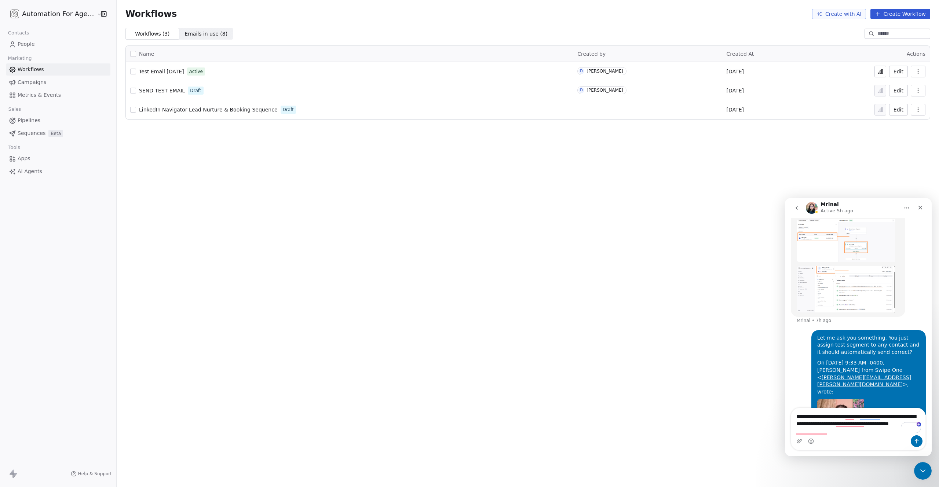
click at [828, 431] on textarea "**********" at bounding box center [858, 421] width 134 height 27
click at [859, 430] on textarea "**********" at bounding box center [858, 421] width 134 height 27
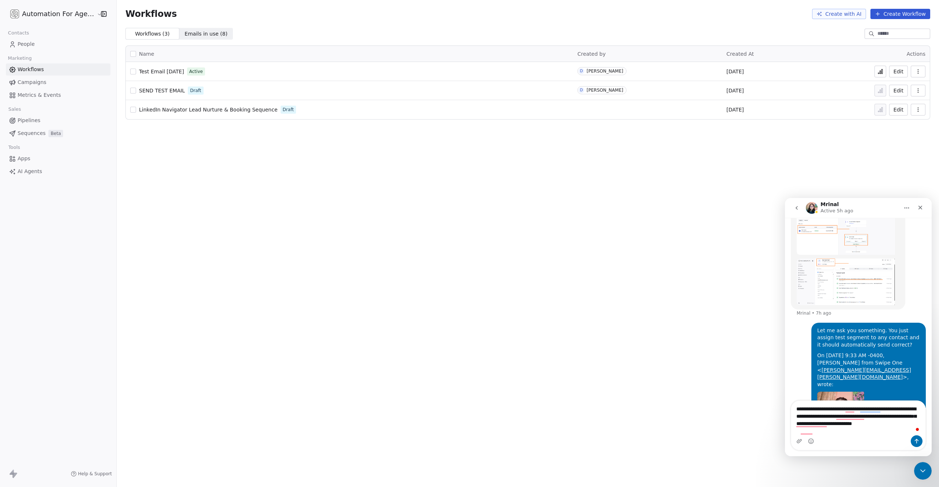
click at [867, 423] on textarea "**********" at bounding box center [858, 418] width 134 height 34
click at [824, 431] on textarea "**********" at bounding box center [858, 418] width 134 height 34
click at [828, 433] on textarea "**********" at bounding box center [858, 418] width 134 height 34
drag, startPoint x: 799, startPoint y: 431, endPoint x: 839, endPoint y: 433, distance: 39.3
click at [839, 433] on textarea "**********" at bounding box center [858, 418] width 134 height 34
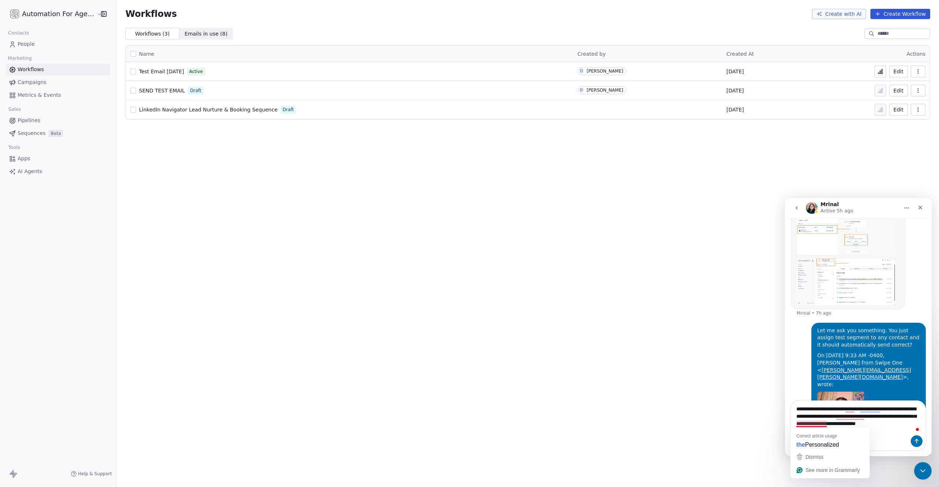
click at [796, 424] on textarea "**********" at bounding box center [858, 418] width 134 height 34
click at [840, 425] on textarea "**********" at bounding box center [858, 418] width 134 height 34
drag, startPoint x: 844, startPoint y: 423, endPoint x: 795, endPoint y: 423, distance: 48.8
click at [795, 423] on textarea "**********" at bounding box center [858, 418] width 134 height 34
click at [851, 440] on div "Intercom messenger" at bounding box center [858, 441] width 134 height 12
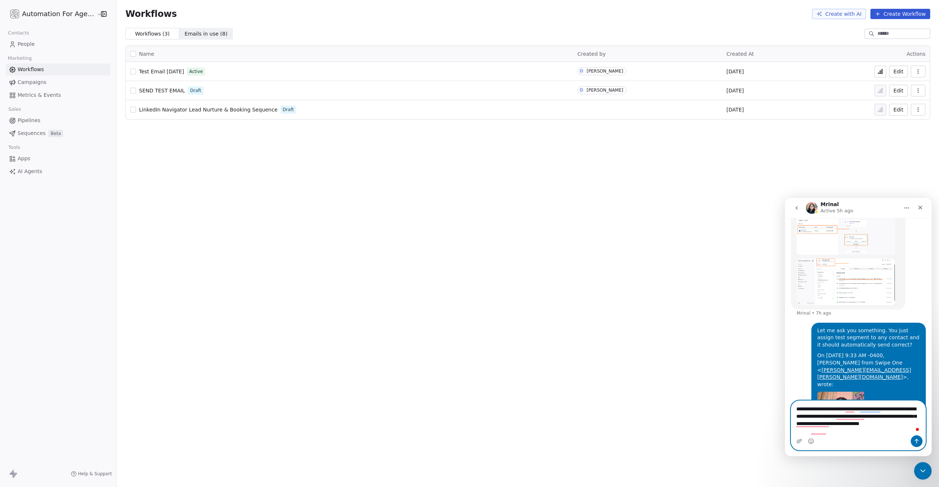
click at [831, 432] on textarea "**********" at bounding box center [858, 418] width 134 height 34
paste textarea "**********"
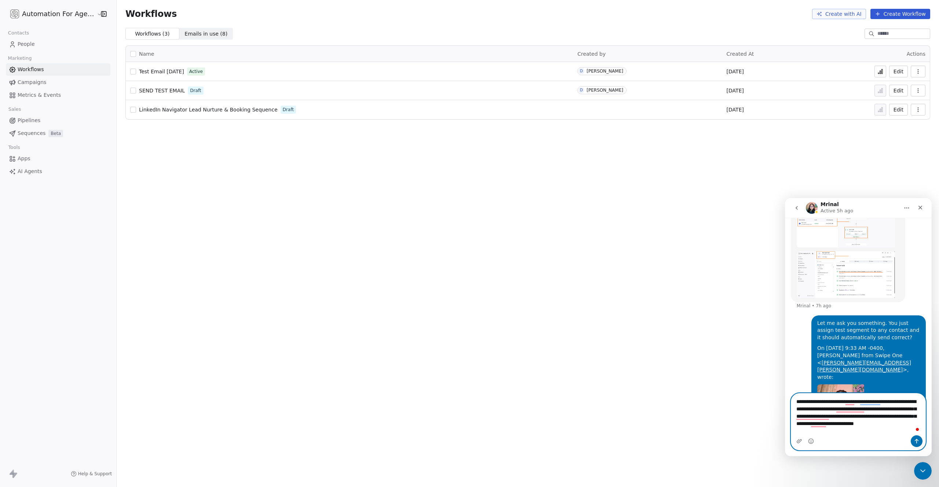
click at [805, 431] on textarea "**********" at bounding box center [858, 414] width 134 height 42
click at [901, 441] on div "Intercom messenger" at bounding box center [858, 441] width 134 height 12
click at [831, 431] on textarea "**********" at bounding box center [858, 414] width 134 height 42
click at [861, 431] on textarea "**********" at bounding box center [858, 414] width 134 height 42
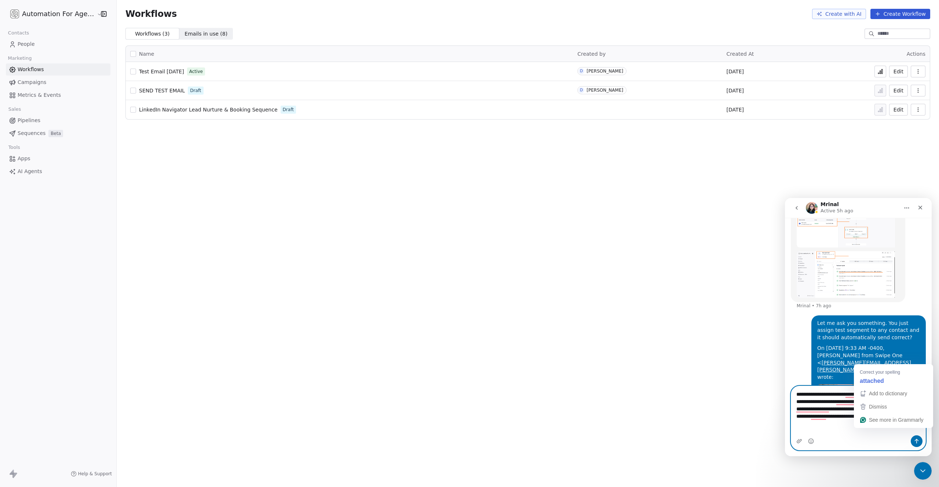
click at [878, 428] on textarea "**********" at bounding box center [858, 407] width 134 height 42
click at [894, 428] on textarea "**********" at bounding box center [858, 407] width 134 height 42
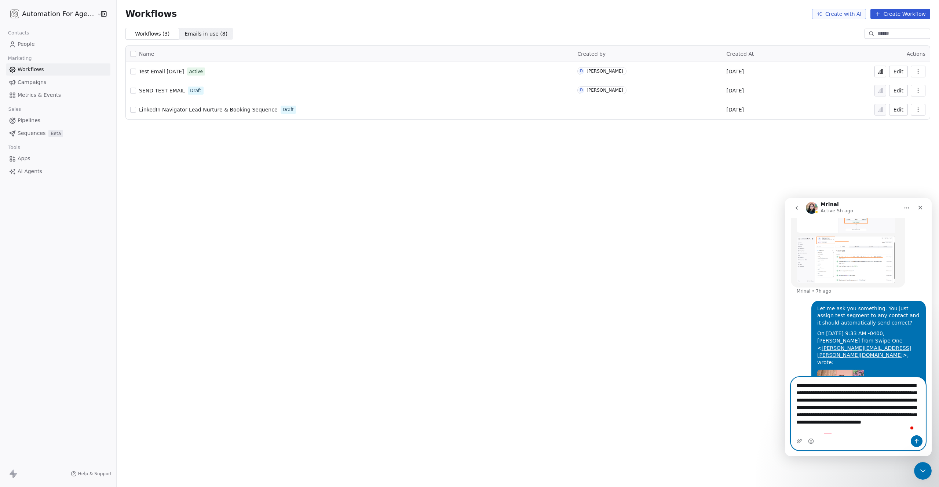
scroll to position [830, 0]
drag, startPoint x: 875, startPoint y: 422, endPoint x: 889, endPoint y: 448, distance: 29.4
click at [889, 448] on div "**********" at bounding box center [858, 413] width 134 height 73
click at [881, 433] on textarea "**********" at bounding box center [858, 406] width 134 height 58
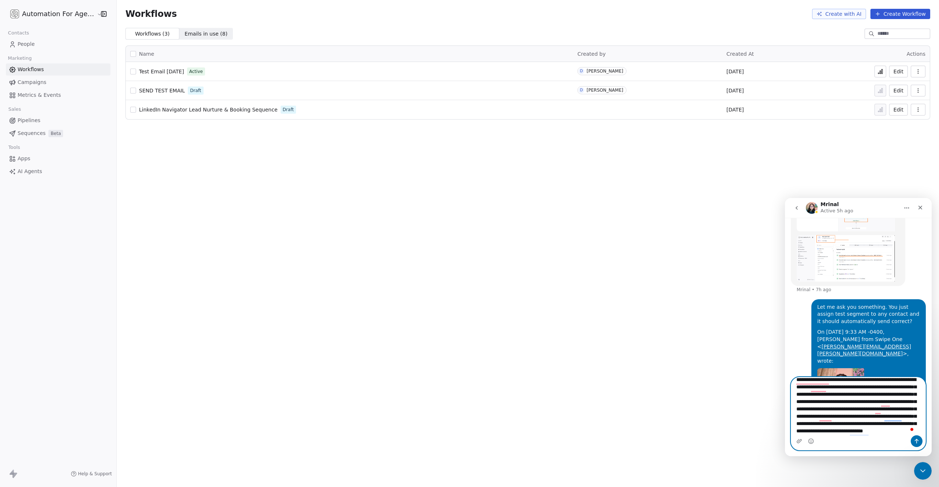
scroll to position [21, 0]
drag, startPoint x: 871, startPoint y: 432, endPoint x: 934, endPoint y: 431, distance: 62.3
click at [931, 431] on html "[PERSON_NAME] Active 5h ago Ask us anything, or share your feedback. [DATE] So …" at bounding box center [858, 327] width 147 height 258
click at [903, 433] on textarea "**********" at bounding box center [858, 406] width 134 height 58
click at [873, 431] on textarea "**********" at bounding box center [858, 406] width 134 height 58
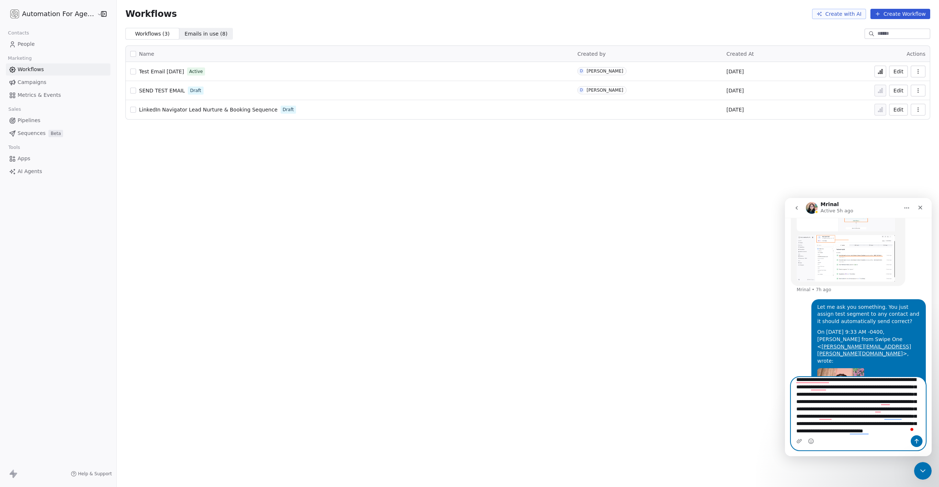
drag, startPoint x: 872, startPoint y: 429, endPoint x: 916, endPoint y: 428, distance: 44.4
click at [916, 428] on textarea "**********" at bounding box center [858, 406] width 134 height 58
click at [810, 387] on textarea "**********" at bounding box center [858, 406] width 134 height 58
click at [834, 387] on textarea "**********" at bounding box center [858, 406] width 134 height 58
click at [895, 386] on textarea "**********" at bounding box center [858, 406] width 134 height 58
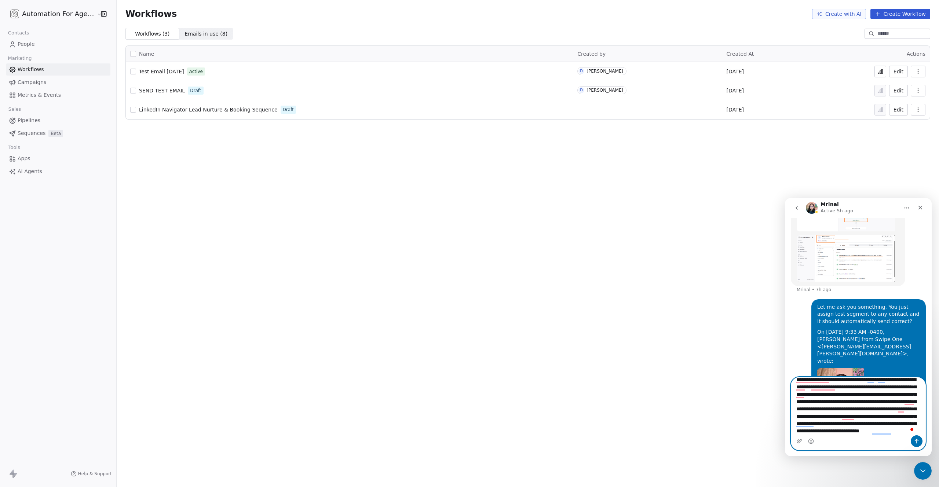
type textarea "**********"
click at [799, 441] on icon "Upload attachment" at bounding box center [798, 441] width 5 height 4
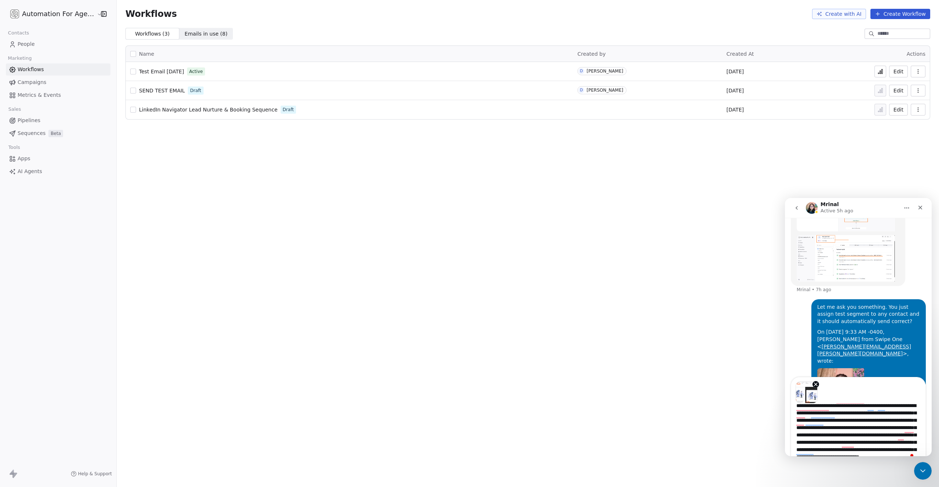
scroll to position [0, 0]
click at [833, 441] on textarea "**********" at bounding box center [858, 432] width 134 height 58
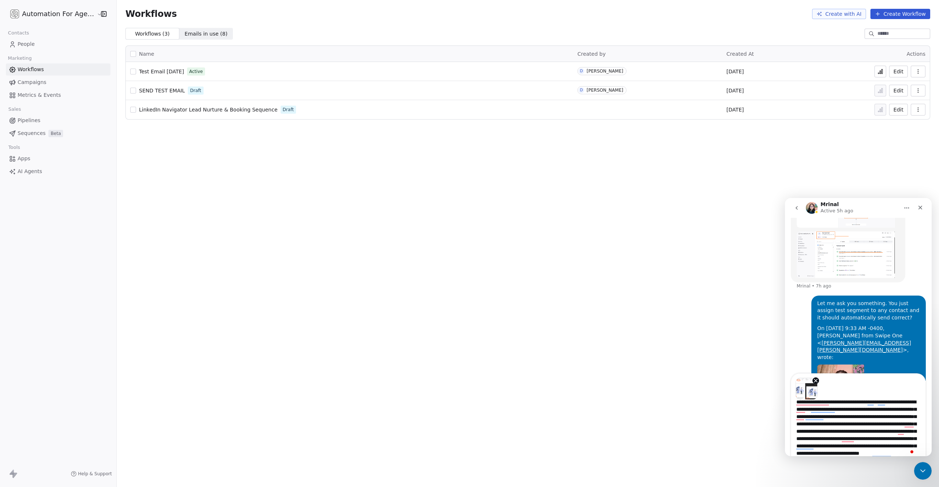
click at [723, 342] on div "Workflows Create with AI Create Workflow Workflows ( 3 ) Workflows ( 3 ) Emails…" at bounding box center [528, 243] width 822 height 487
click at [900, 453] on textarea "**********" at bounding box center [858, 429] width 134 height 58
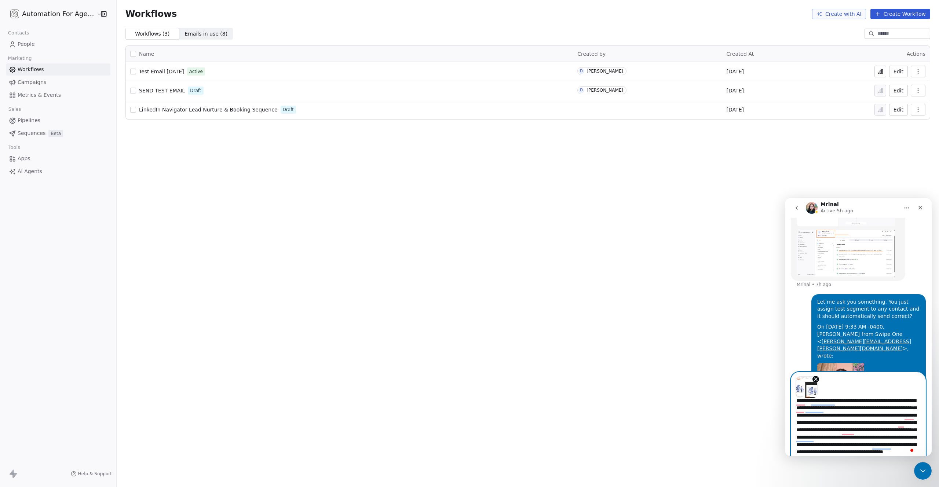
scroll to position [21, 0]
click at [890, 452] on textarea "**********" at bounding box center [858, 427] width 134 height 58
click at [842, 451] on textarea "**********" at bounding box center [858, 427] width 134 height 58
click at [805, 444] on textarea "**********" at bounding box center [858, 427] width 134 height 58
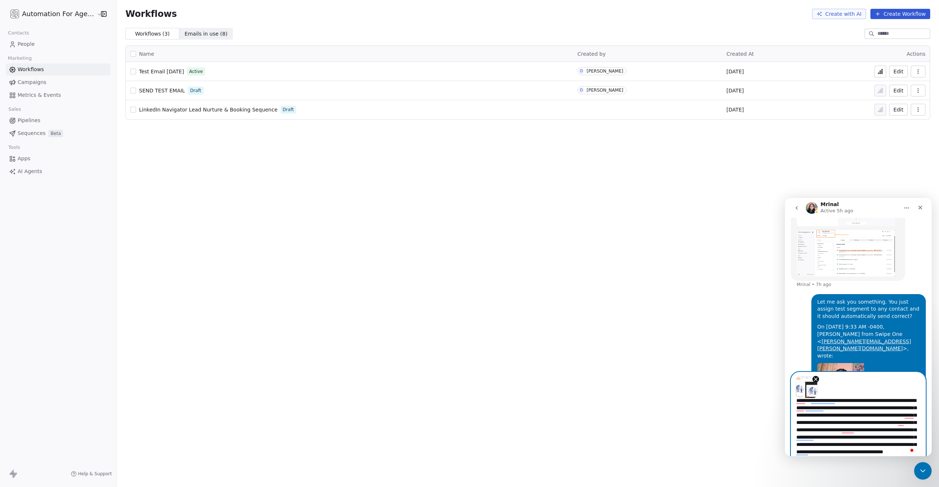
click at [805, 444] on textarea "**********" at bounding box center [858, 427] width 134 height 58
click at [819, 444] on textarea "**********" at bounding box center [858, 427] width 134 height 58
click at [810, 454] on textarea "**********" at bounding box center [858, 427] width 134 height 58
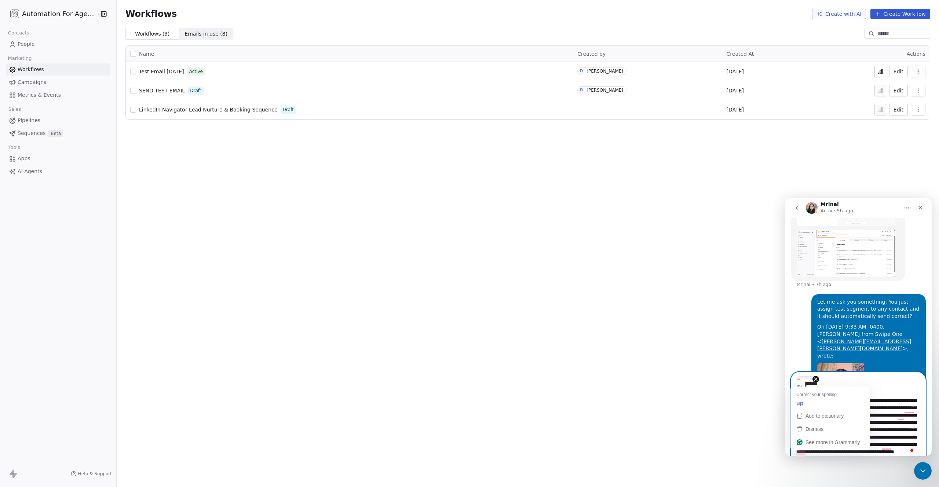
click at [802, 454] on textarea "**********" at bounding box center [858, 427] width 134 height 58
click at [856, 451] on textarea "**********" at bounding box center [858, 427] width 134 height 58
click at [860, 453] on textarea "**********" at bounding box center [858, 427] width 134 height 58
type textarea "**********"
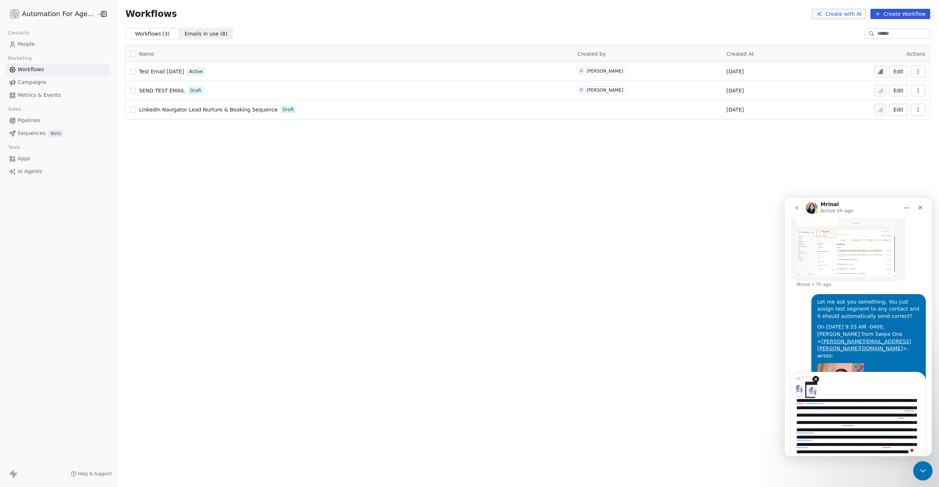
click at [918, 466] on icon "Close Intercom Messenger" at bounding box center [921, 469] width 9 height 9
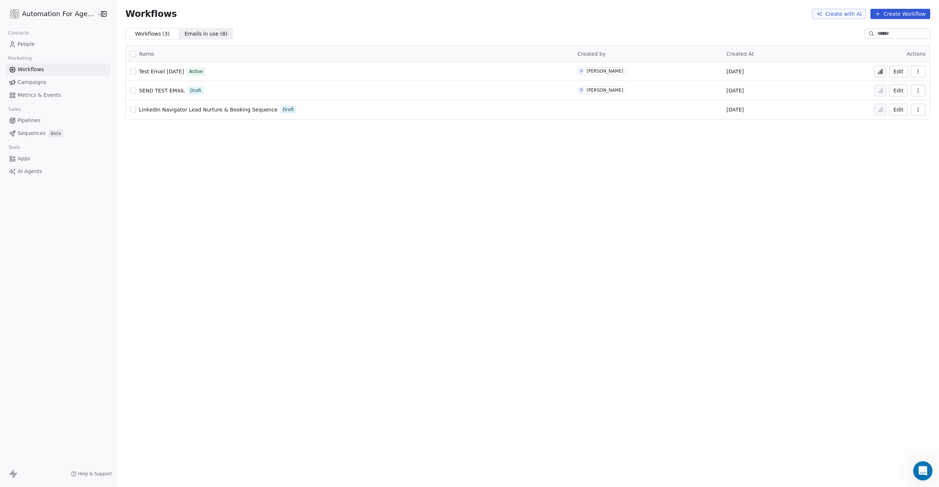
click at [917, 466] on div "Open Intercom Messenger" at bounding box center [921, 470] width 24 height 24
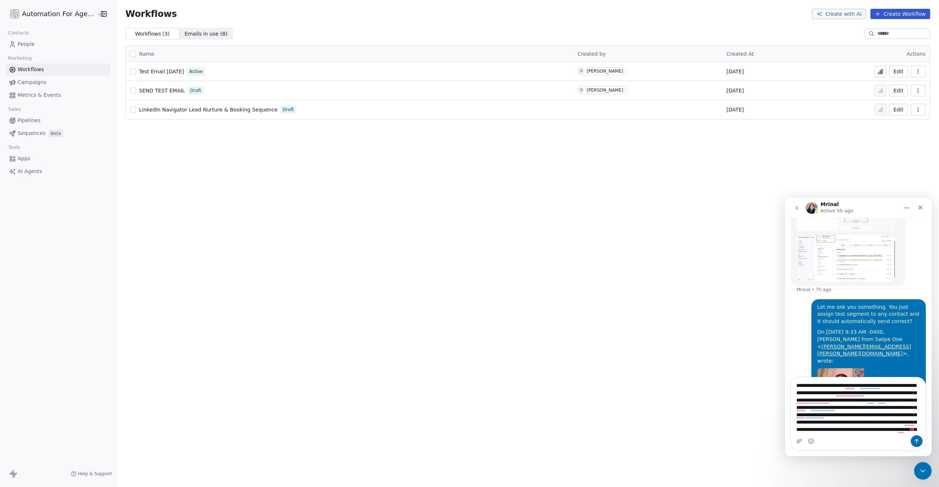
scroll to position [35, 0]
click at [886, 430] on textarea "**********" at bounding box center [858, 406] width 134 height 58
